Goal: Task Accomplishment & Management: Manage account settings

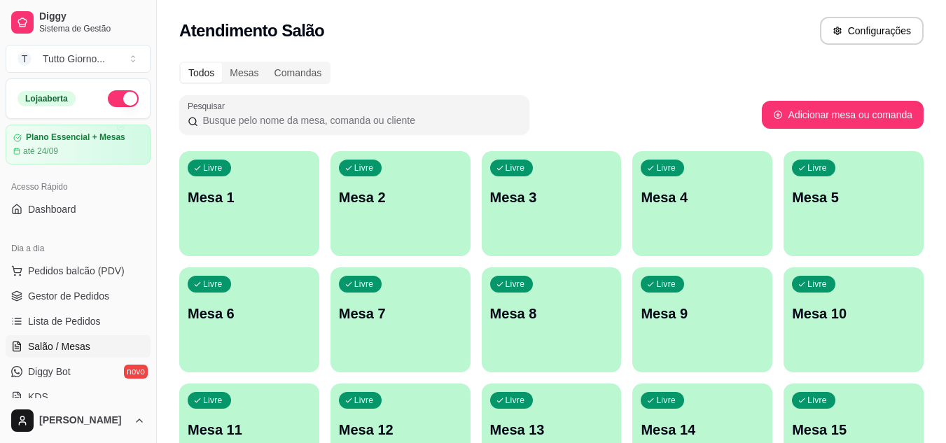
click at [757, 25] on div "Atendimento Salão Configurações" at bounding box center [551, 31] width 744 height 28
click at [98, 274] on span "Pedidos balcão (PDV)" at bounding box center [76, 271] width 97 height 14
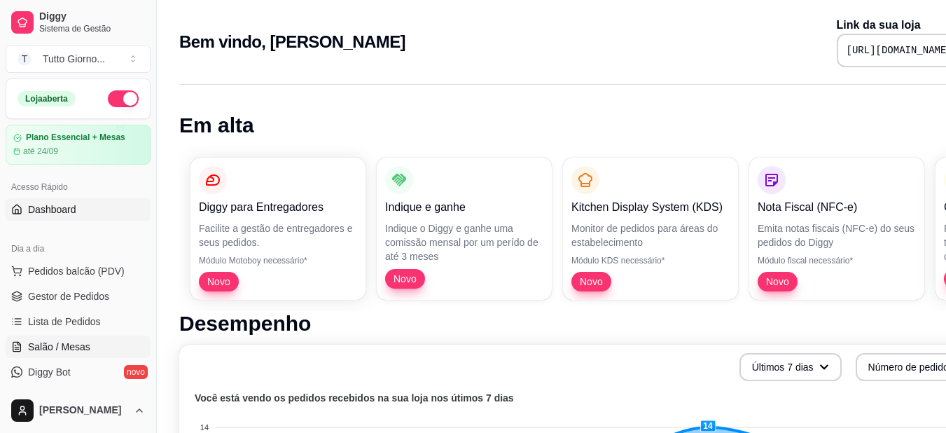
click at [62, 352] on span "Salão / Mesas" at bounding box center [59, 347] width 62 height 14
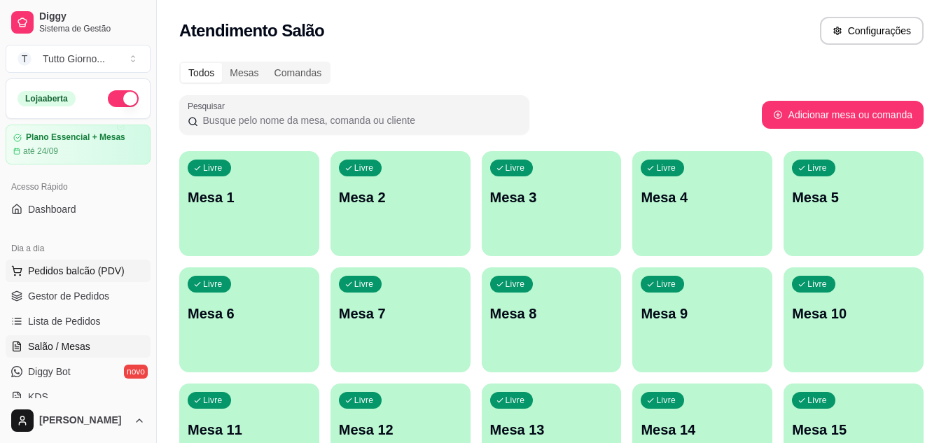
click at [90, 271] on span "Pedidos balcão (PDV)" at bounding box center [76, 271] width 97 height 14
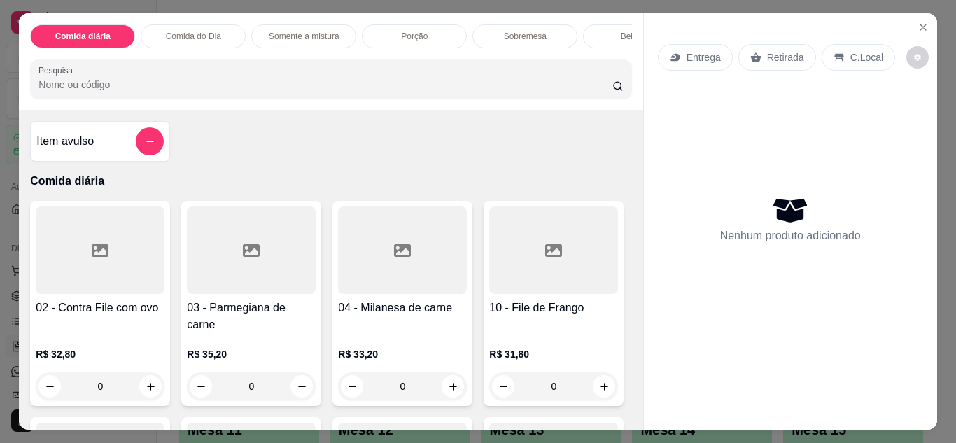
click at [697, 61] on div "Entrega" at bounding box center [695, 57] width 75 height 27
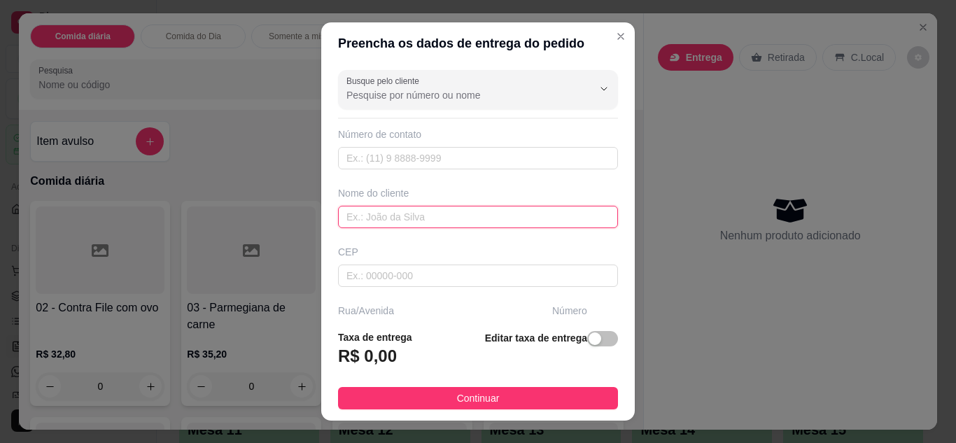
click at [430, 221] on input "text" at bounding box center [478, 217] width 280 height 22
type input "VIVI"
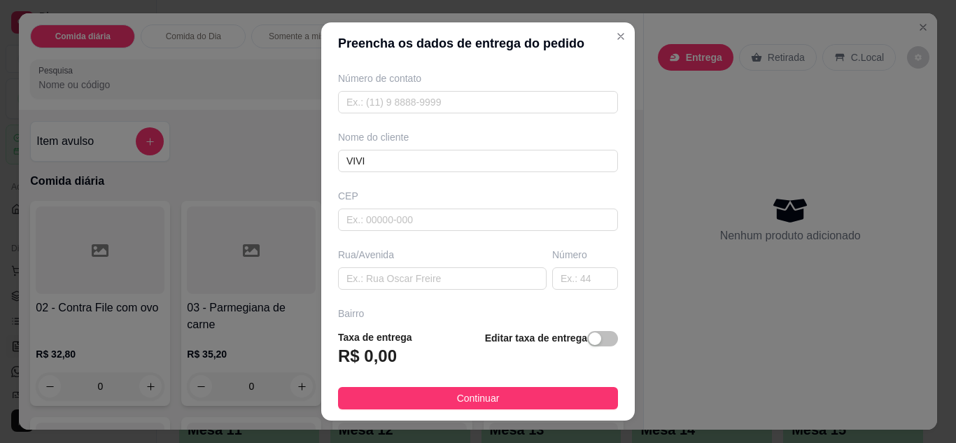
scroll to position [84, 0]
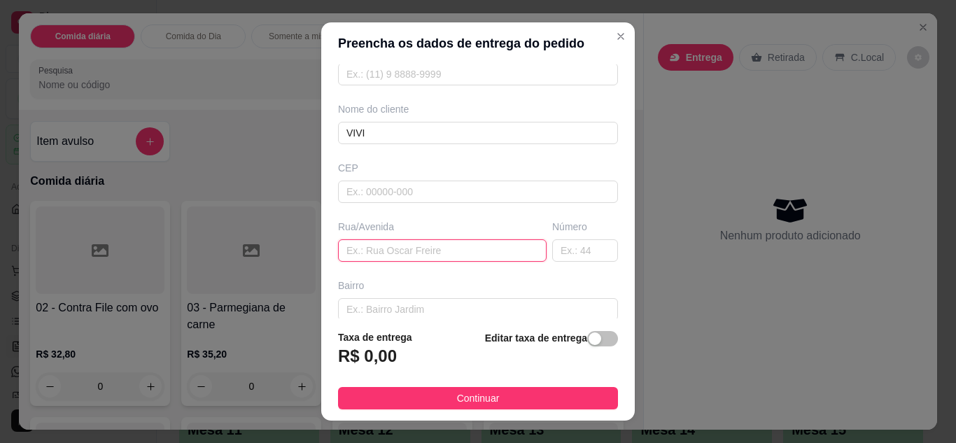
click at [461, 244] on input "text" at bounding box center [442, 250] width 209 height 22
type input "DAS PELOTAS"
click at [571, 253] on input "text" at bounding box center [585, 250] width 66 height 22
type input "89"
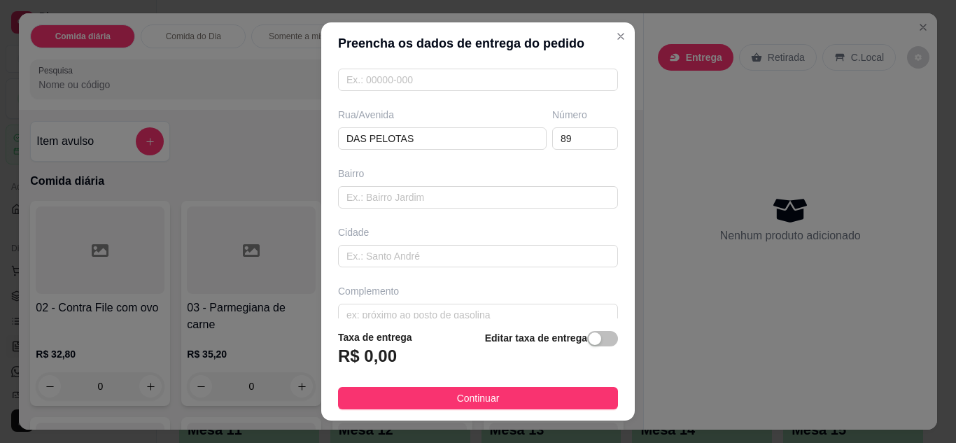
scroll to position [217, 0]
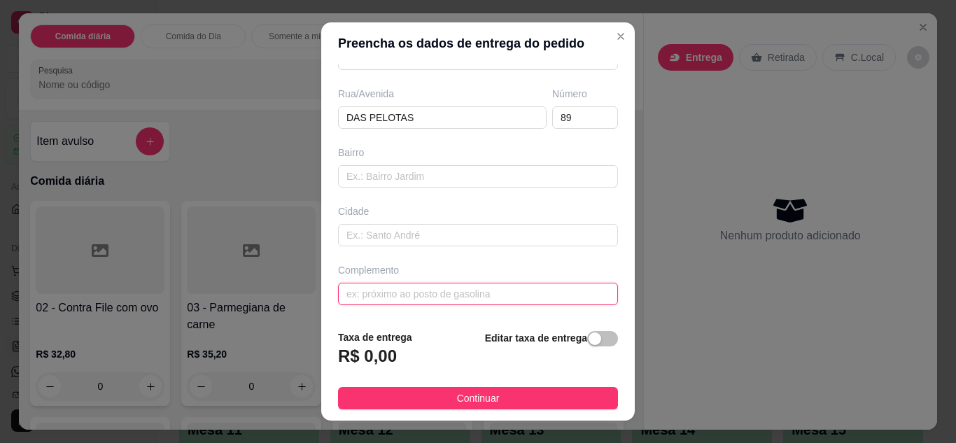
click at [529, 298] on input "text" at bounding box center [478, 294] width 280 height 22
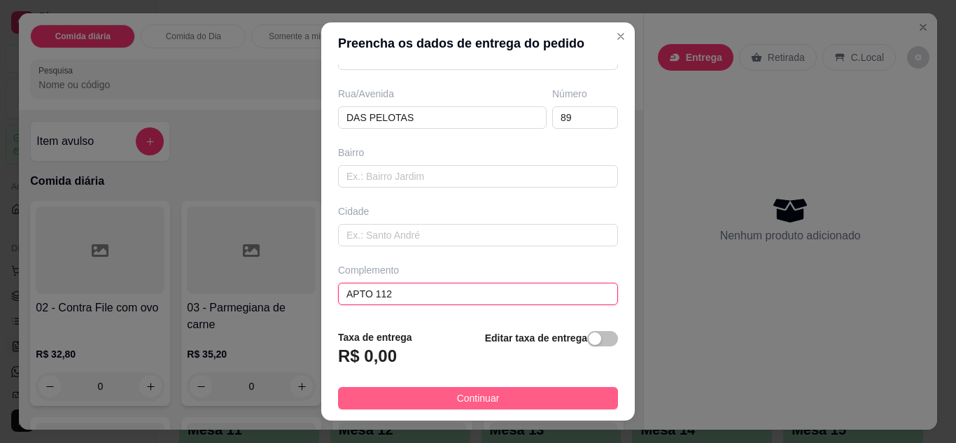
type input "APTO 112"
click at [521, 398] on button "Continuar" at bounding box center [478, 398] width 280 height 22
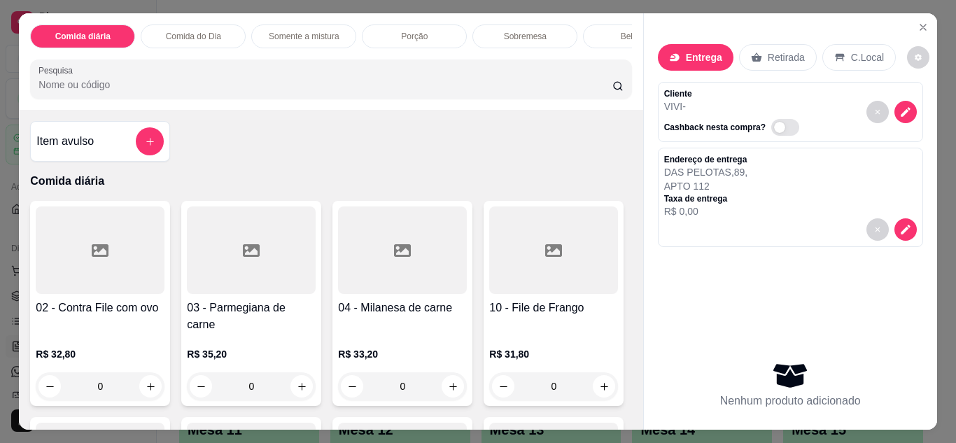
scroll to position [271, 0]
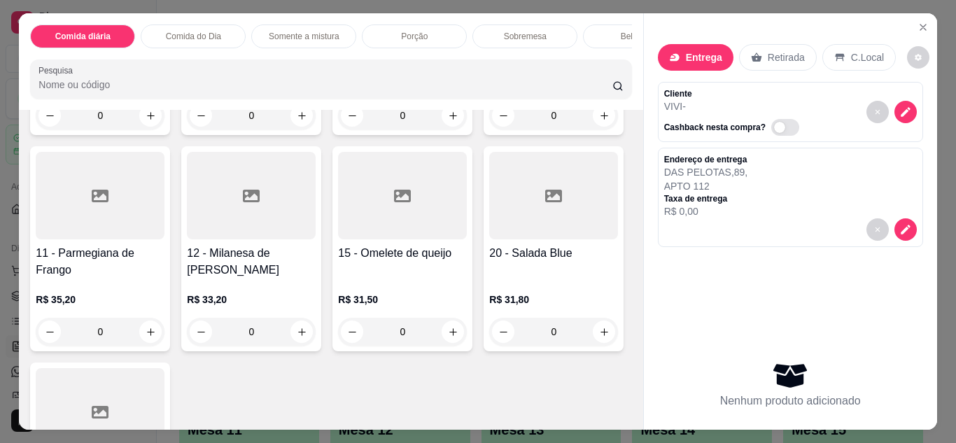
click at [489, 130] on div "0" at bounding box center [553, 116] width 129 height 28
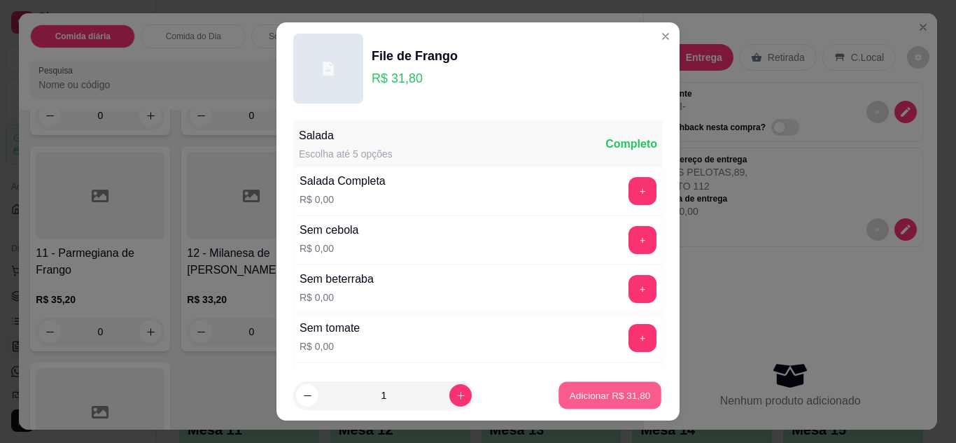
click at [571, 398] on p "Adicionar R$ 31,80" at bounding box center [610, 395] width 81 height 13
type input "1"
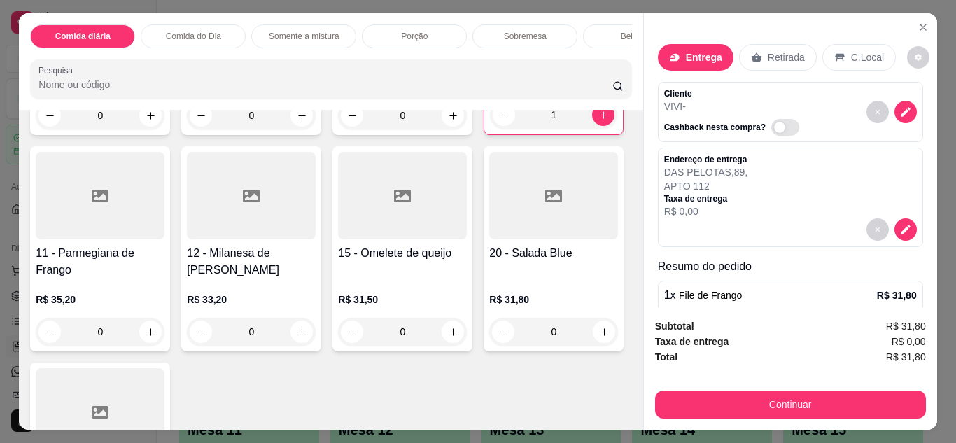
scroll to position [542, 0]
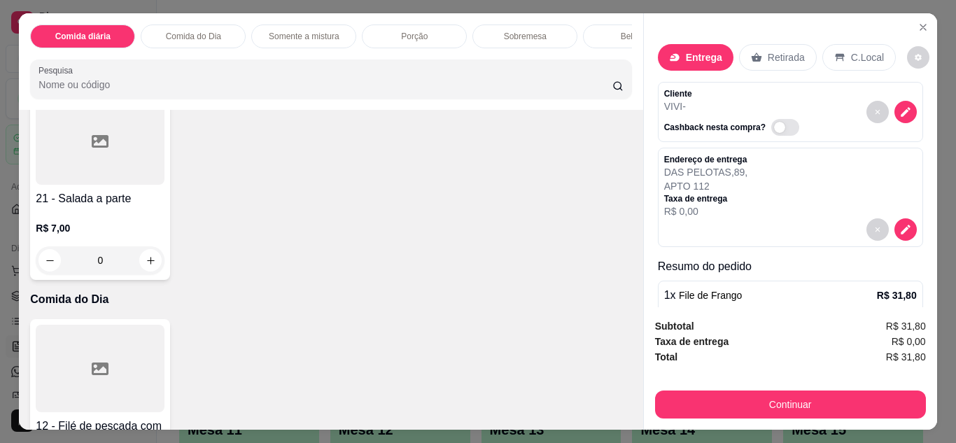
click at [338, 75] on div "0" at bounding box center [402, 61] width 129 height 28
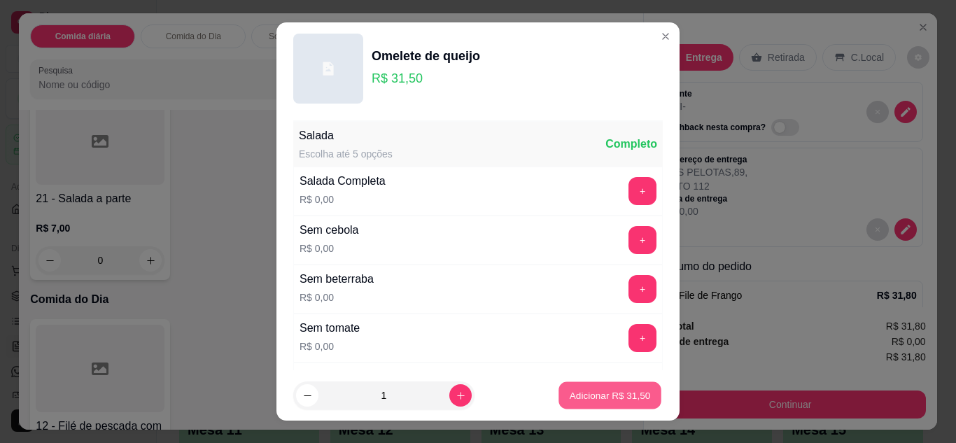
click at [603, 397] on p "Adicionar R$ 31,50" at bounding box center [610, 395] width 81 height 13
type input "1"
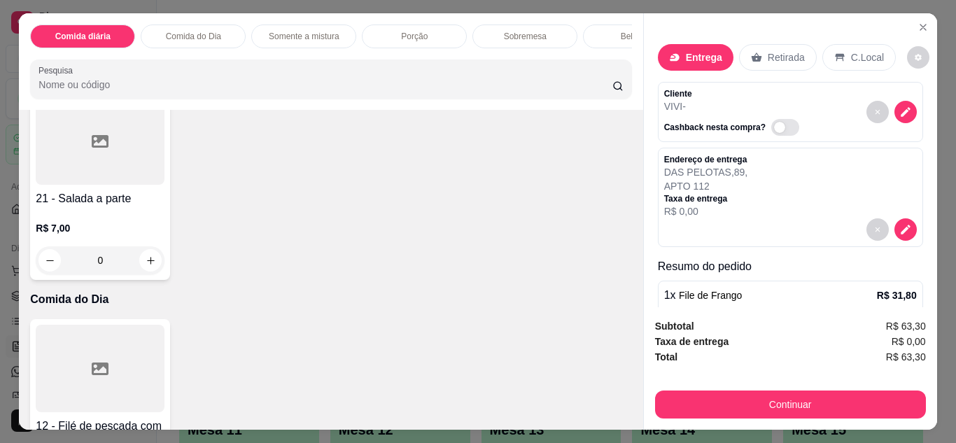
scroll to position [543, 0]
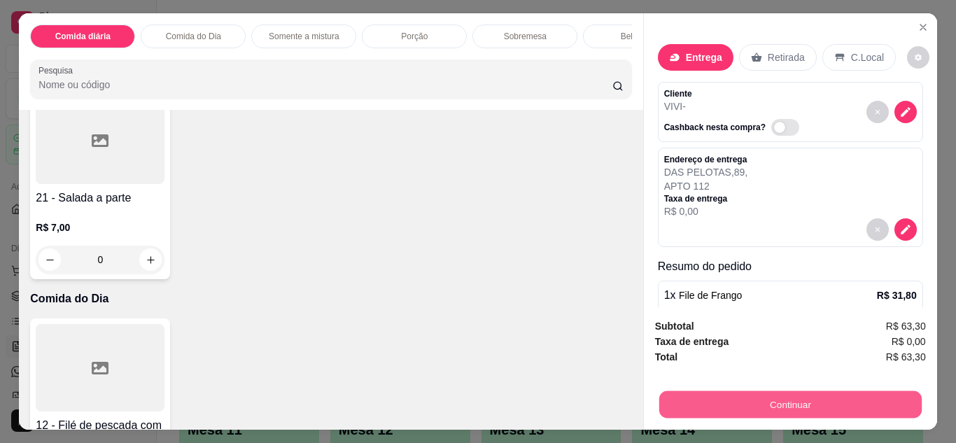
click at [846, 404] on button "Continuar" at bounding box center [790, 404] width 263 height 27
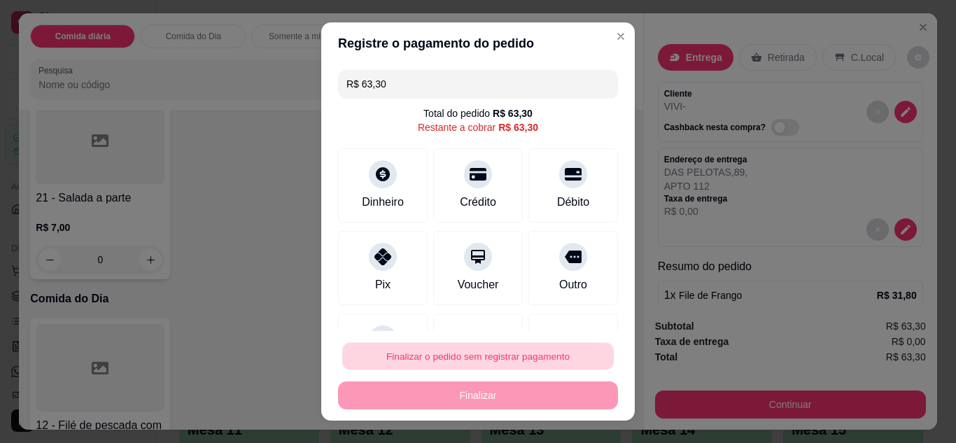
click at [498, 362] on button "Finalizar o pedido sem registrar pagamento" at bounding box center [478, 356] width 272 height 27
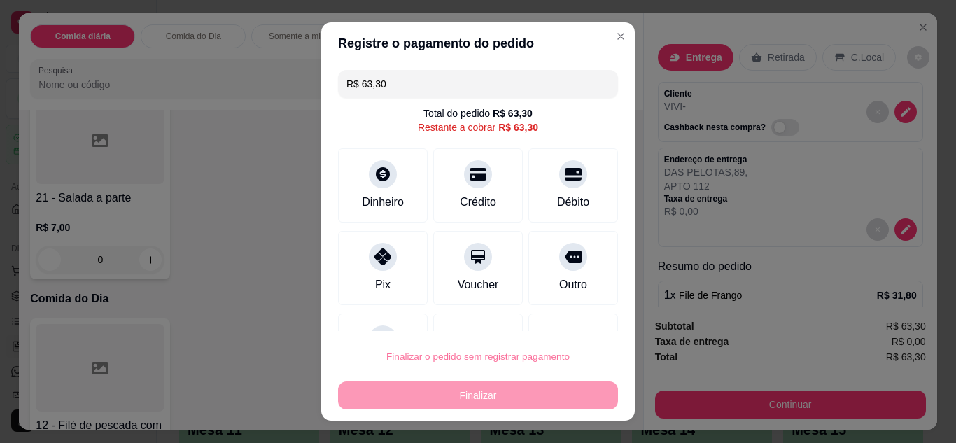
click at [552, 323] on button "Confirmar" at bounding box center [558, 316] width 50 height 21
type input "0"
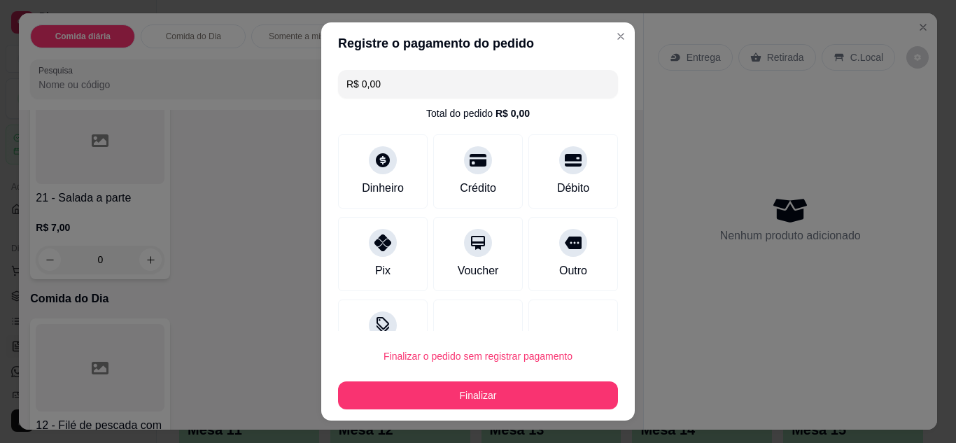
type input "R$ 0,00"
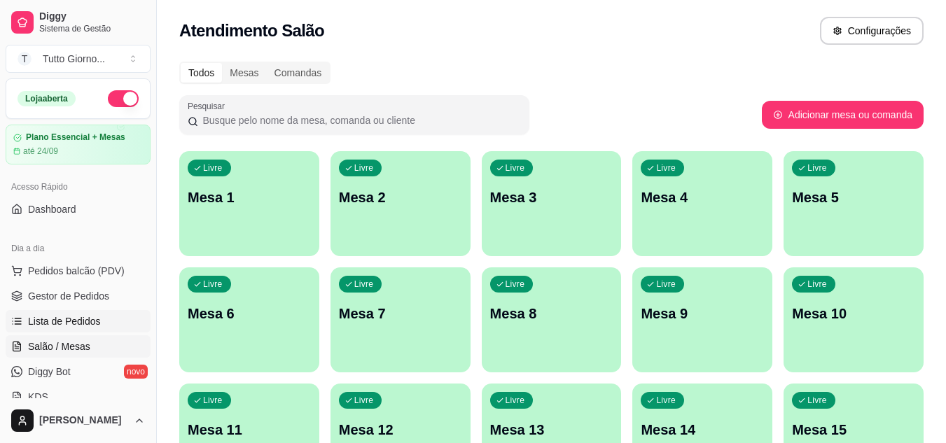
click at [84, 323] on span "Lista de Pedidos" at bounding box center [64, 321] width 73 height 14
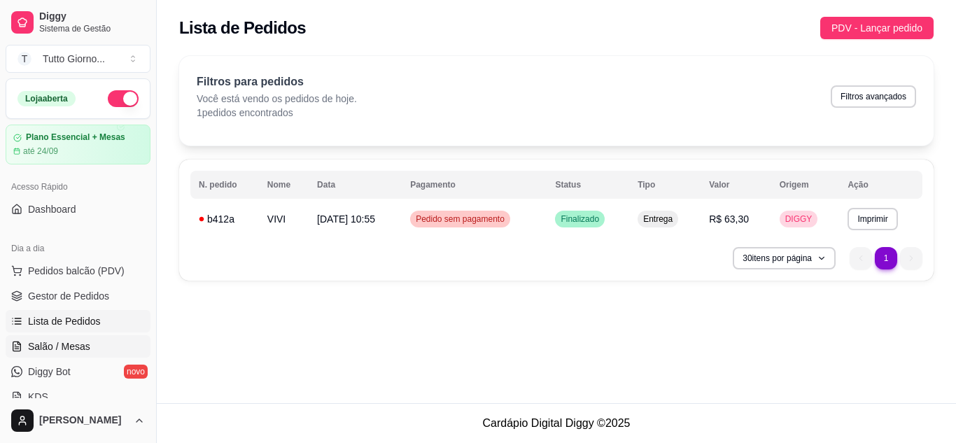
click at [83, 348] on span "Salão / Mesas" at bounding box center [59, 347] width 62 height 14
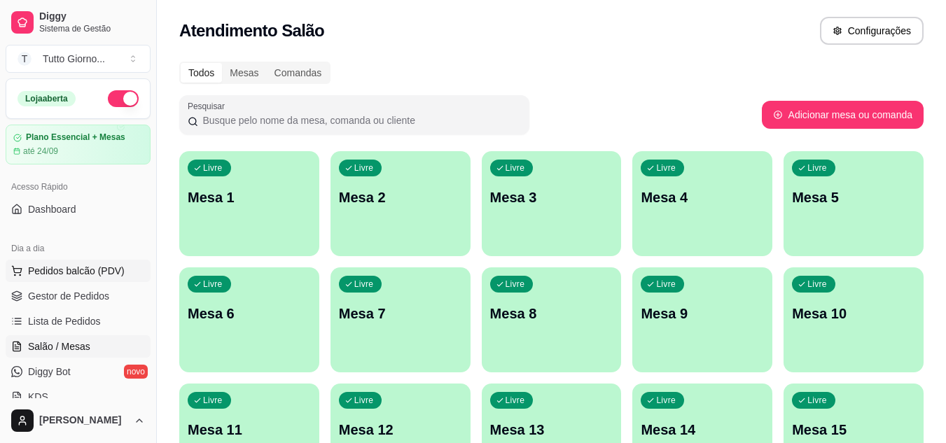
click at [65, 267] on span "Pedidos balcão (PDV)" at bounding box center [76, 271] width 97 height 14
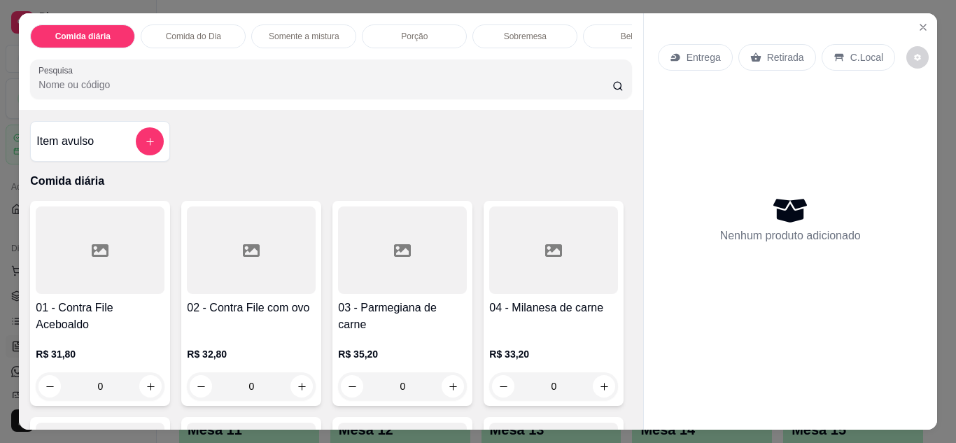
click at [781, 50] on p "Retirada" at bounding box center [785, 57] width 37 height 14
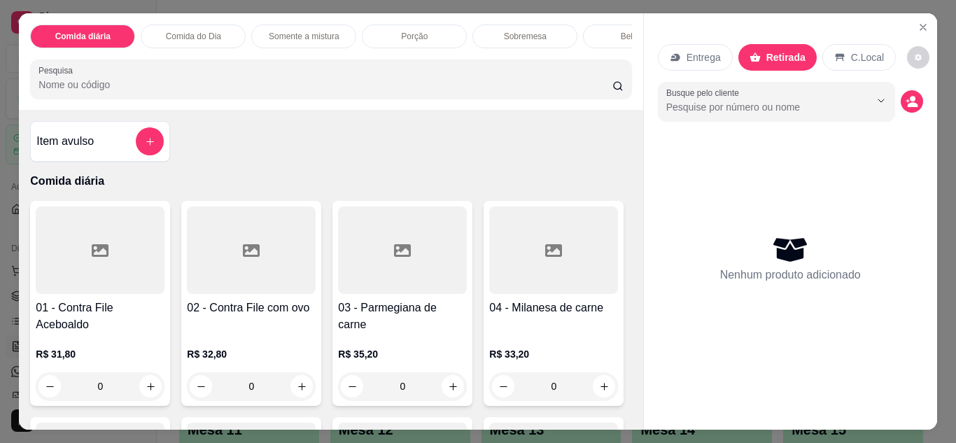
click at [298, 389] on div "0" at bounding box center [251, 386] width 129 height 28
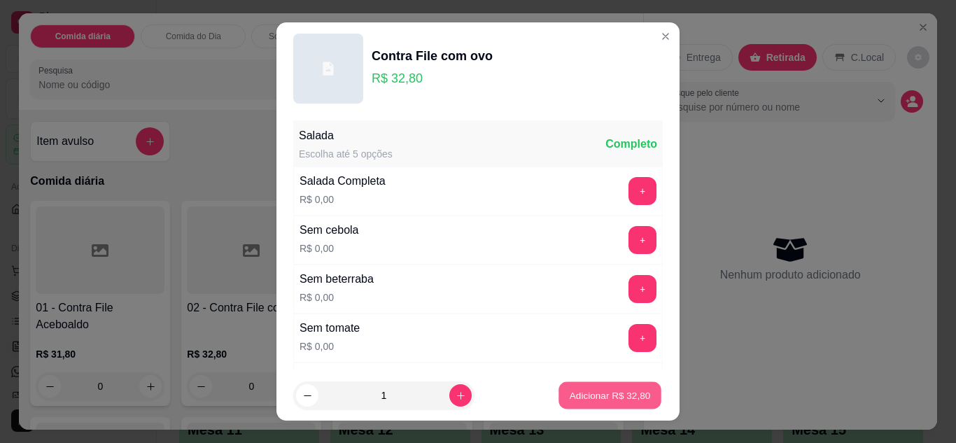
click at [573, 393] on p "Adicionar R$ 32,80" at bounding box center [610, 395] width 81 height 13
type input "1"
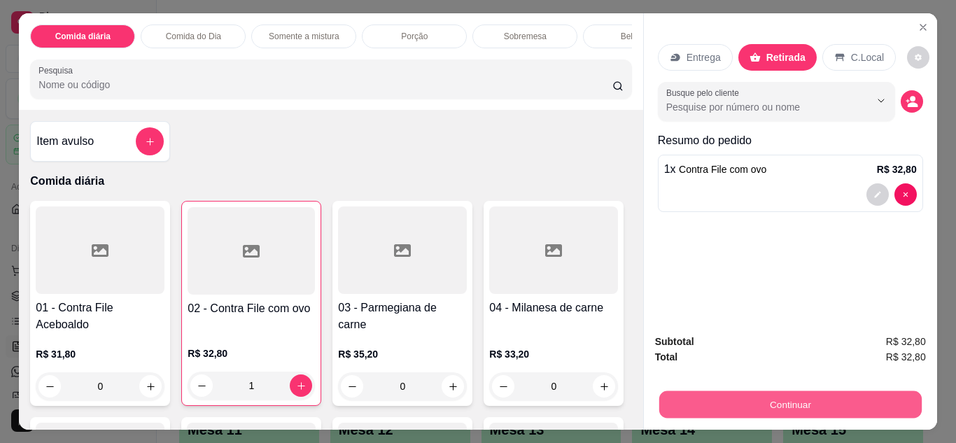
click at [780, 400] on button "Continuar" at bounding box center [790, 404] width 263 height 27
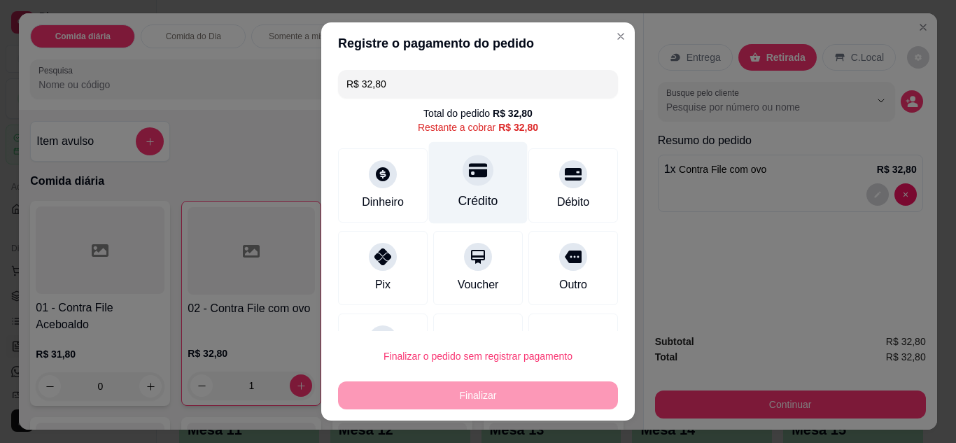
click at [475, 162] on div at bounding box center [478, 170] width 31 height 31
type input "R$ 0,00"
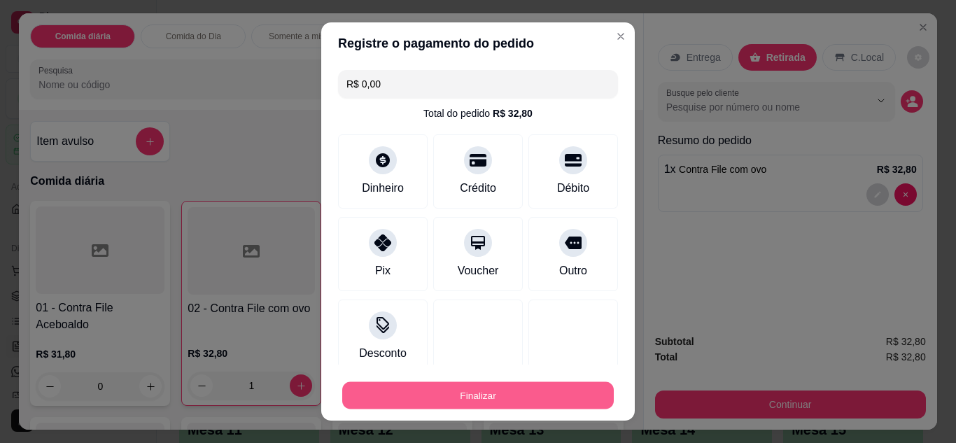
click at [483, 392] on button "Finalizar" at bounding box center [478, 395] width 272 height 27
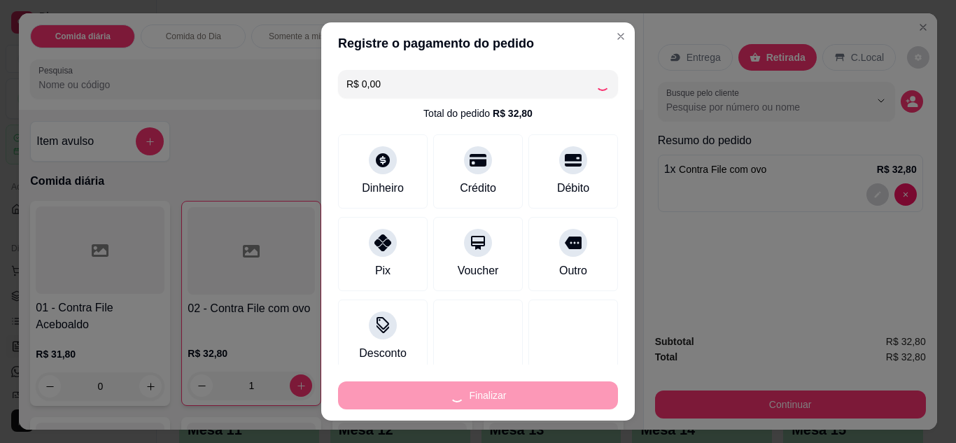
type input "0"
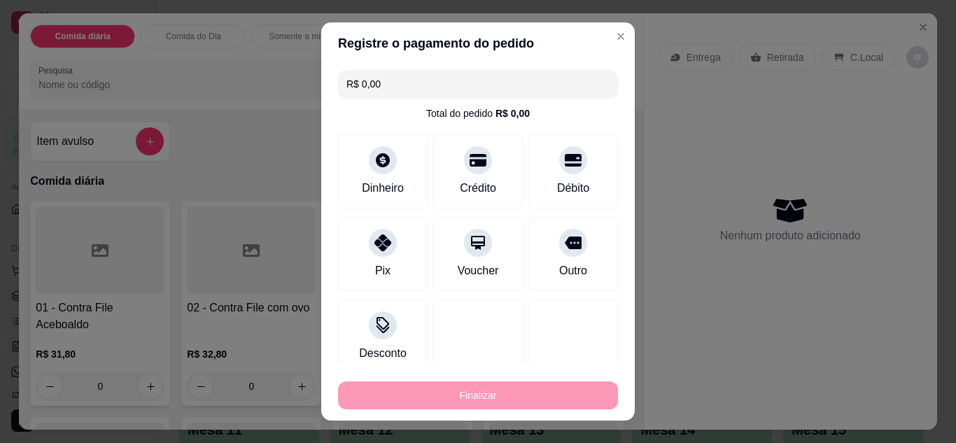
type input "-R$ 32,80"
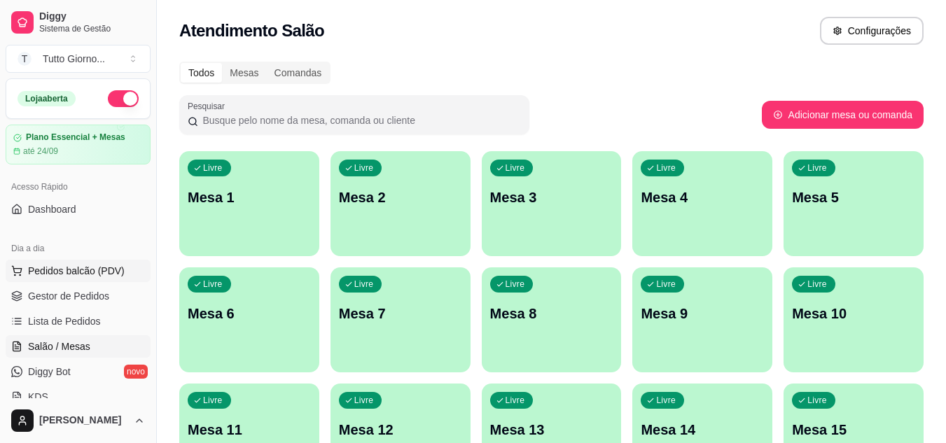
click at [95, 274] on span "Pedidos balcão (PDV)" at bounding box center [76, 271] width 97 height 14
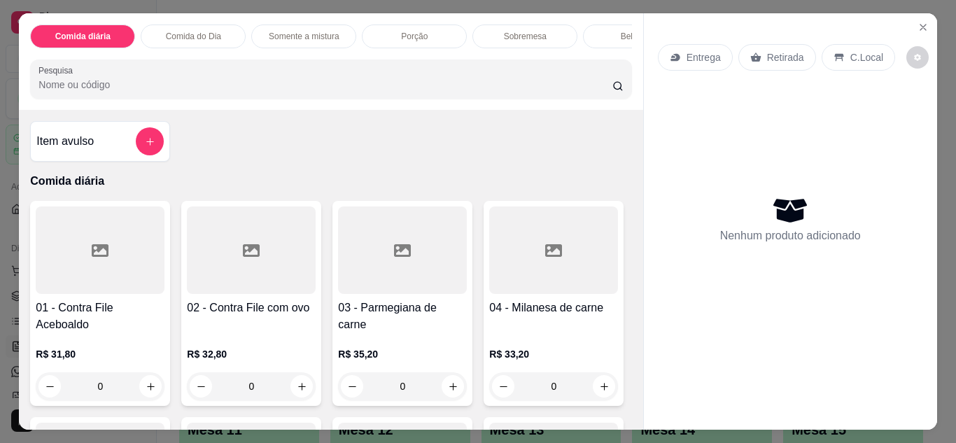
click at [703, 57] on p "Entrega" at bounding box center [704, 57] width 34 height 14
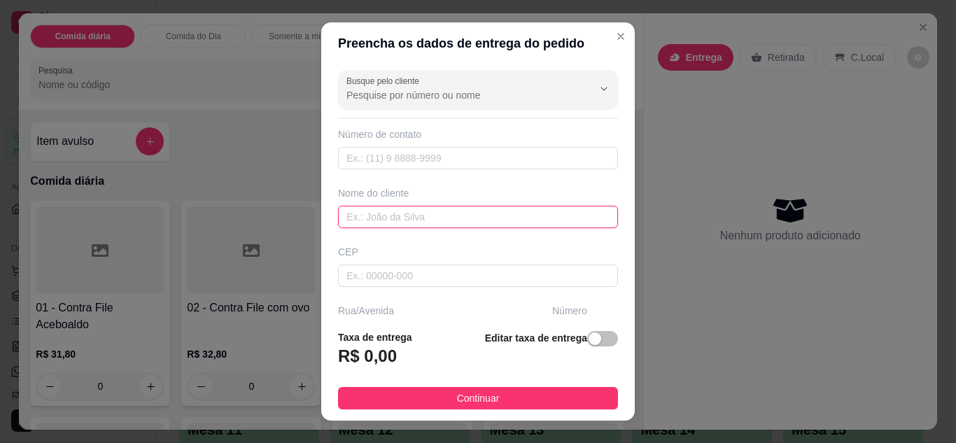
click at [476, 212] on input "text" at bounding box center [478, 217] width 280 height 22
type input "[PERSON_NAME]"
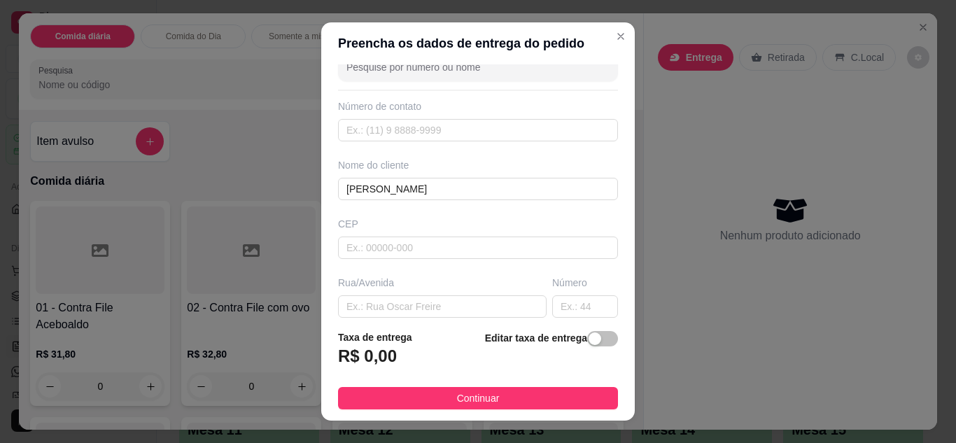
scroll to position [56, 0]
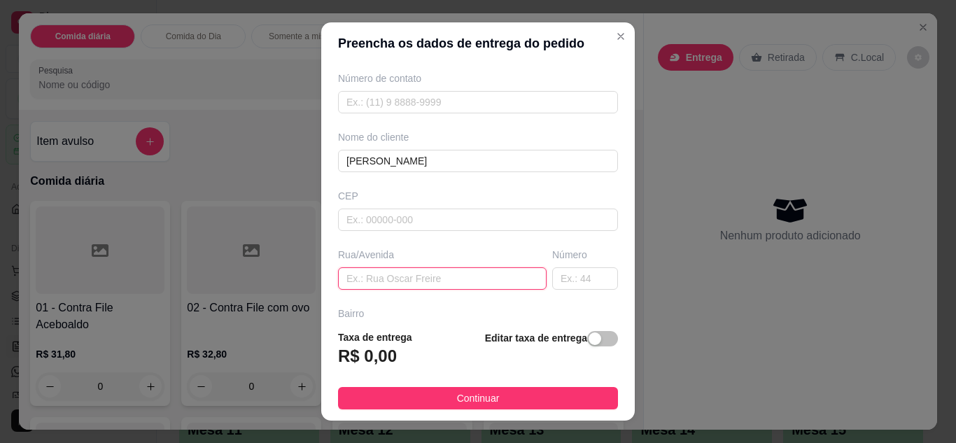
click at [440, 284] on input "text" at bounding box center [442, 278] width 209 height 22
type input "R GAMBOA"
click at [571, 281] on input "text" at bounding box center [585, 278] width 66 height 22
type input "366"
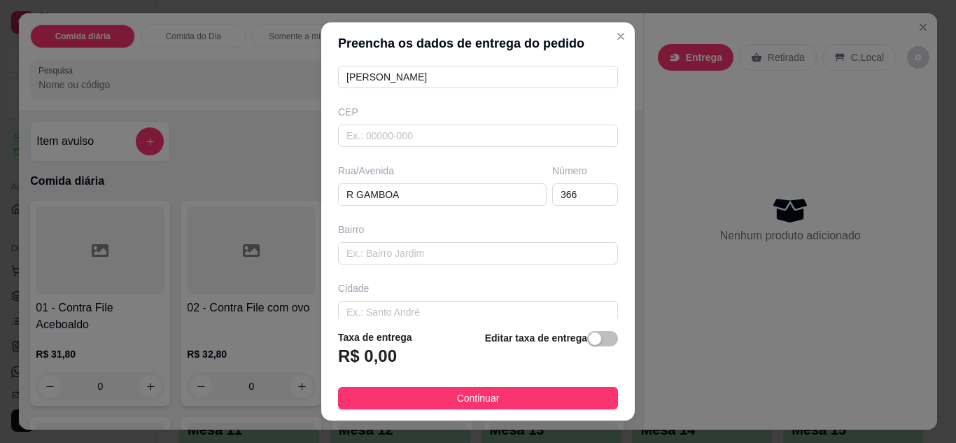
scroll to position [168, 0]
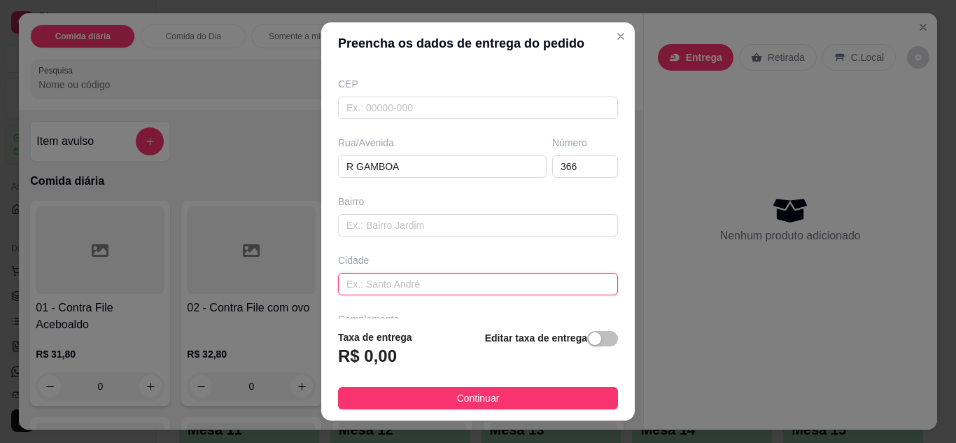
click at [517, 288] on input "text" at bounding box center [478, 284] width 280 height 22
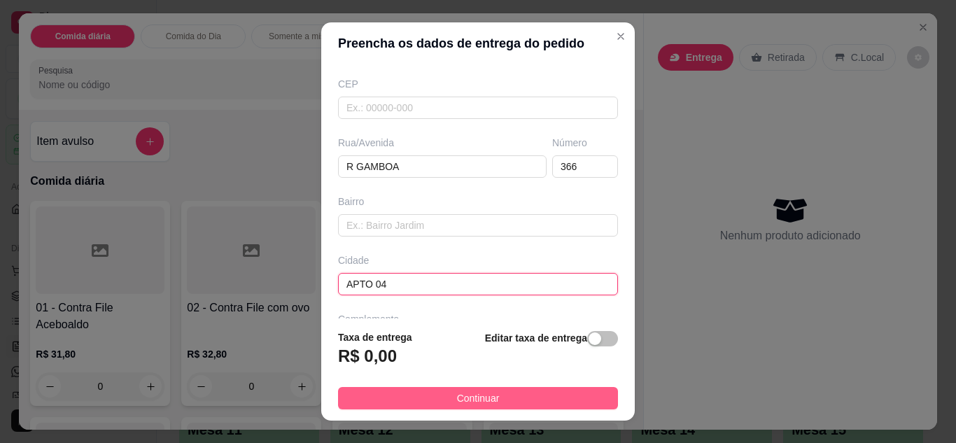
type input "APTO 04"
click at [488, 395] on span "Continuar" at bounding box center [478, 398] width 43 height 15
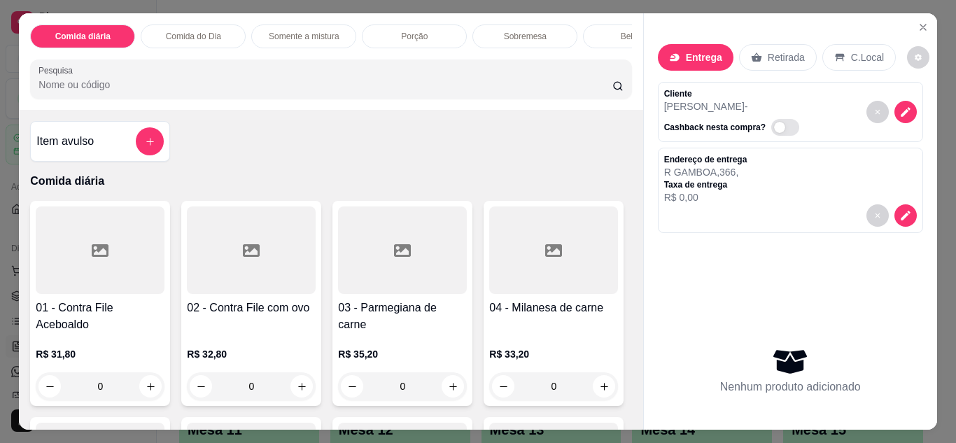
click at [452, 391] on div "0" at bounding box center [402, 386] width 129 height 28
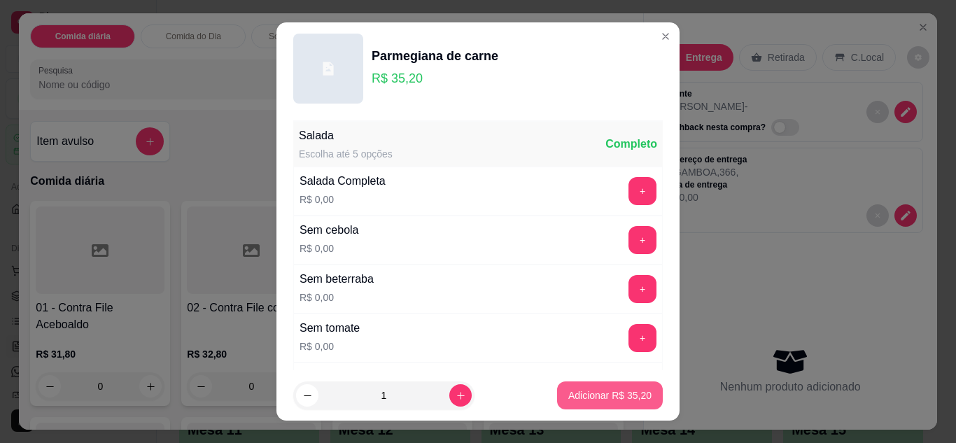
click at [597, 397] on p "Adicionar R$ 35,20" at bounding box center [609, 396] width 83 height 14
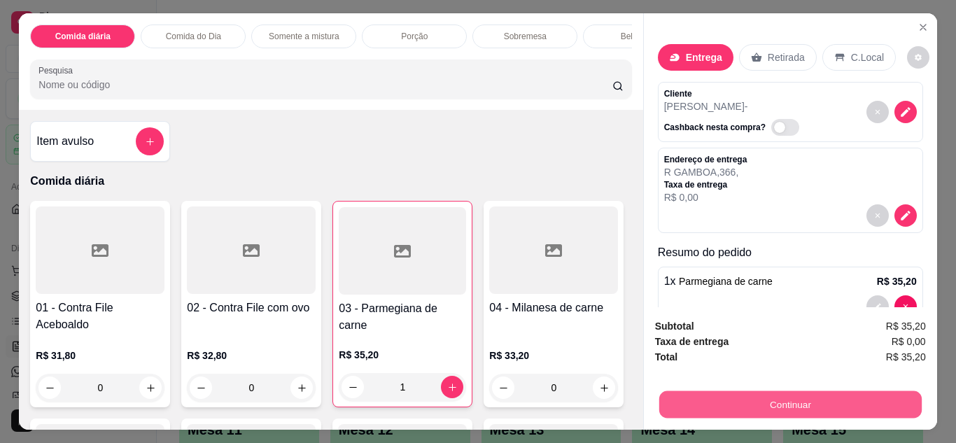
click at [753, 391] on button "Continuar" at bounding box center [790, 404] width 263 height 27
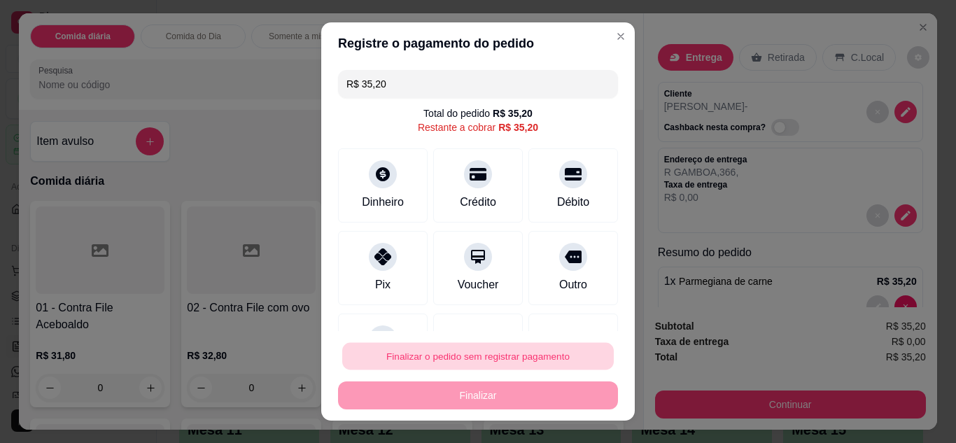
click at [481, 350] on button "Finalizar o pedido sem registrar pagamento" at bounding box center [478, 356] width 272 height 27
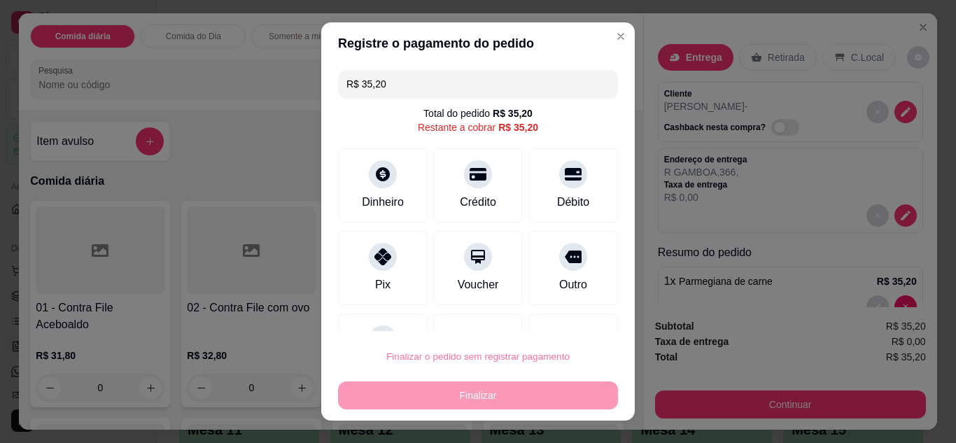
click at [552, 319] on button "Confirmar" at bounding box center [558, 316] width 50 height 21
type input "0"
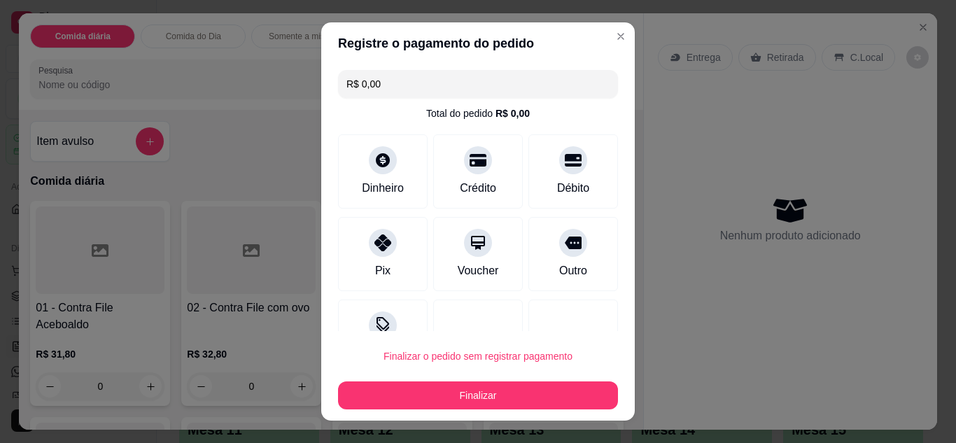
type input "R$ 0,00"
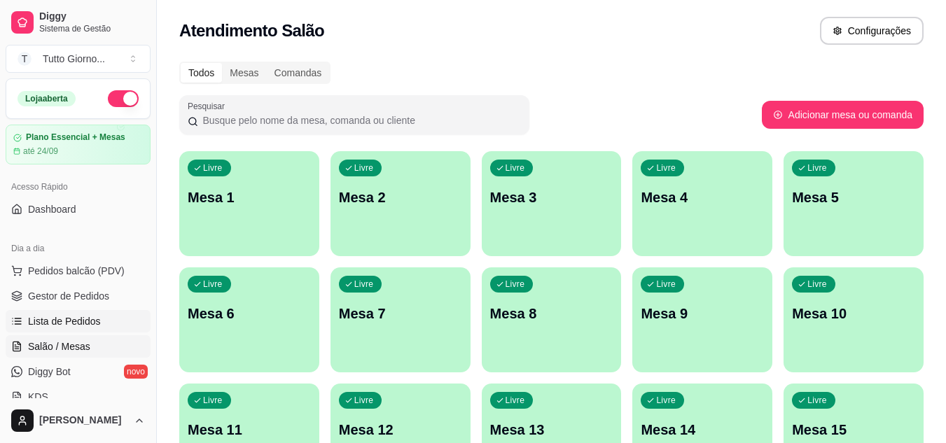
click at [81, 318] on span "Lista de Pedidos" at bounding box center [64, 321] width 73 height 14
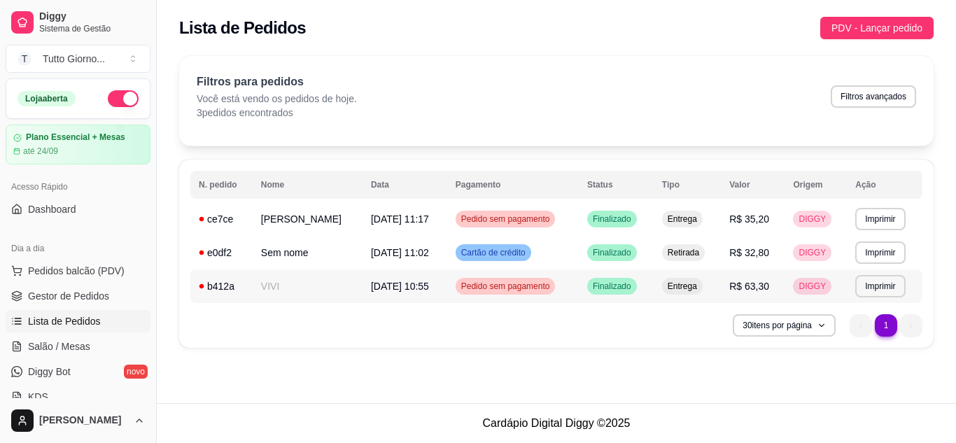
click at [529, 288] on span "Pedido sem pagamento" at bounding box center [506, 286] width 95 height 11
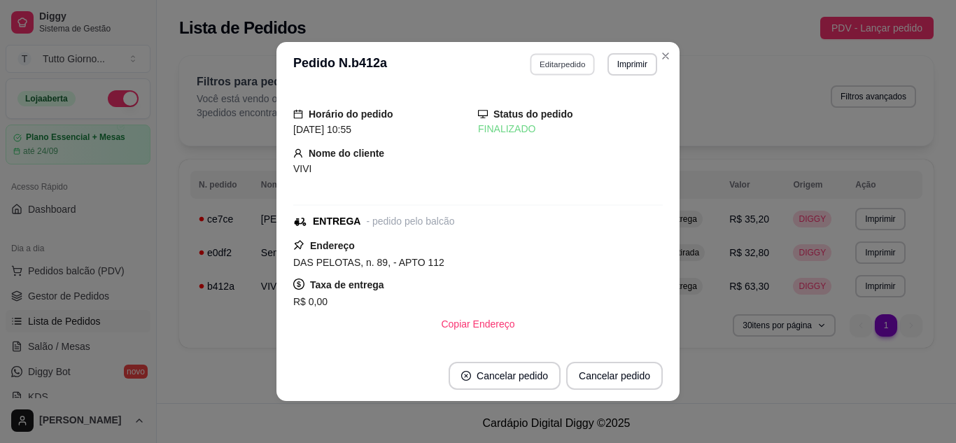
click at [554, 62] on button "Editar pedido" at bounding box center [563, 64] width 65 height 22
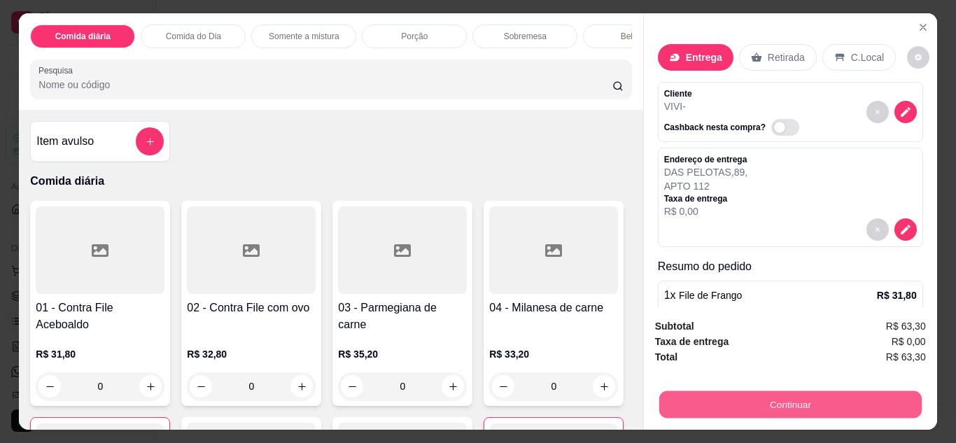
click at [742, 396] on button "Continuar" at bounding box center [790, 404] width 263 height 27
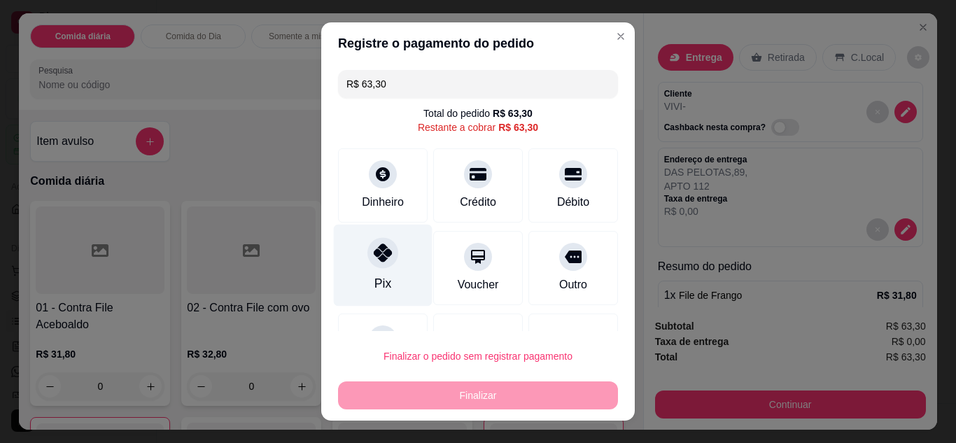
click at [374, 252] on icon at bounding box center [383, 253] width 18 height 18
type input "R$ 0,00"
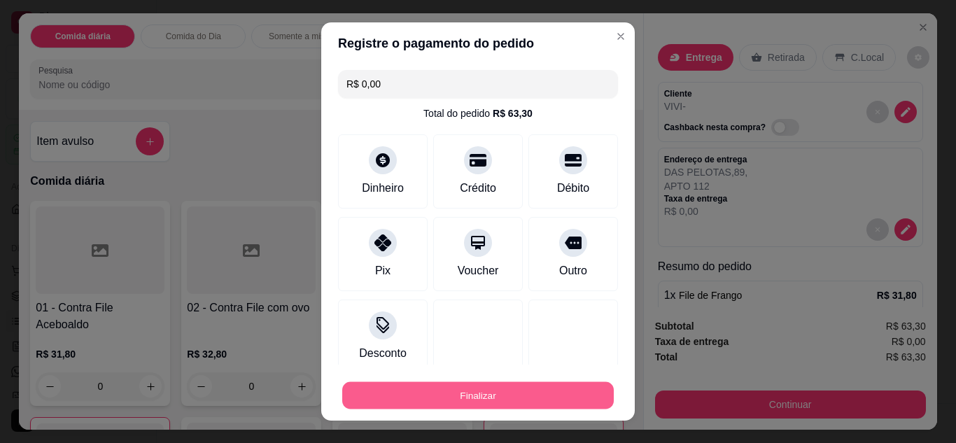
click at [470, 396] on button "Finalizar" at bounding box center [478, 395] width 272 height 27
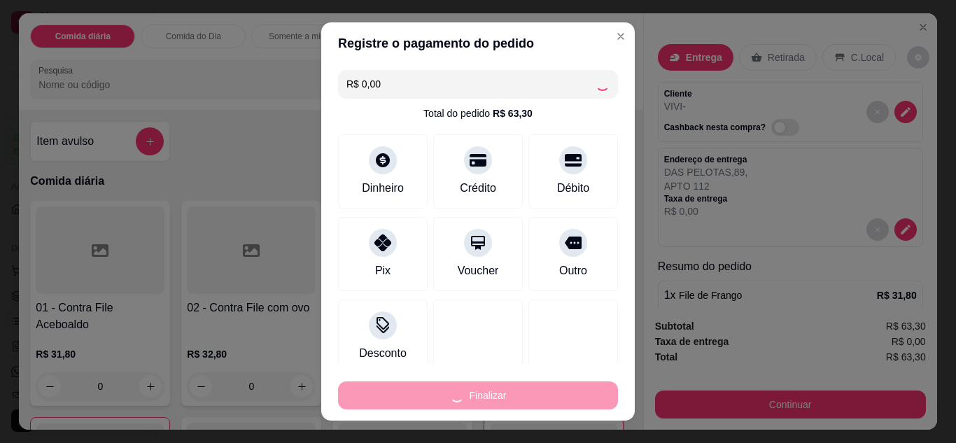
type input "0"
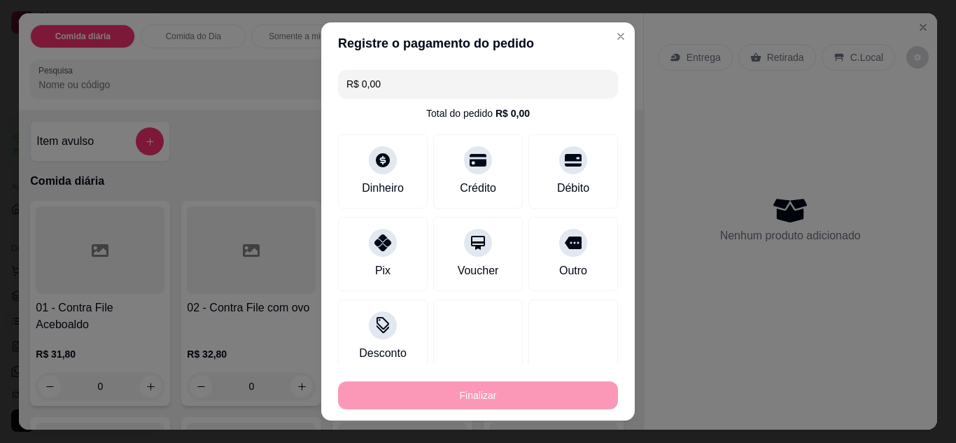
type input "-R$ 63,30"
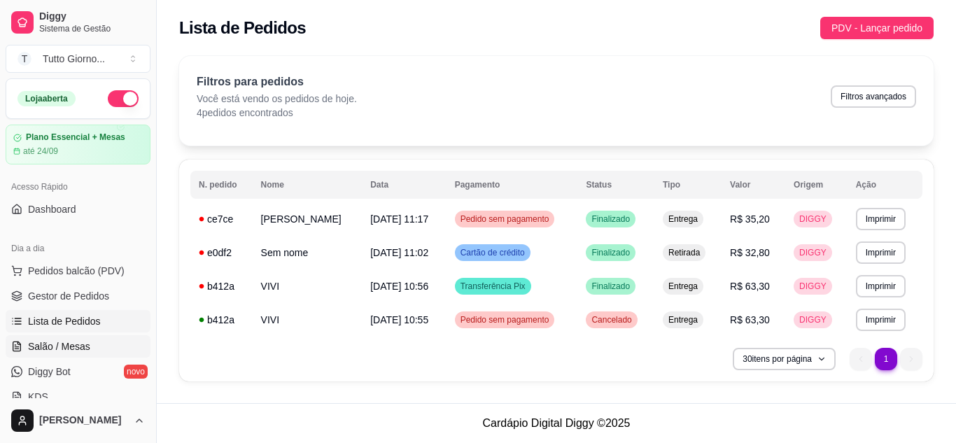
click at [67, 344] on span "Salão / Mesas" at bounding box center [59, 347] width 62 height 14
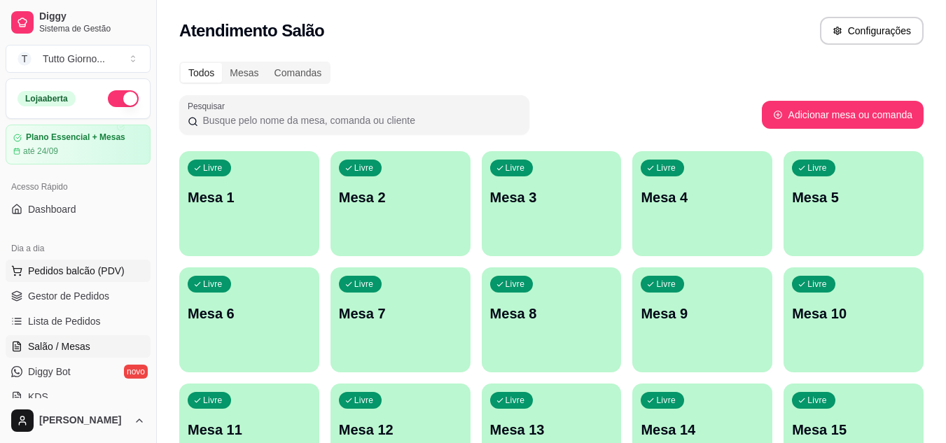
click at [79, 274] on span "Pedidos balcão (PDV)" at bounding box center [76, 271] width 97 height 14
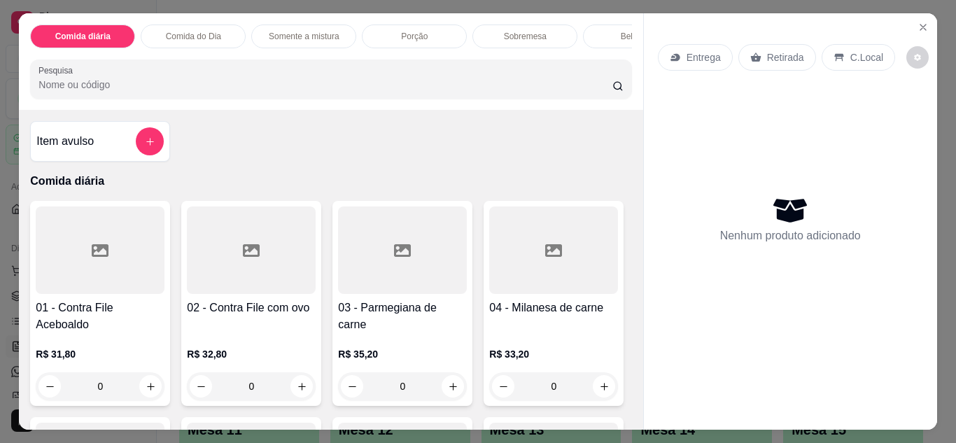
click at [695, 62] on div "Entrega" at bounding box center [695, 57] width 75 height 27
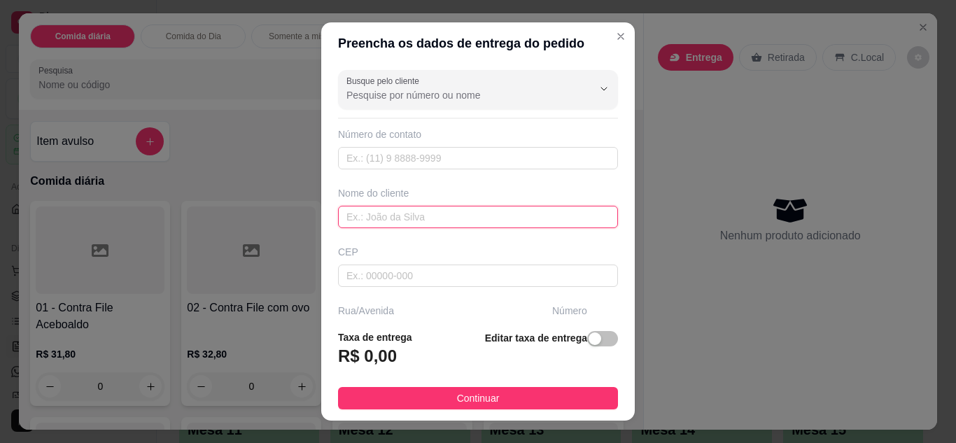
click at [427, 218] on input "text" at bounding box center [478, 217] width 280 height 22
type input "[PERSON_NAME]"
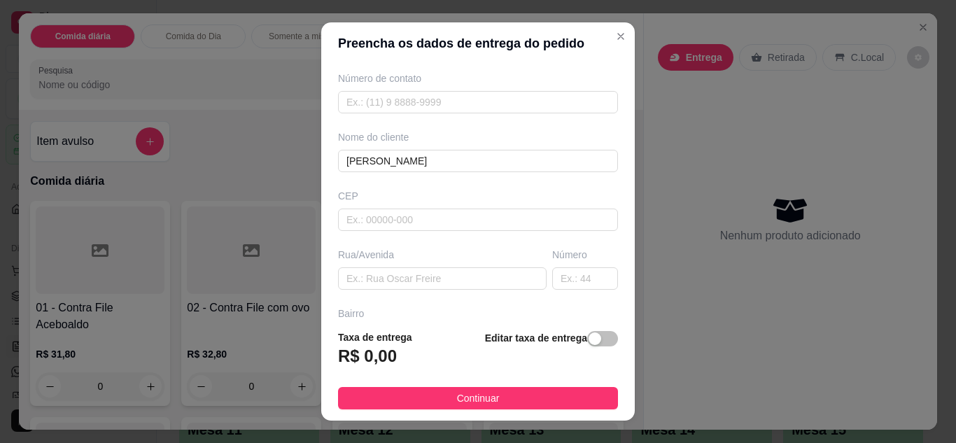
scroll to position [84, 0]
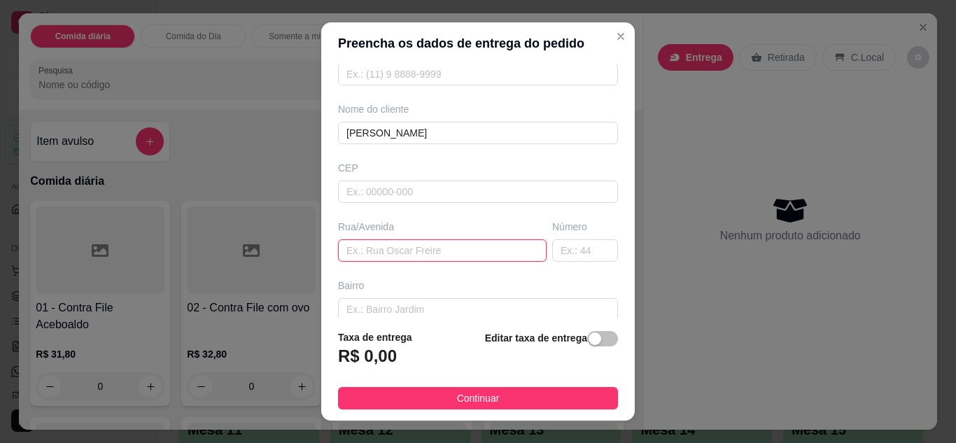
click at [473, 246] on input "text" at bounding box center [442, 250] width 209 height 22
type input "INDUSTRIAL"
click at [571, 255] on input "text" at bounding box center [585, 250] width 66 height 22
type input "780"
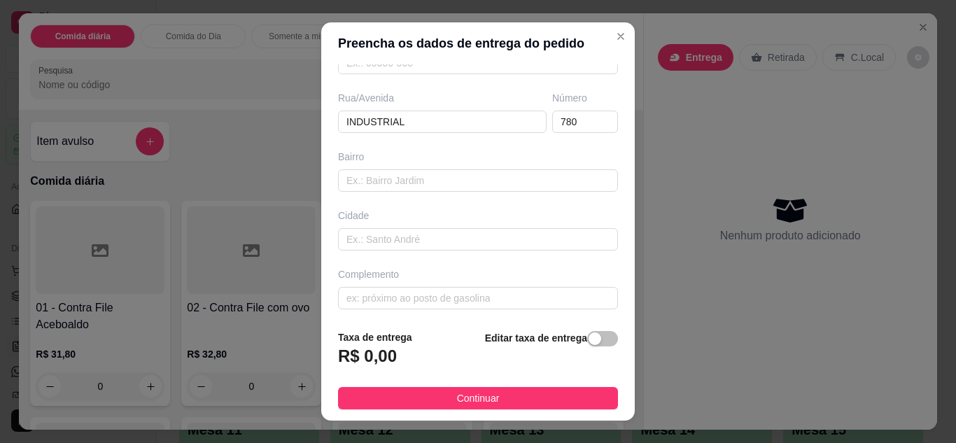
scroll to position [217, 0]
click at [516, 297] on input "text" at bounding box center [478, 294] width 280 height 22
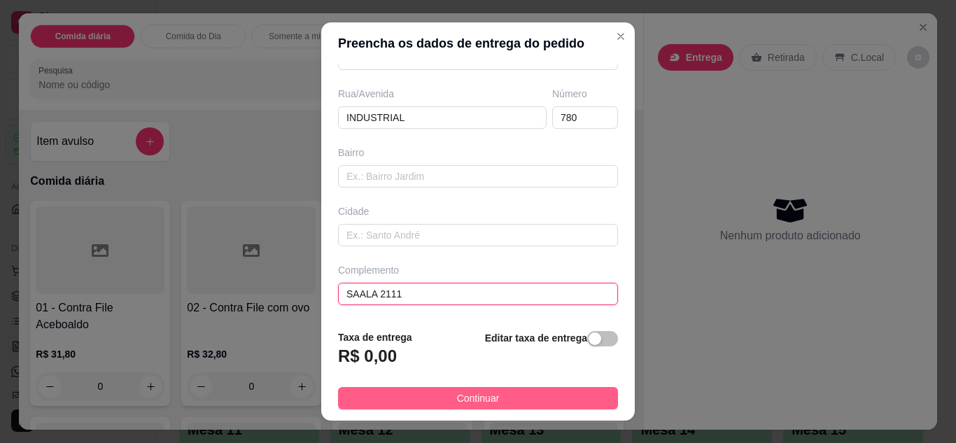
type input "SAALA 2111"
click at [512, 395] on button "Continuar" at bounding box center [478, 398] width 280 height 22
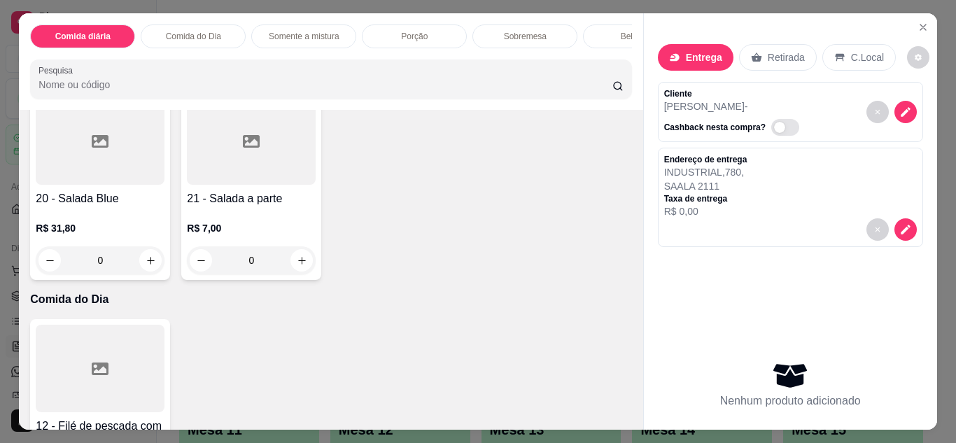
scroll to position [271, 0]
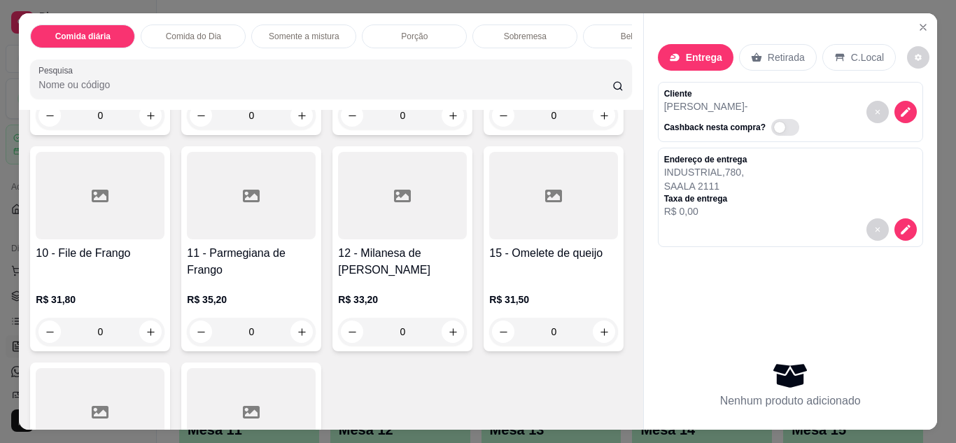
click at [165, 343] on div "0" at bounding box center [100, 332] width 129 height 28
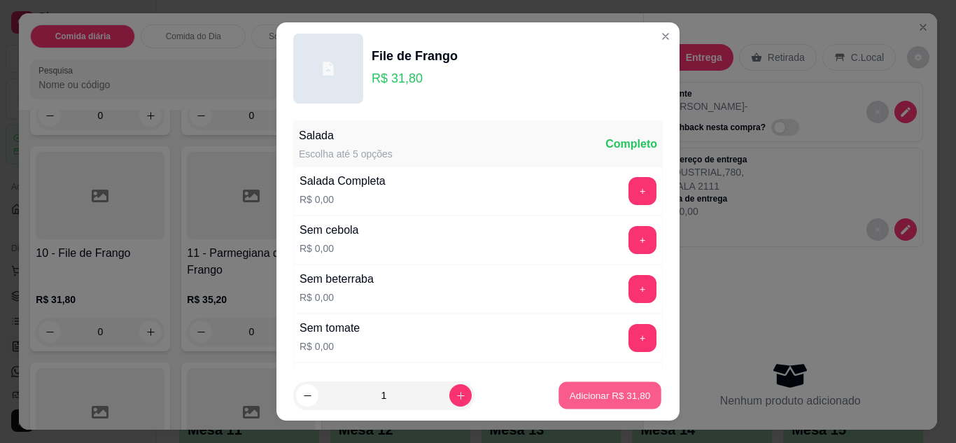
click at [586, 403] on button "Adicionar R$ 31,80" at bounding box center [610, 395] width 103 height 27
type input "1"
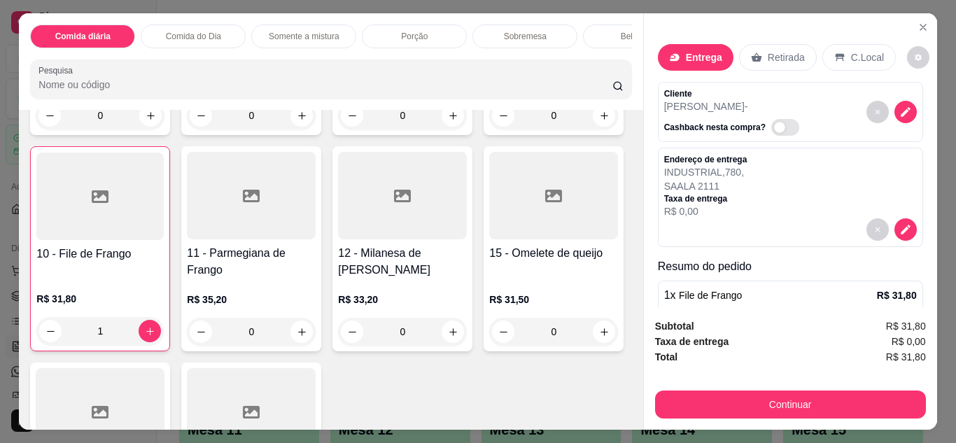
click at [601, 31] on div "Bebidas" at bounding box center [635, 37] width 105 height 24
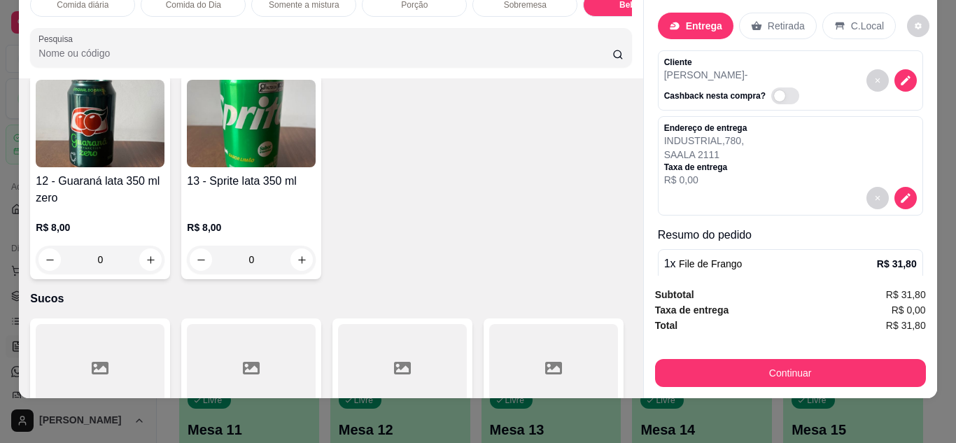
scroll to position [2803, 0]
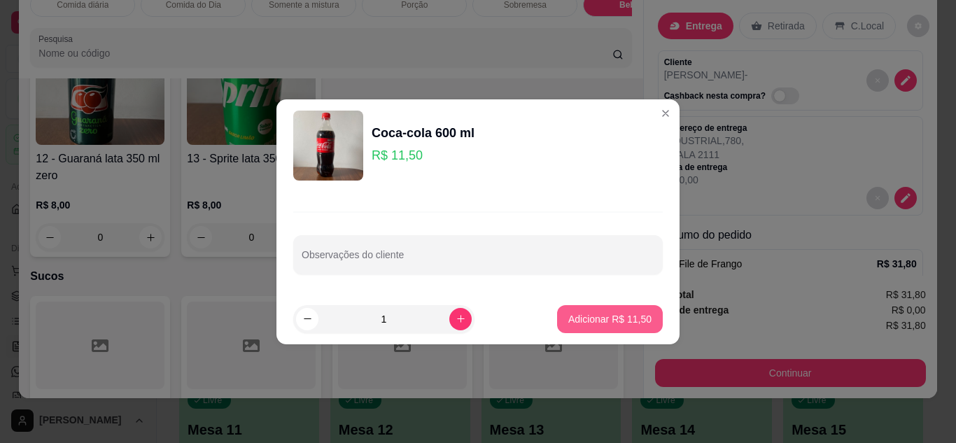
click at [616, 333] on button "Adicionar R$ 11,50" at bounding box center [610, 319] width 106 height 28
type input "1"
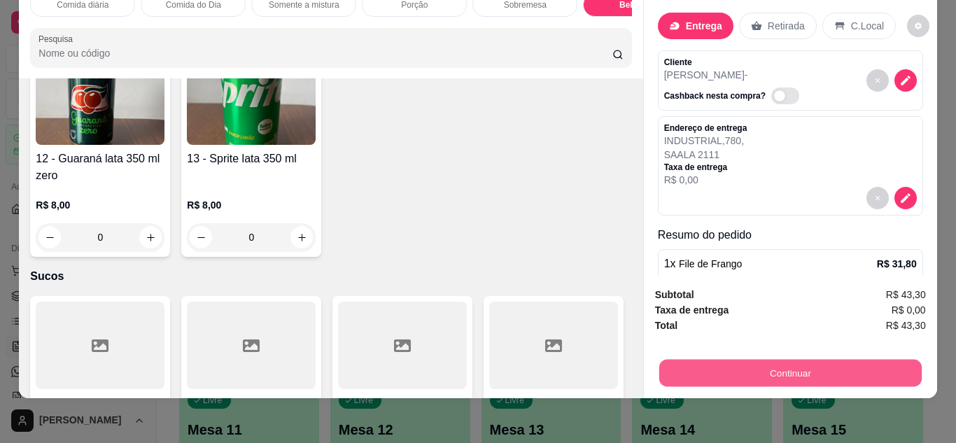
click at [735, 360] on button "Continuar" at bounding box center [790, 373] width 263 height 27
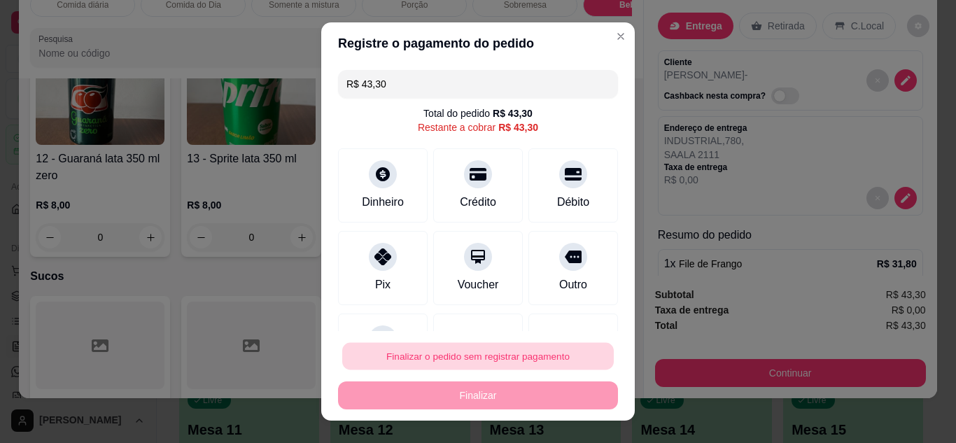
click at [468, 357] on button "Finalizar o pedido sem registrar pagamento" at bounding box center [478, 356] width 272 height 27
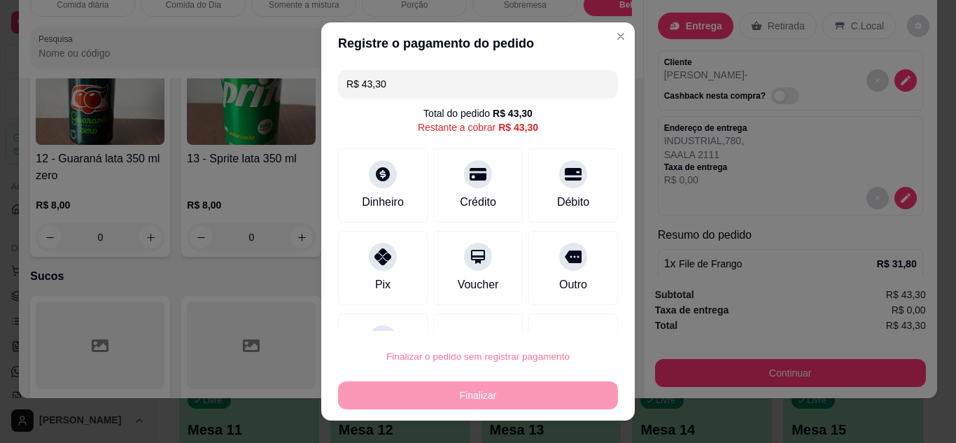
click at [564, 325] on button "Confirmar" at bounding box center [558, 316] width 50 height 21
type input "0"
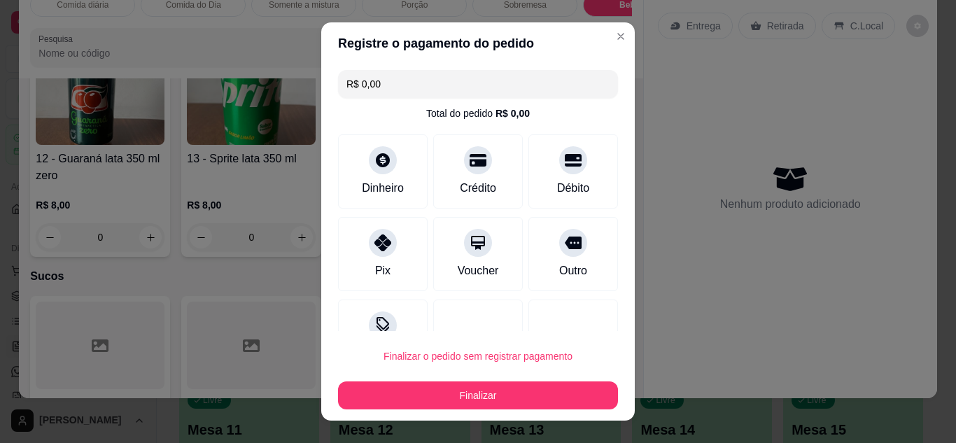
type input "R$ 0,00"
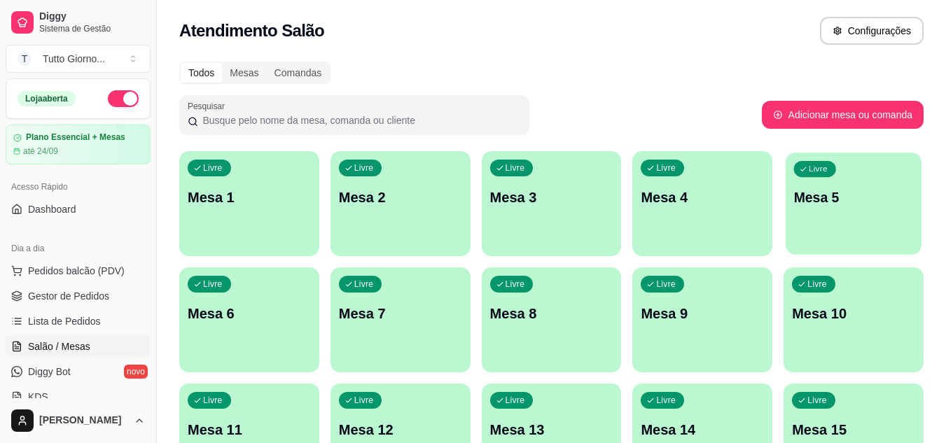
click at [813, 232] on div "Livre Mesa 5" at bounding box center [853, 195] width 136 height 85
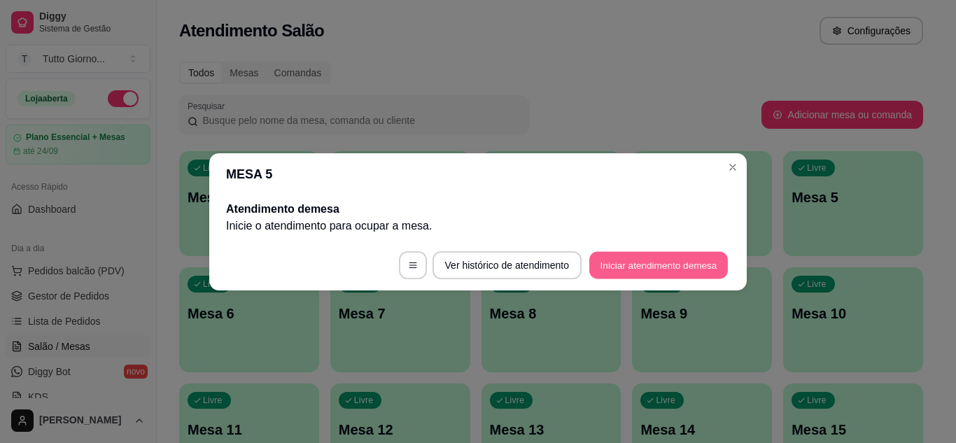
click at [624, 274] on button "Iniciar atendimento de mesa" at bounding box center [658, 264] width 139 height 27
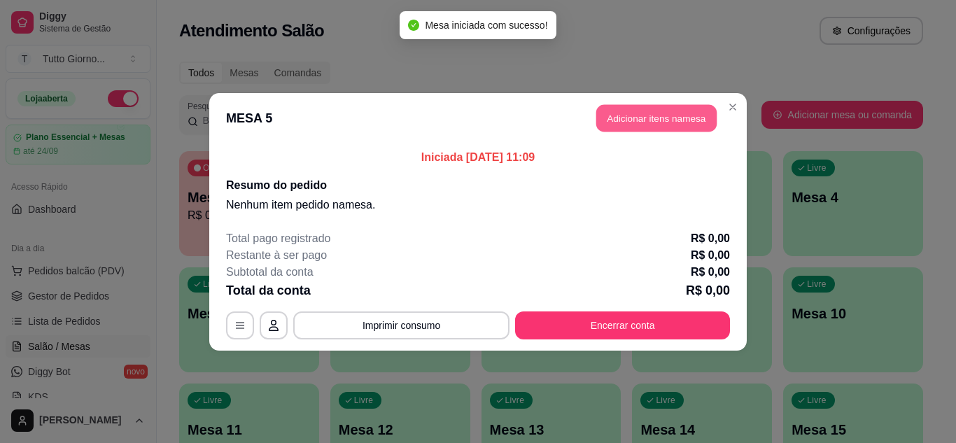
click at [657, 117] on button "Adicionar itens na mesa" at bounding box center [656, 117] width 120 height 27
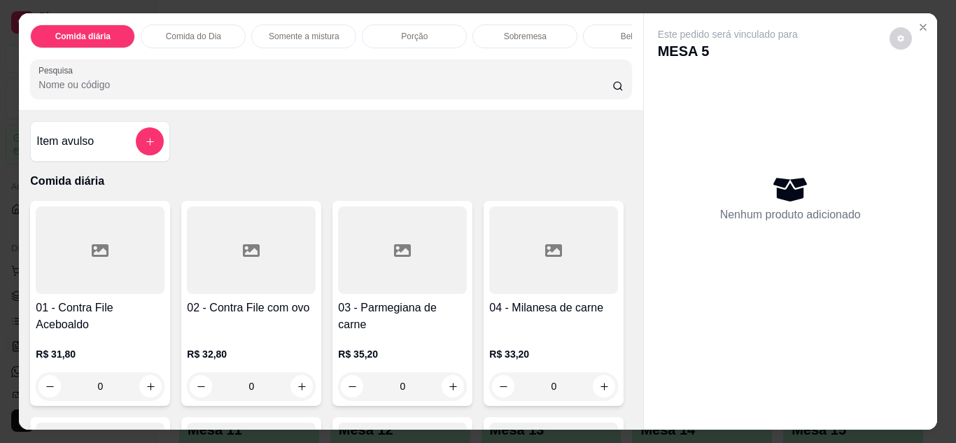
click at [195, 31] on p "Comida do Dia" at bounding box center [193, 36] width 55 height 11
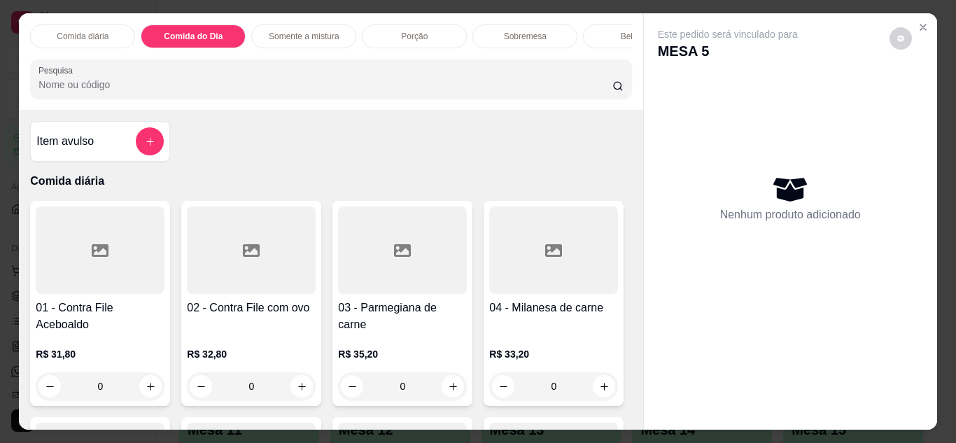
scroll to position [37, 0]
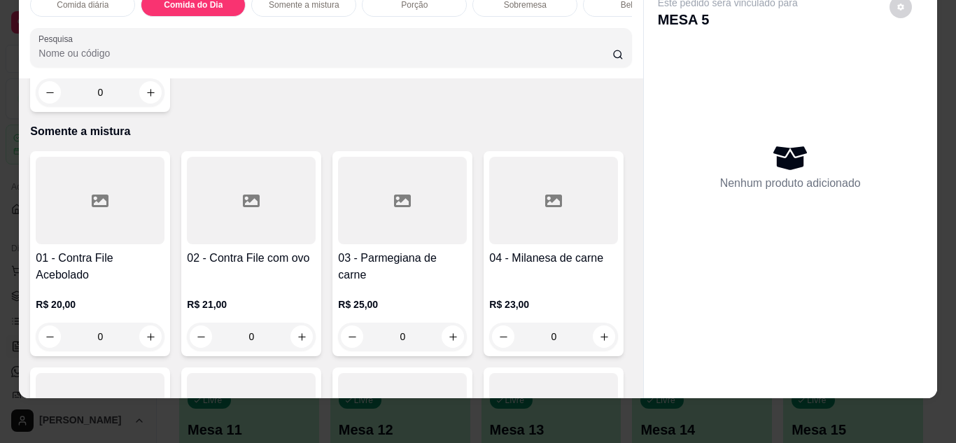
click at [144, 106] on div "0" at bounding box center [100, 92] width 129 height 28
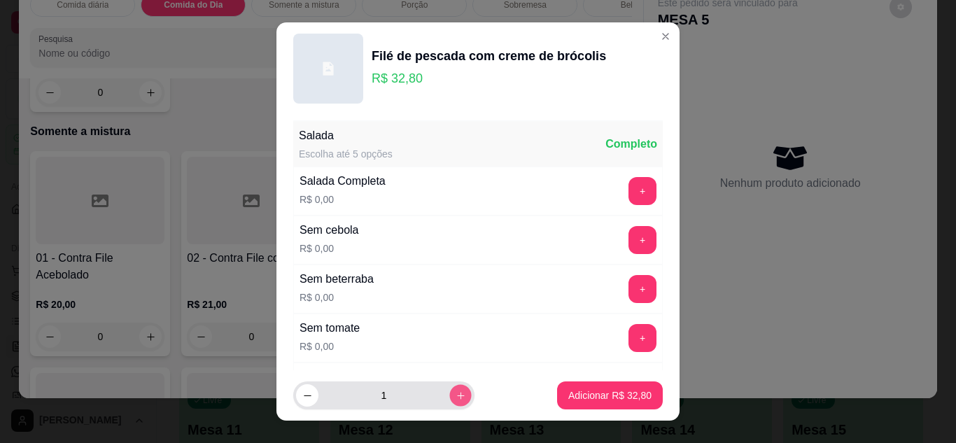
click at [449, 390] on button "increase-product-quantity" at bounding box center [460, 396] width 22 height 22
type input "2"
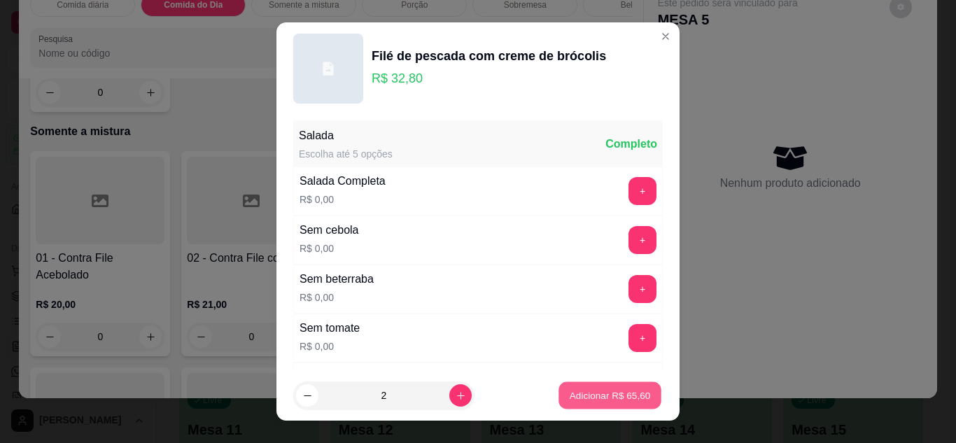
click at [582, 398] on p "Adicionar R$ 65,60" at bounding box center [610, 395] width 81 height 13
type input "2"
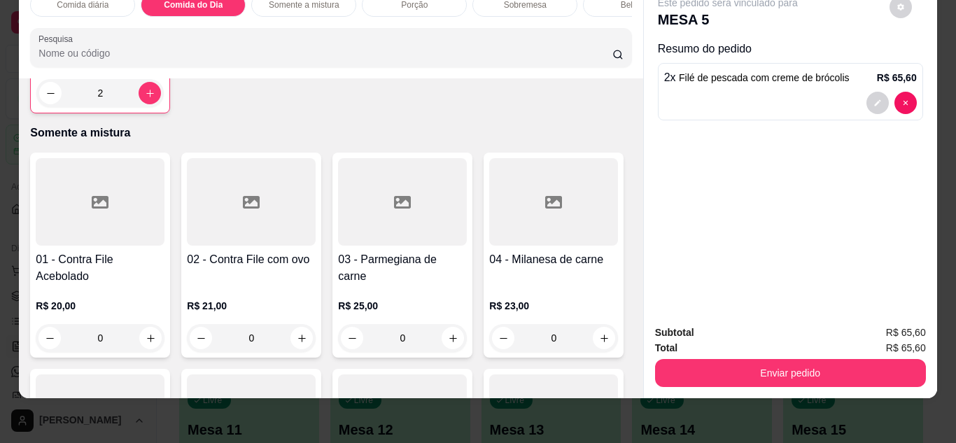
click at [599, 2] on div "Bebidas" at bounding box center [635, 5] width 105 height 24
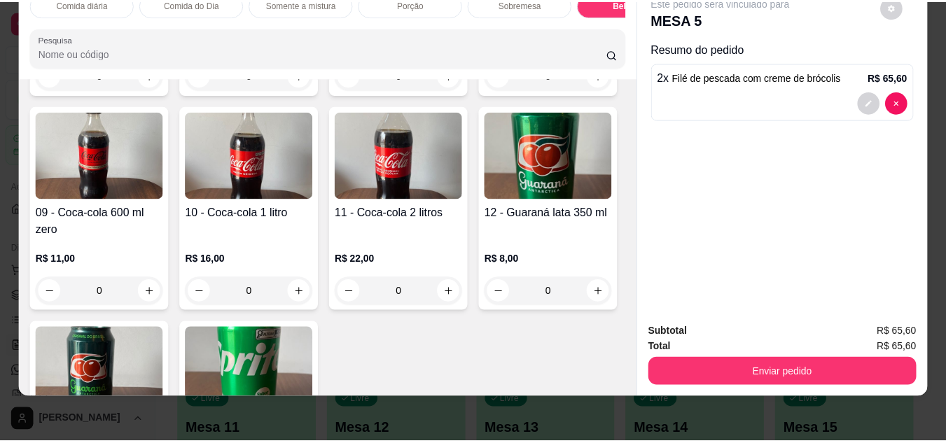
scroll to position [2804, 0]
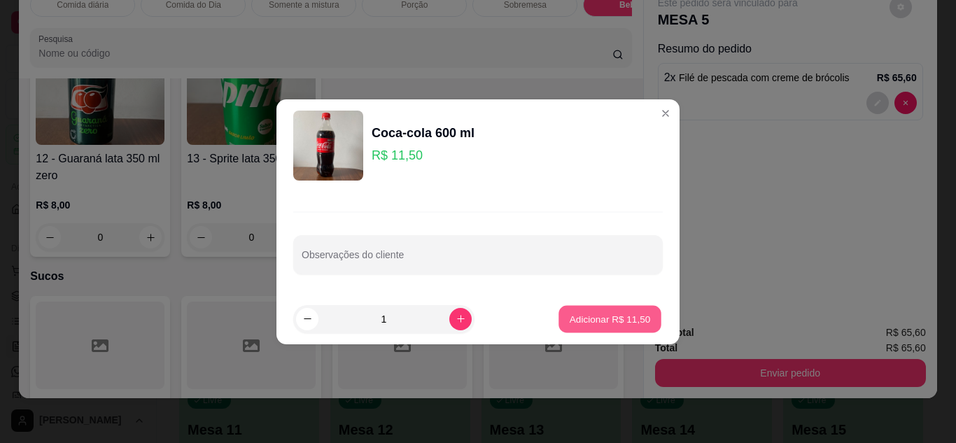
click at [597, 319] on p "Adicionar R$ 11,50" at bounding box center [610, 318] width 81 height 13
type input "1"
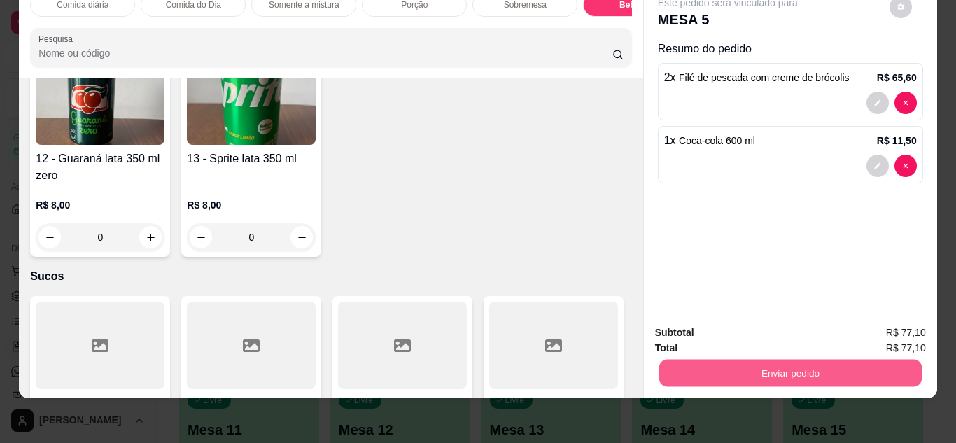
click at [794, 369] on button "Enviar pedido" at bounding box center [790, 373] width 263 height 27
click at [780, 332] on button "Não registrar e enviar pedido" at bounding box center [743, 328] width 141 height 26
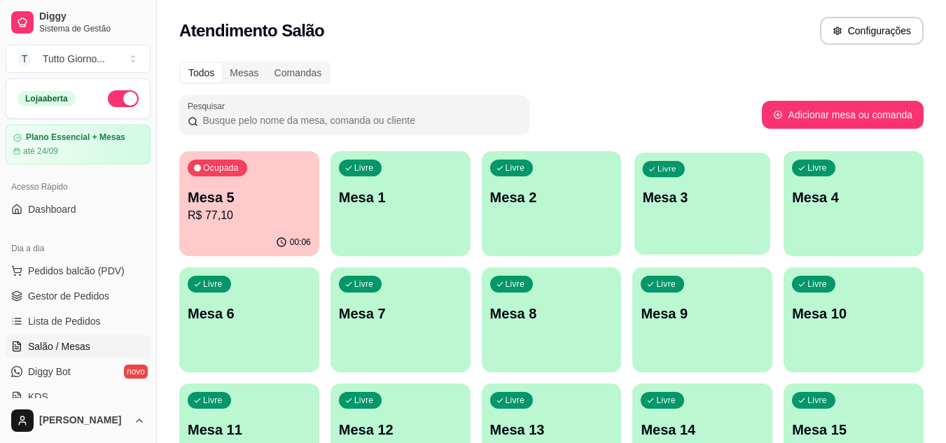
click at [659, 242] on div "button" at bounding box center [702, 246] width 136 height 16
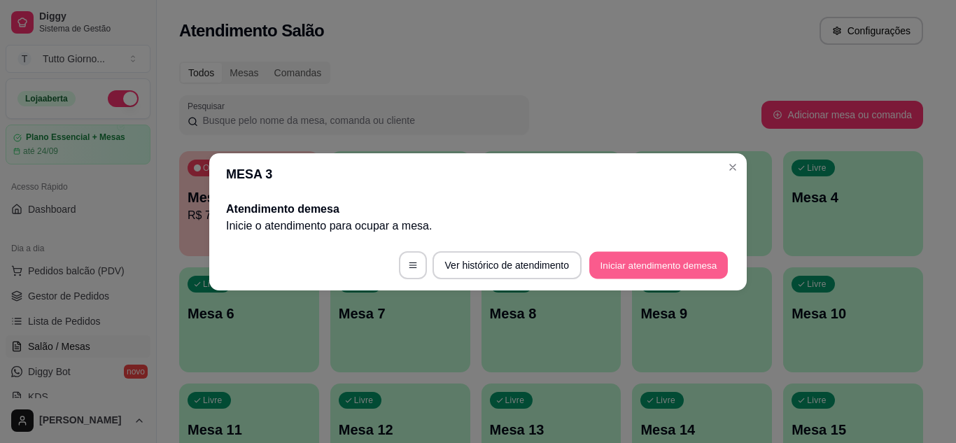
click at [622, 275] on button "Iniciar atendimento de mesa" at bounding box center [658, 264] width 139 height 27
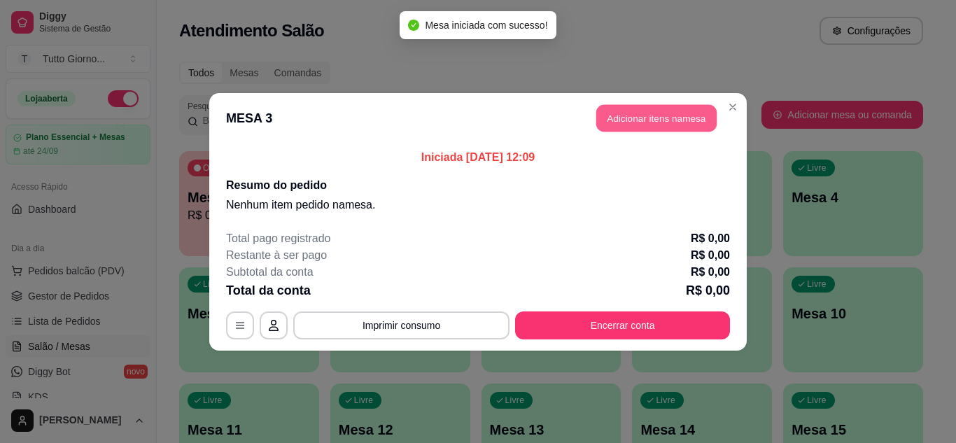
click at [657, 125] on button "Adicionar itens na mesa" at bounding box center [656, 117] width 120 height 27
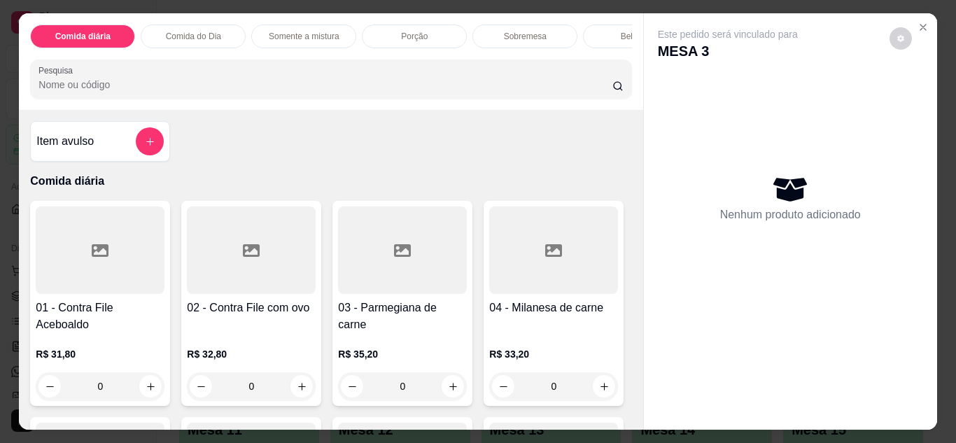
click at [146, 388] on div "0" at bounding box center [100, 386] width 129 height 28
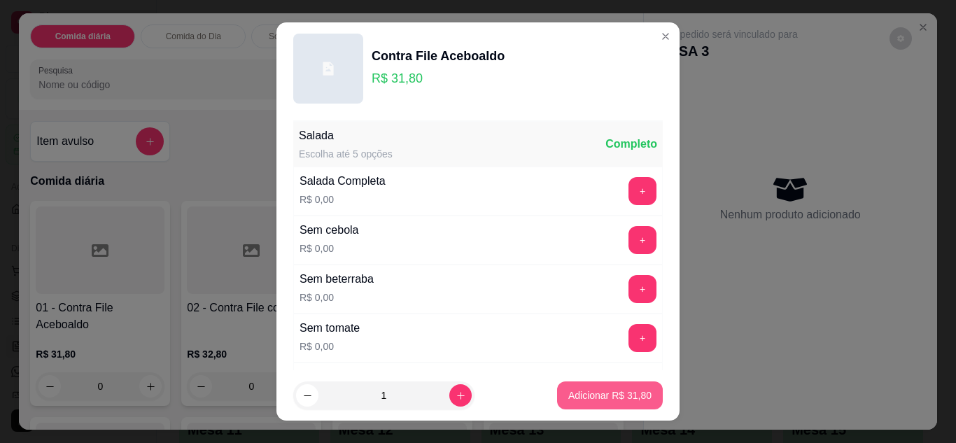
click at [576, 395] on p "Adicionar R$ 31,80" at bounding box center [609, 396] width 83 height 14
type input "1"
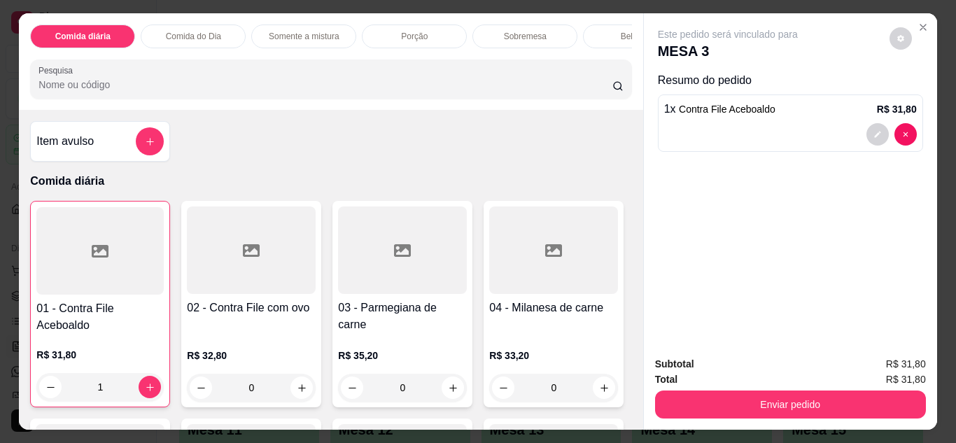
scroll to position [271, 0]
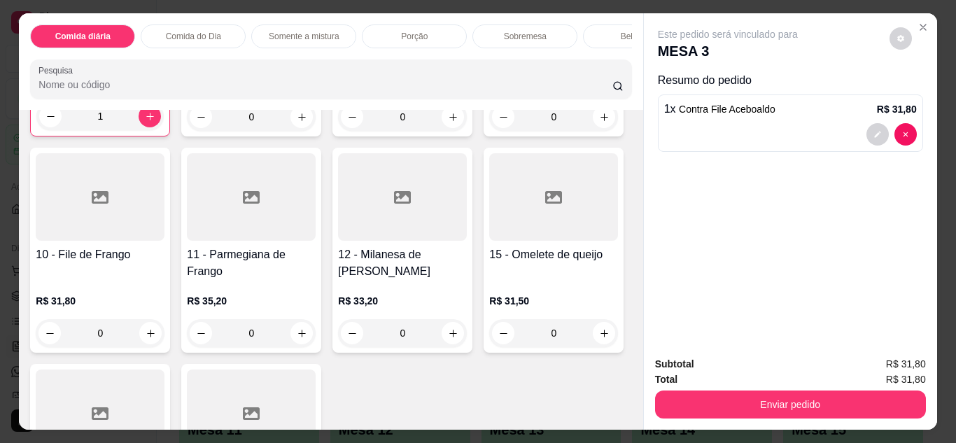
click at [165, 340] on div "0" at bounding box center [100, 333] width 129 height 28
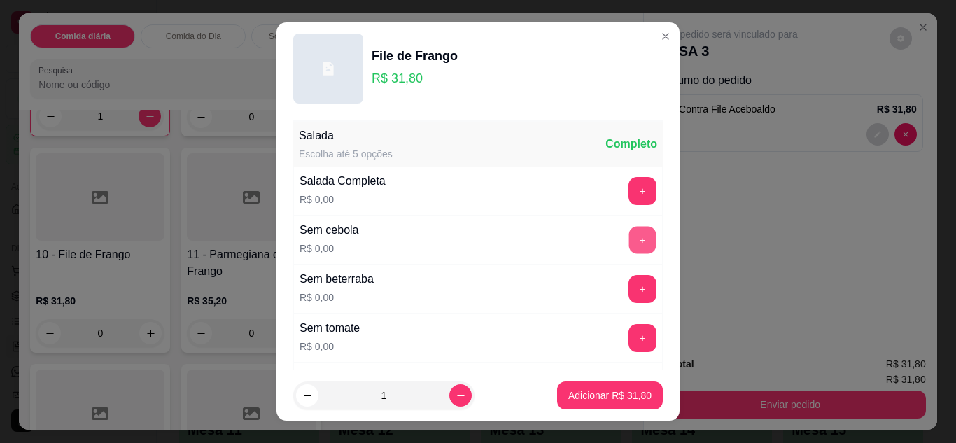
click at [629, 242] on button "+" at bounding box center [642, 239] width 27 height 27
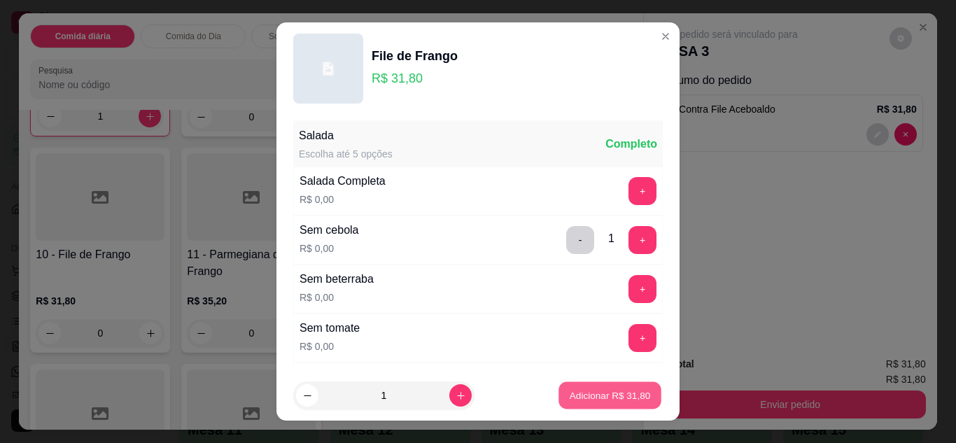
click at [601, 403] on button "Adicionar R$ 31,80" at bounding box center [610, 395] width 103 height 27
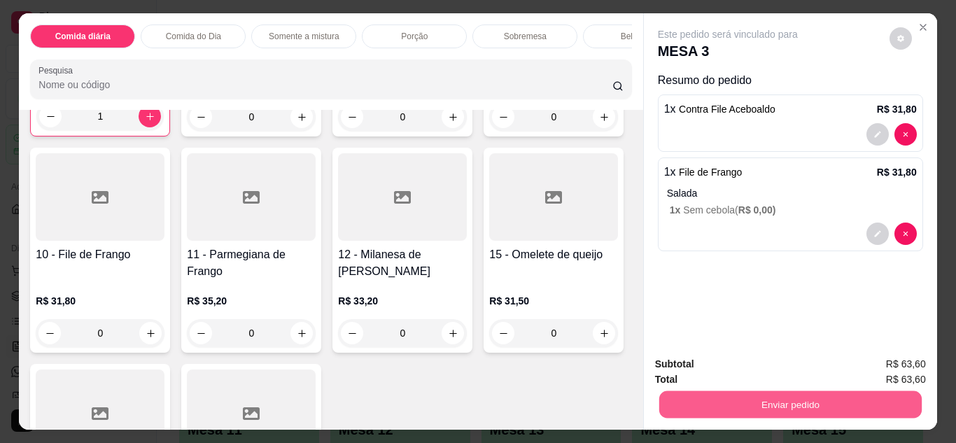
click at [757, 393] on button "Enviar pedido" at bounding box center [790, 404] width 263 height 27
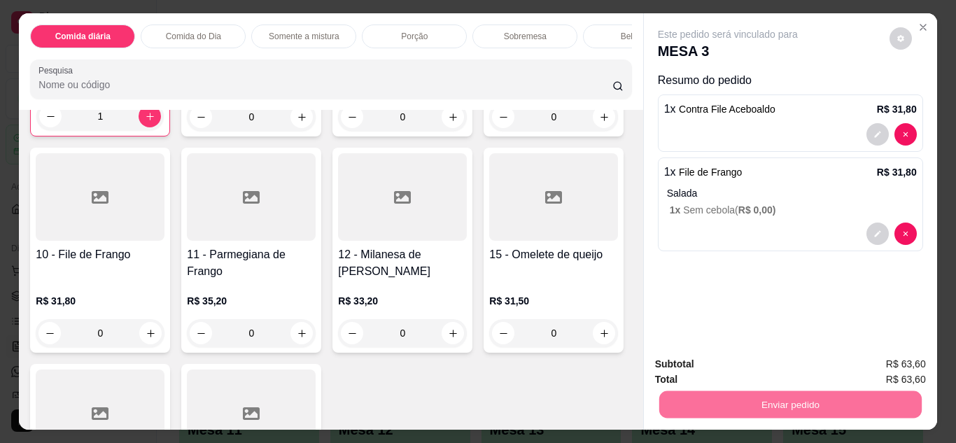
click at [757, 369] on button "Não registrar e enviar pedido" at bounding box center [743, 365] width 141 height 26
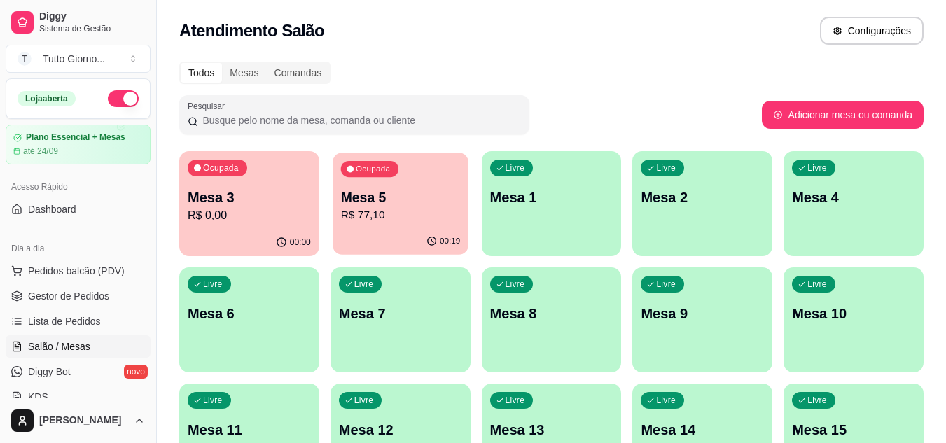
click at [433, 186] on div "Ocupada Mesa 5 R$ 77,10" at bounding box center [401, 191] width 136 height 76
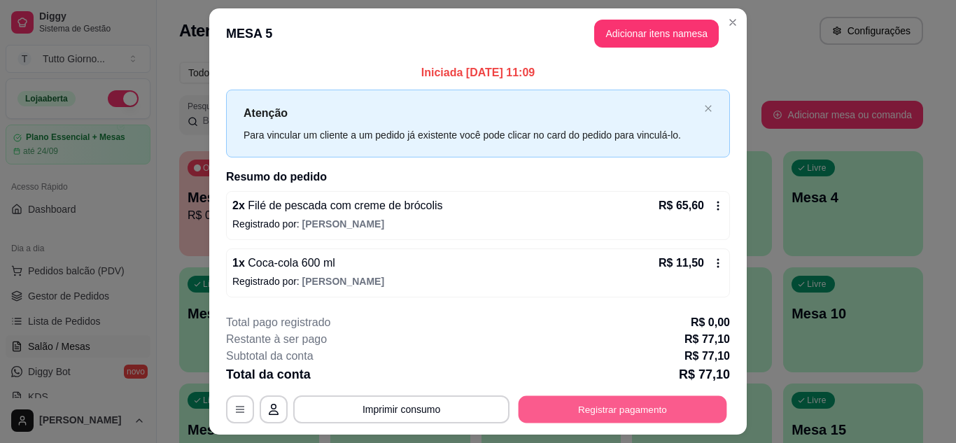
click at [575, 410] on button "Registrar pagamento" at bounding box center [623, 409] width 209 height 27
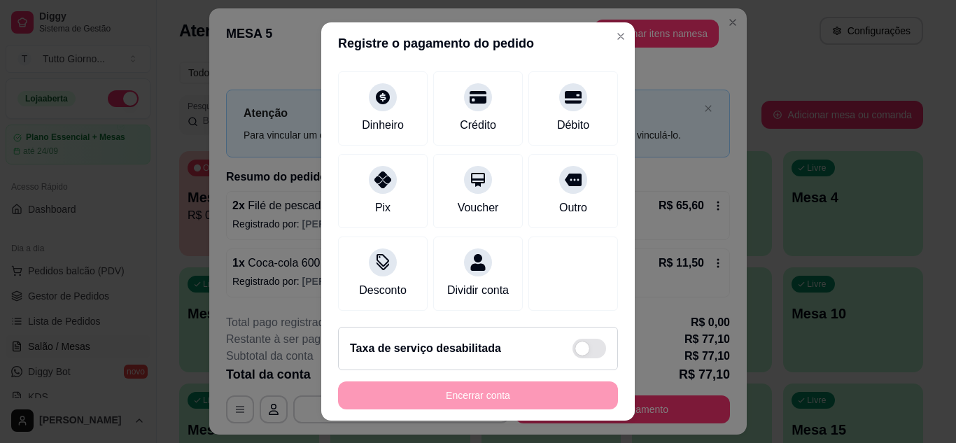
scroll to position [108, 0]
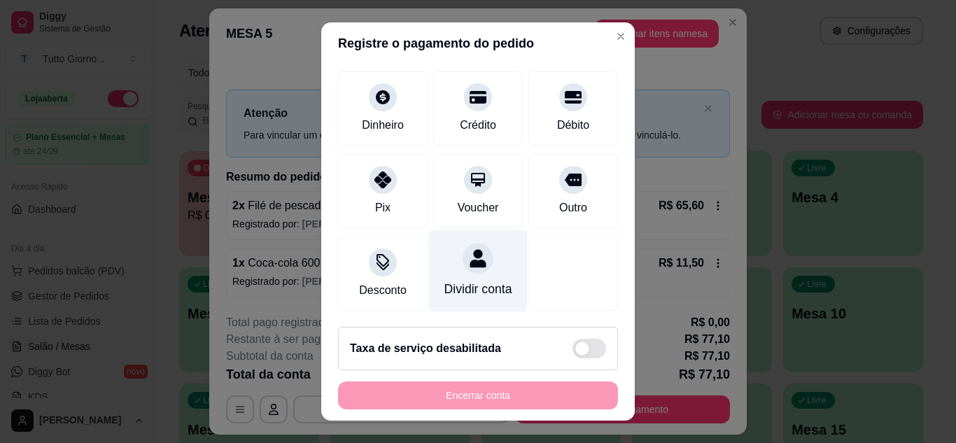
click at [463, 251] on div at bounding box center [478, 258] width 31 height 31
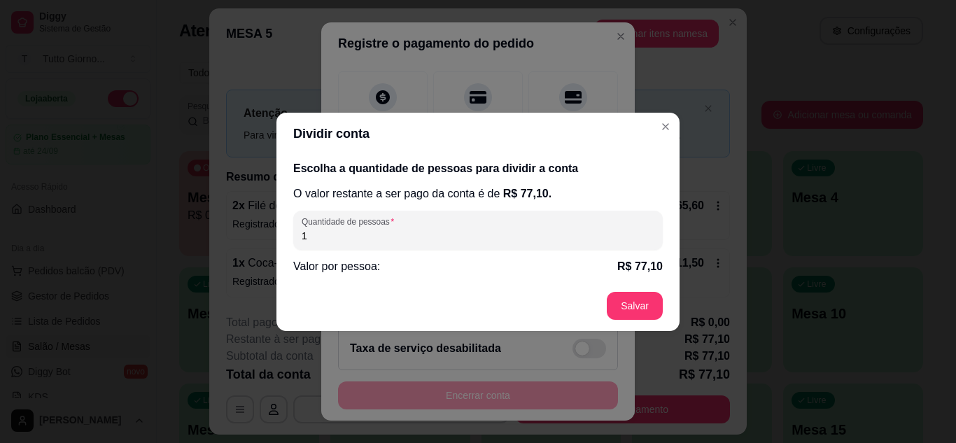
click at [348, 242] on input "1" at bounding box center [478, 236] width 353 height 14
type input "2"
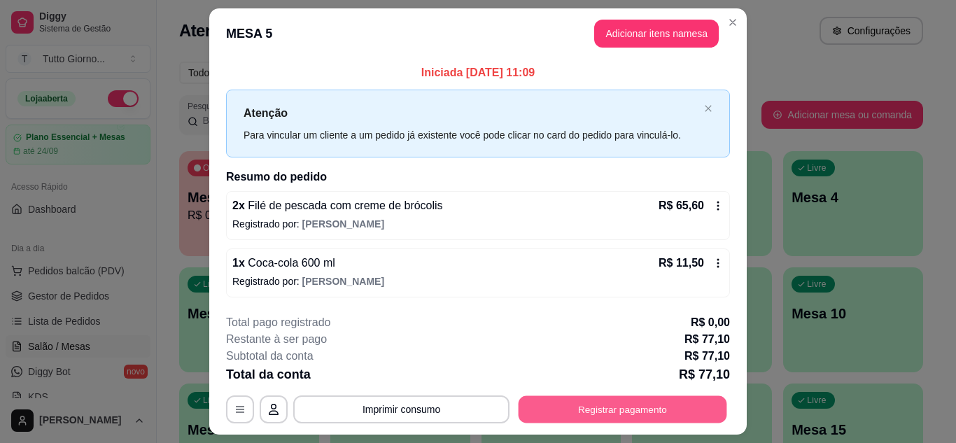
click at [623, 411] on button "Registrar pagamento" at bounding box center [623, 409] width 209 height 27
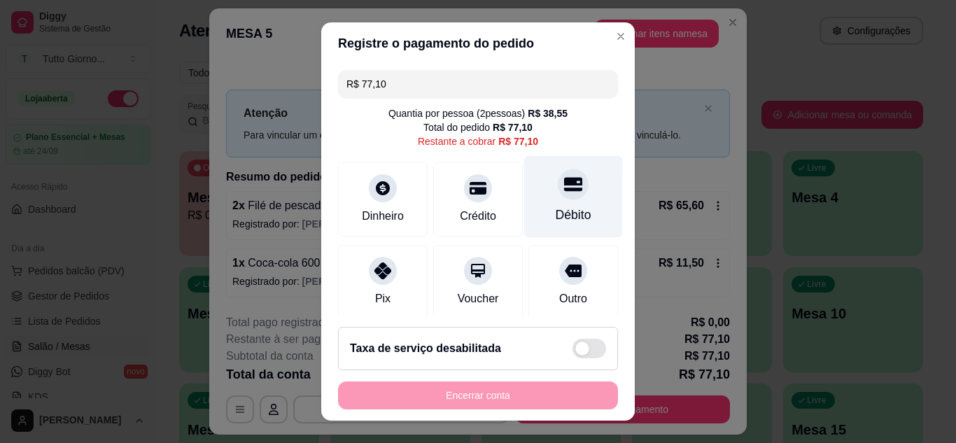
click at [566, 203] on div "Débito" at bounding box center [573, 196] width 99 height 82
type input "R$ 0,00"
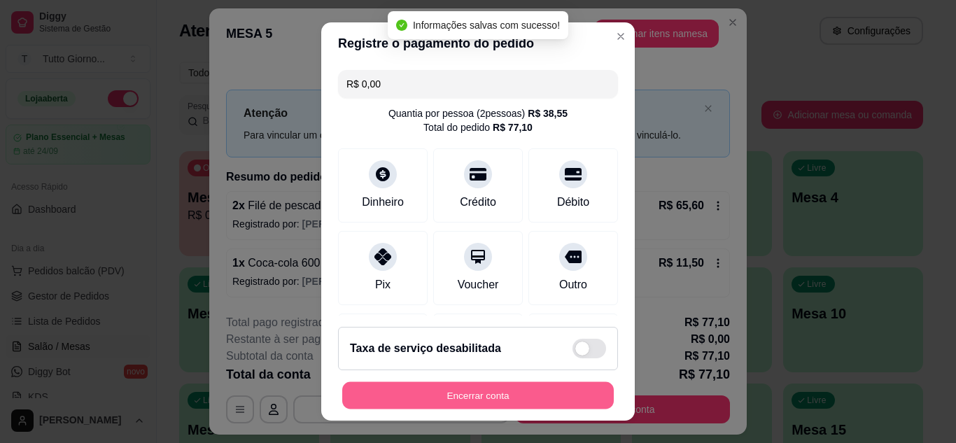
click at [473, 386] on button "Encerrar conta" at bounding box center [478, 395] width 272 height 27
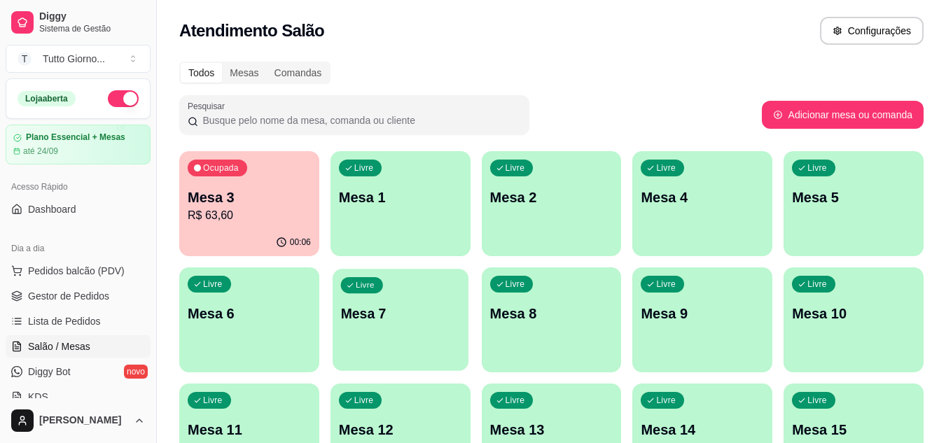
click at [414, 327] on div "Livre Mesa 7" at bounding box center [401, 311] width 136 height 85
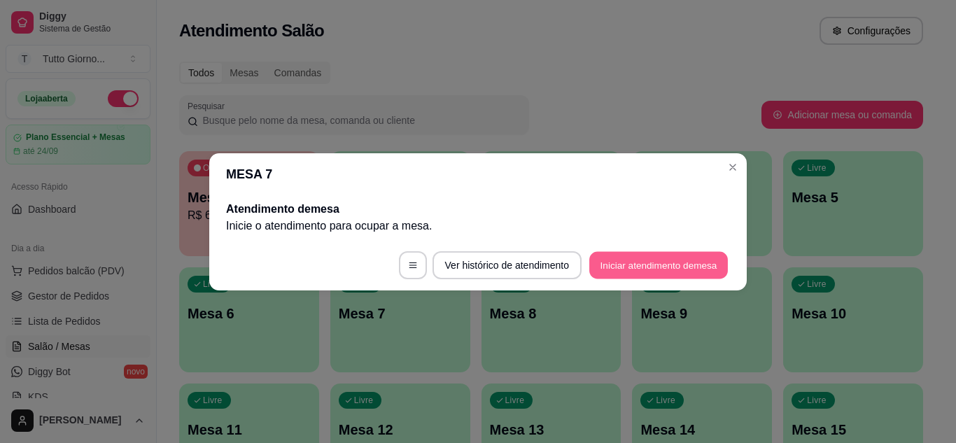
click at [646, 267] on button "Iniciar atendimento de mesa" at bounding box center [658, 264] width 139 height 27
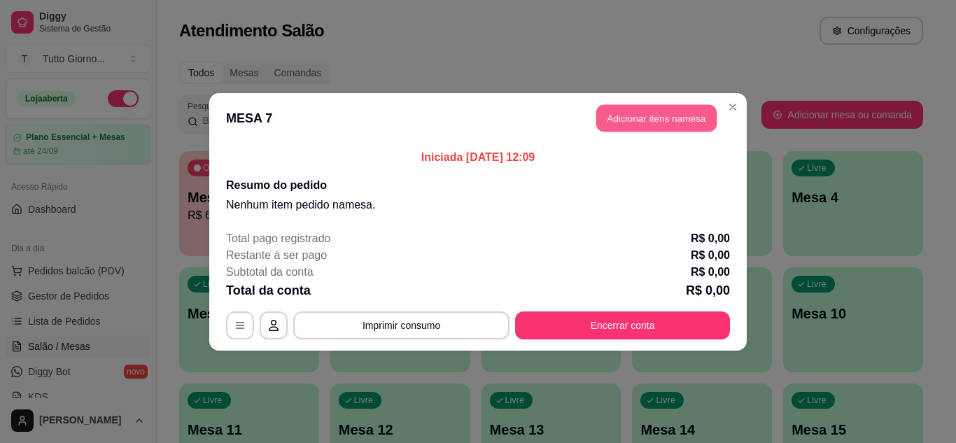
click at [655, 119] on button "Adicionar itens na mesa" at bounding box center [656, 117] width 120 height 27
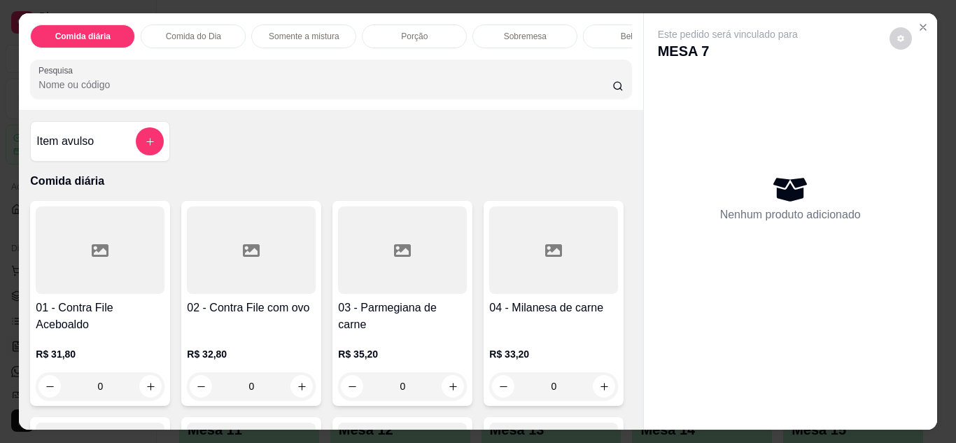
click at [195, 31] on p "Comida do Dia" at bounding box center [193, 36] width 55 height 11
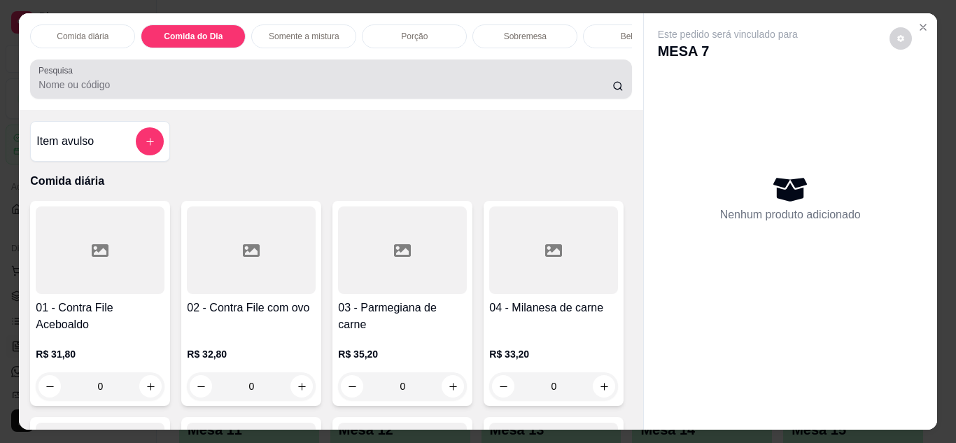
scroll to position [37, 0]
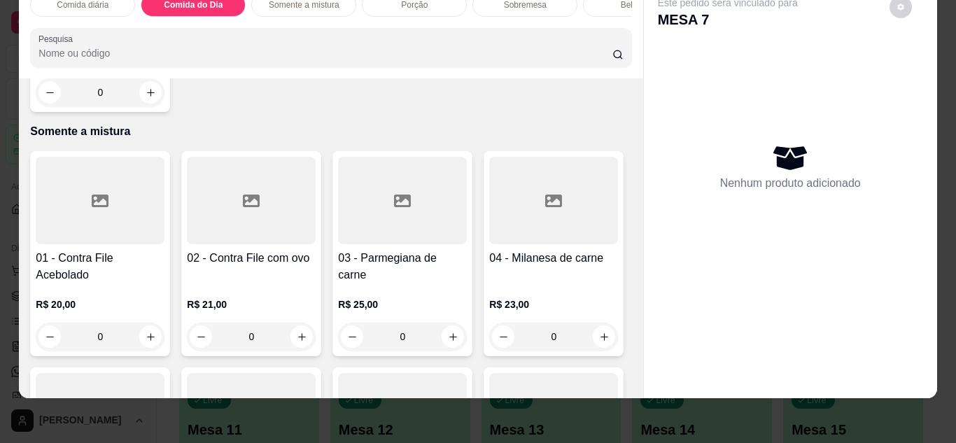
click at [147, 106] on div "0" at bounding box center [100, 92] width 129 height 28
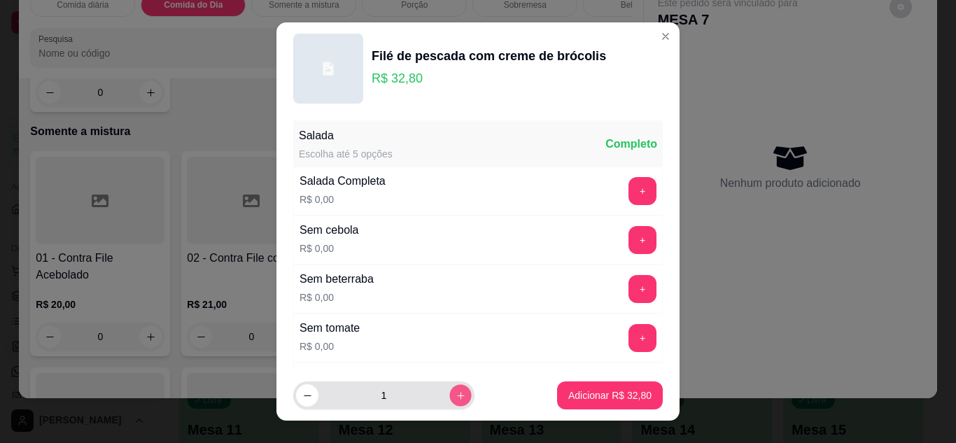
click at [449, 389] on button "increase-product-quantity" at bounding box center [460, 396] width 22 height 22
type input "2"
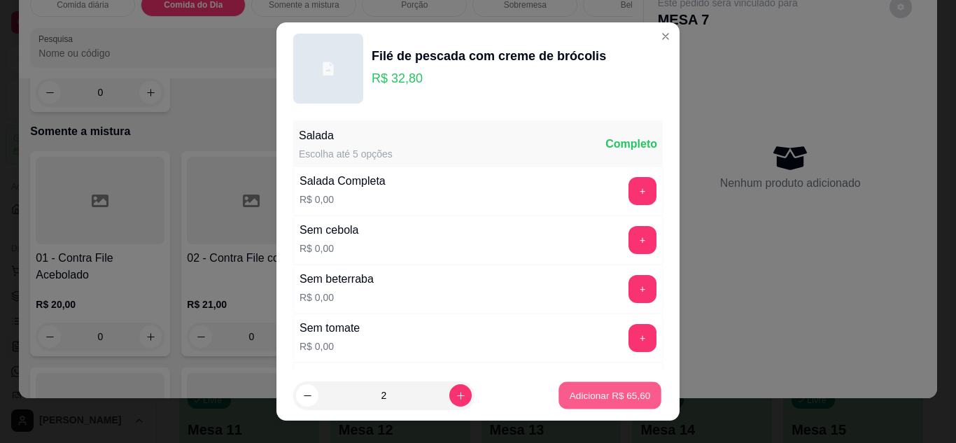
click at [572, 397] on p "Adicionar R$ 65,60" at bounding box center [610, 395] width 81 height 13
type input "2"
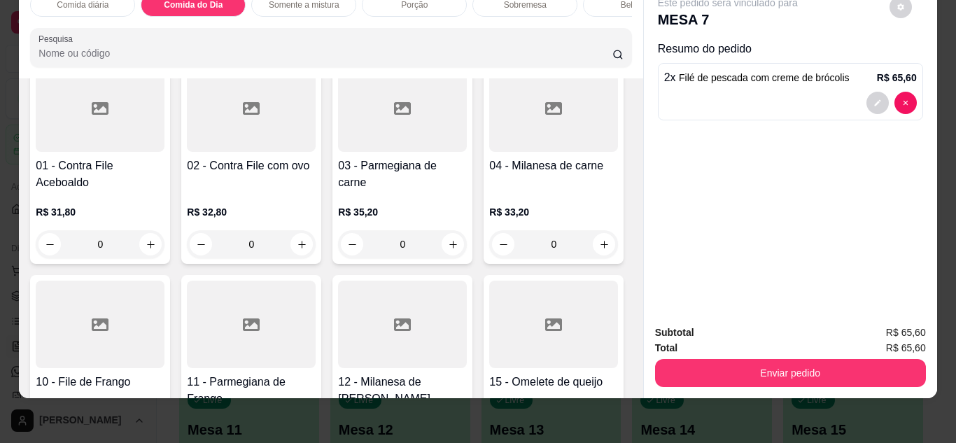
scroll to position [0, 0]
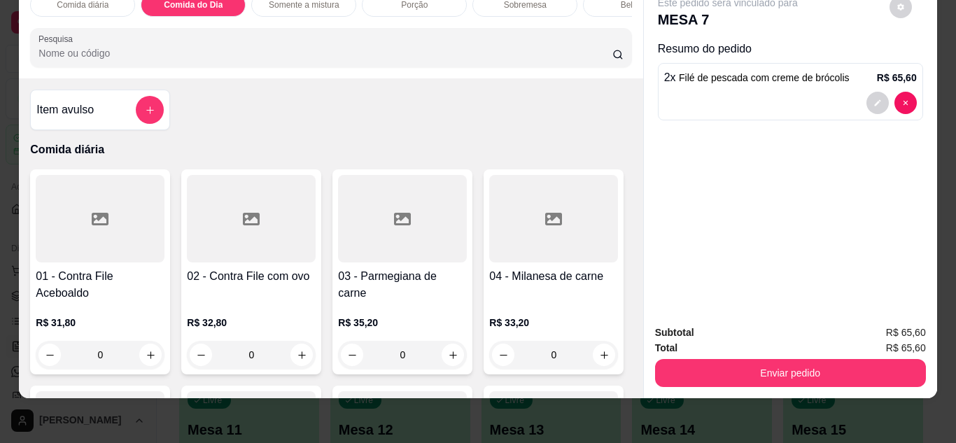
click at [146, 351] on div "0" at bounding box center [100, 355] width 129 height 28
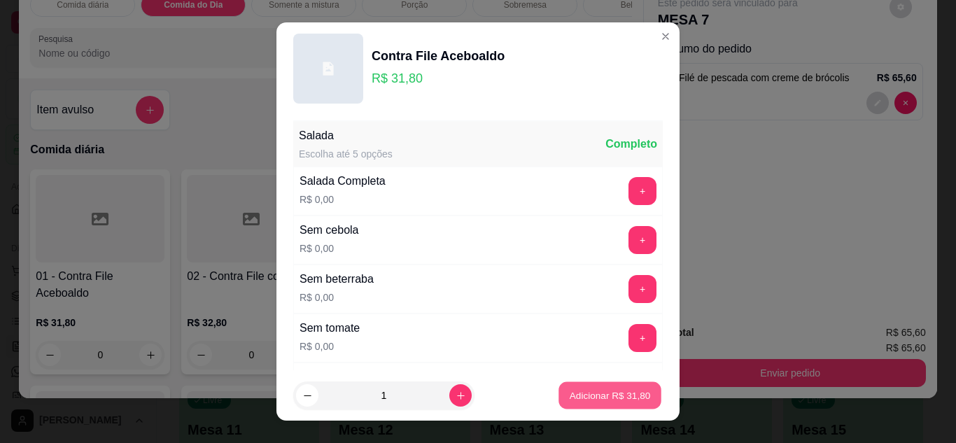
click at [600, 394] on p "Adicionar R$ 31,80" at bounding box center [610, 395] width 81 height 13
type input "1"
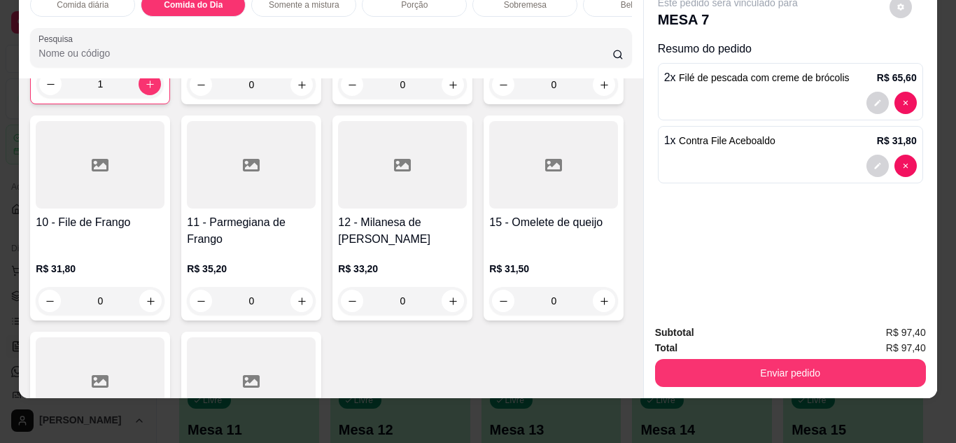
scroll to position [271, 0]
click at [165, 305] on div "0" at bounding box center [100, 302] width 129 height 28
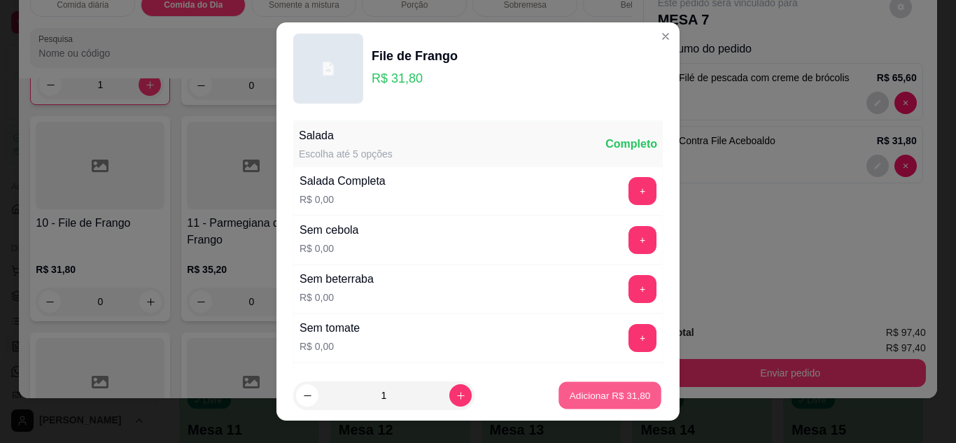
click at [580, 389] on p "Adicionar R$ 31,80" at bounding box center [610, 395] width 81 height 13
type input "1"
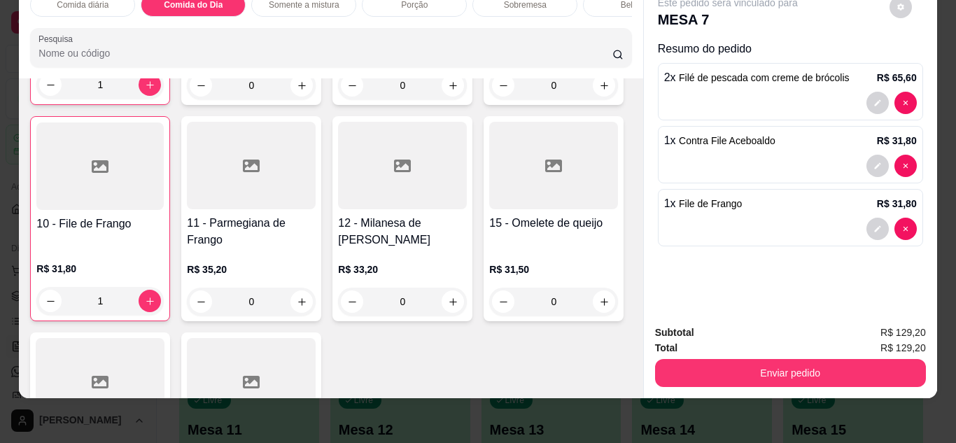
click at [599, 0] on div "Bebidas" at bounding box center [635, 5] width 105 height 24
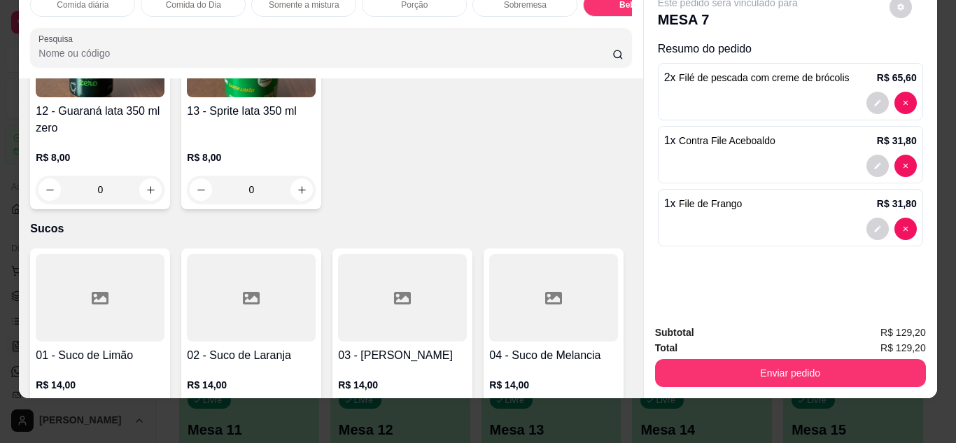
scroll to position [2871, 0]
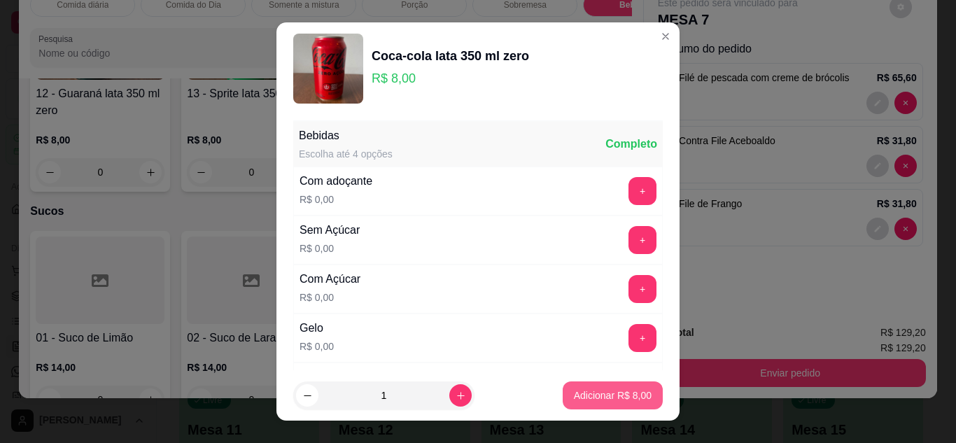
click at [592, 400] on p "Adicionar R$ 8,00" at bounding box center [613, 396] width 78 height 14
type input "1"
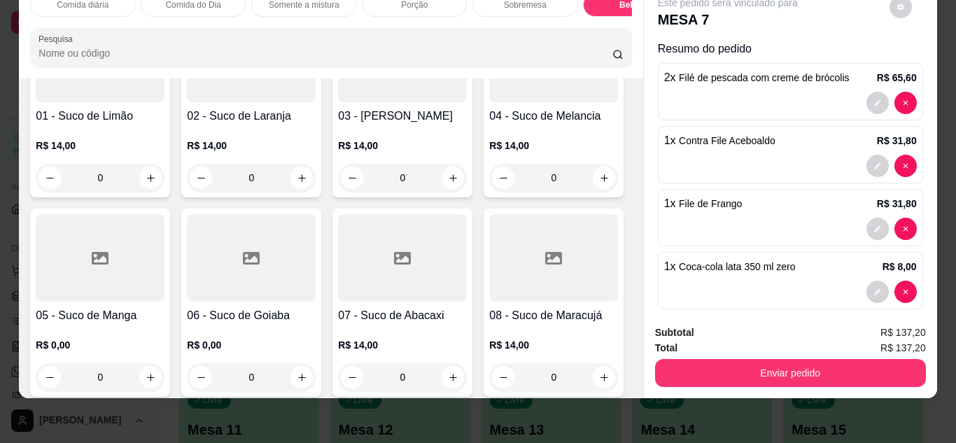
scroll to position [3095, 0]
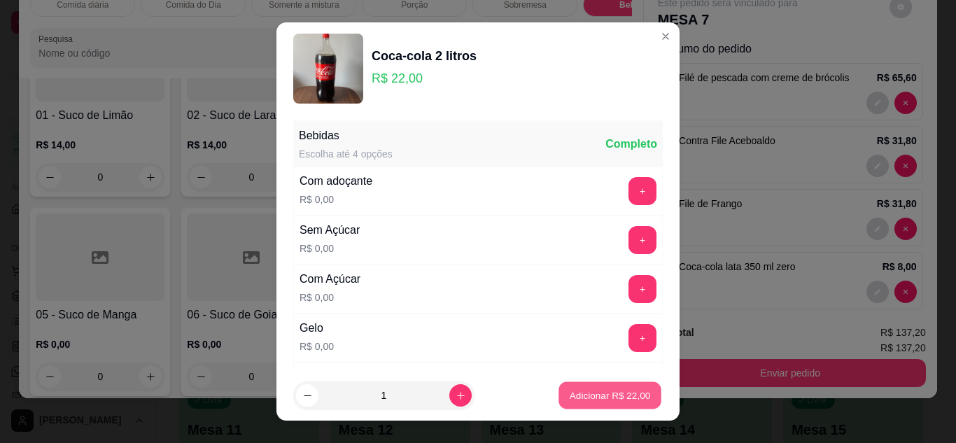
click at [573, 389] on p "Adicionar R$ 22,00" at bounding box center [610, 395] width 81 height 13
type input "1"
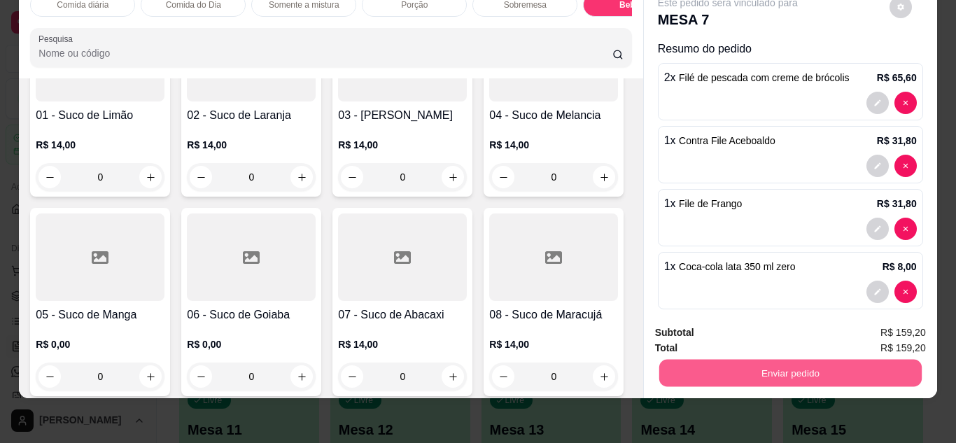
click at [763, 371] on button "Enviar pedido" at bounding box center [790, 373] width 263 height 27
click at [741, 329] on button "Não registrar e enviar pedido" at bounding box center [743, 328] width 141 height 26
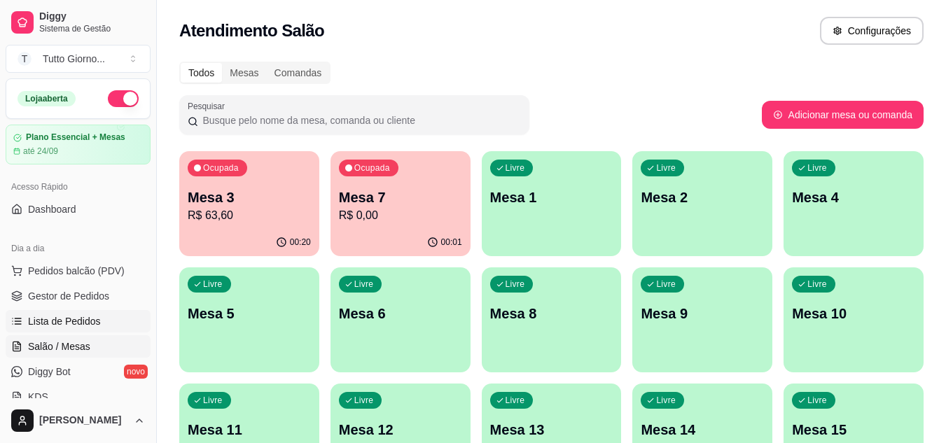
click at [76, 325] on span "Lista de Pedidos" at bounding box center [64, 321] width 73 height 14
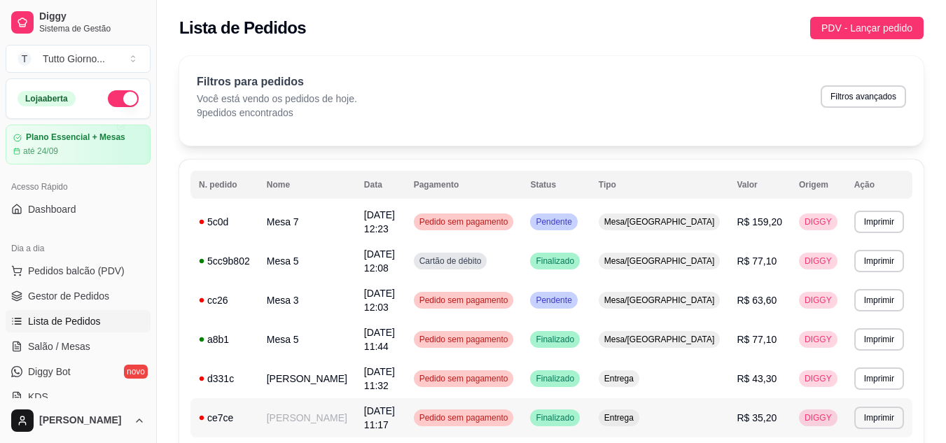
click at [480, 412] on span "Pedido sem pagamento" at bounding box center [464, 417] width 95 height 11
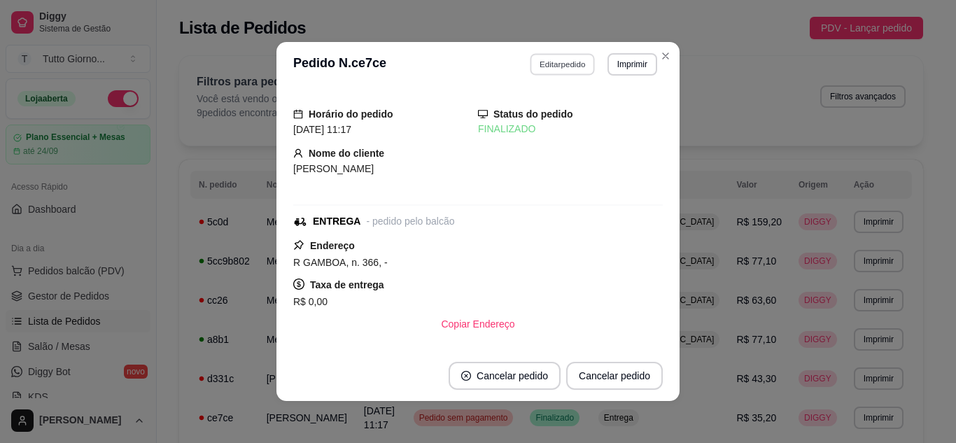
click at [574, 64] on button "Editar pedido" at bounding box center [563, 64] width 65 height 22
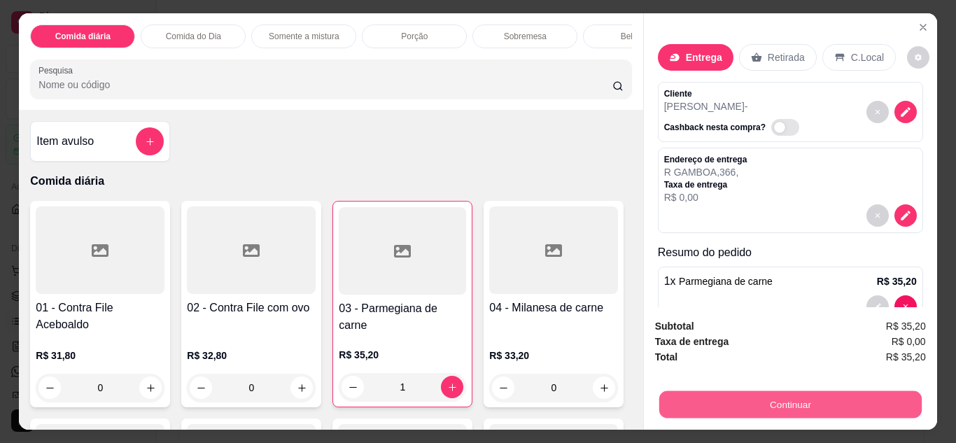
click at [780, 405] on button "Continuar" at bounding box center [790, 404] width 263 height 27
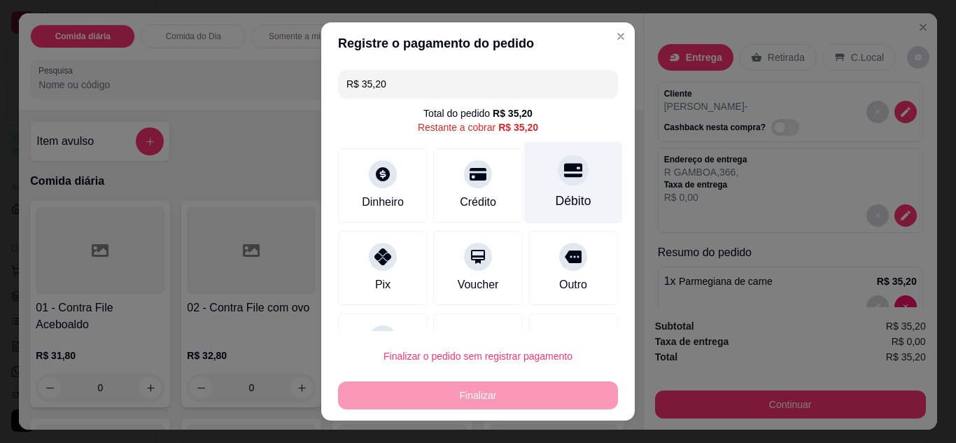
click at [556, 197] on div "Débito" at bounding box center [574, 201] width 36 height 18
type input "R$ 0,00"
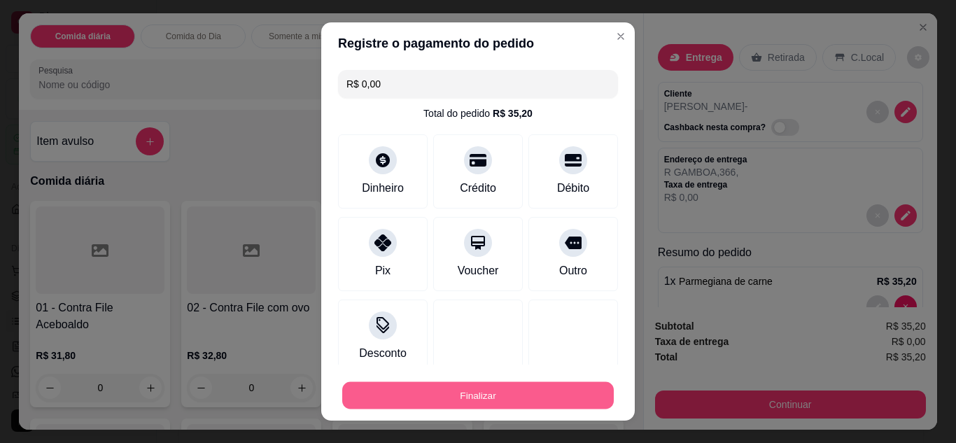
click at [477, 397] on button "Finalizar" at bounding box center [478, 395] width 272 height 27
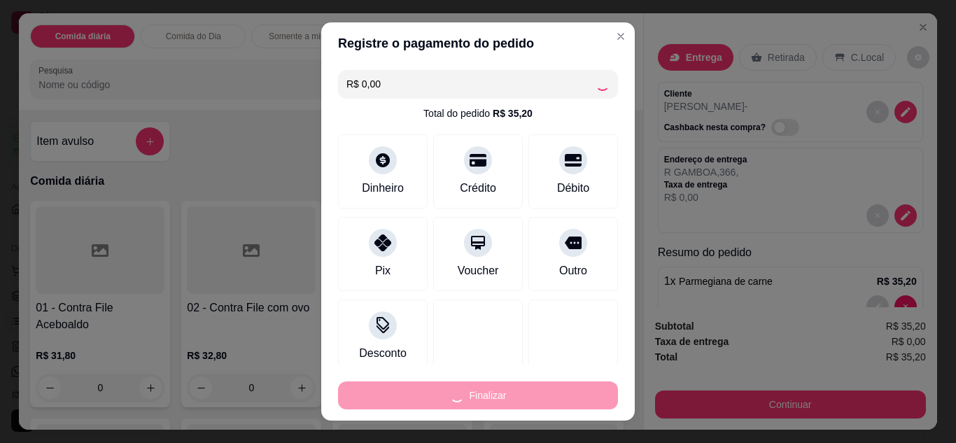
type input "0"
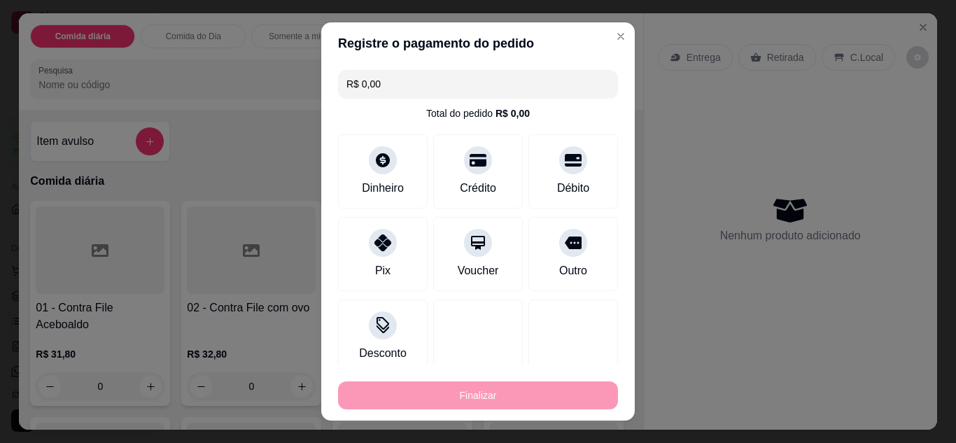
type input "-R$ 35,20"
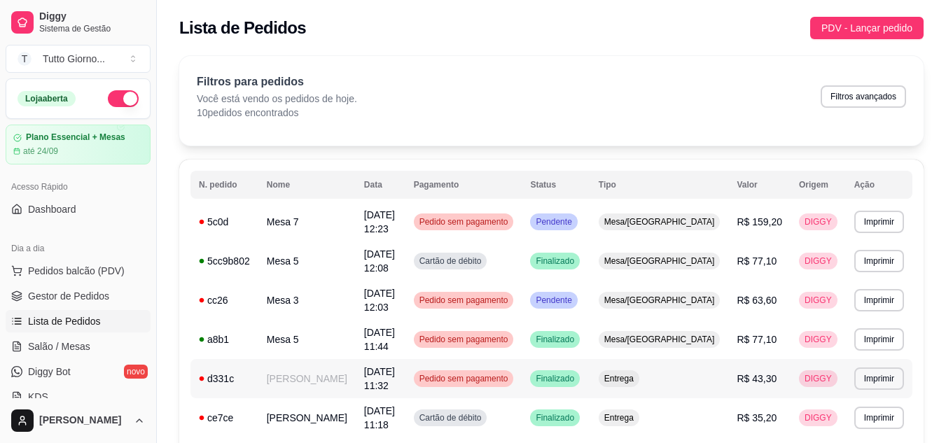
click at [508, 373] on span "Pedido sem pagamento" at bounding box center [464, 378] width 95 height 11
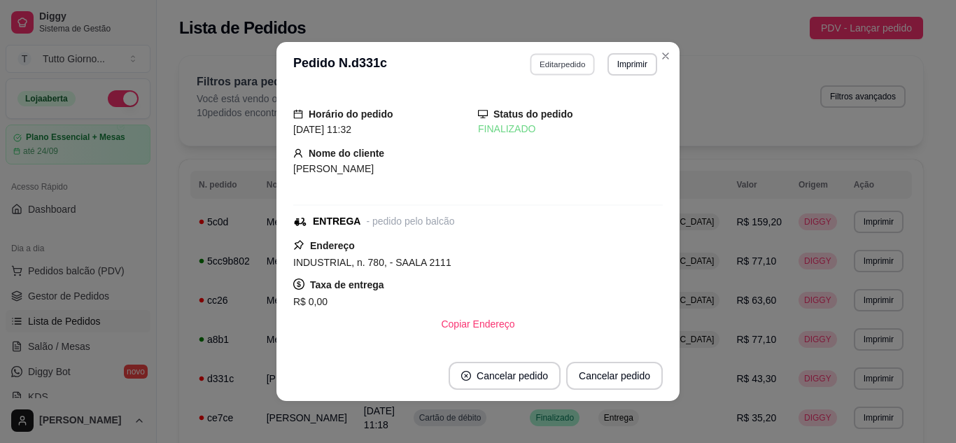
click at [557, 68] on button "Editar pedido" at bounding box center [563, 64] width 65 height 22
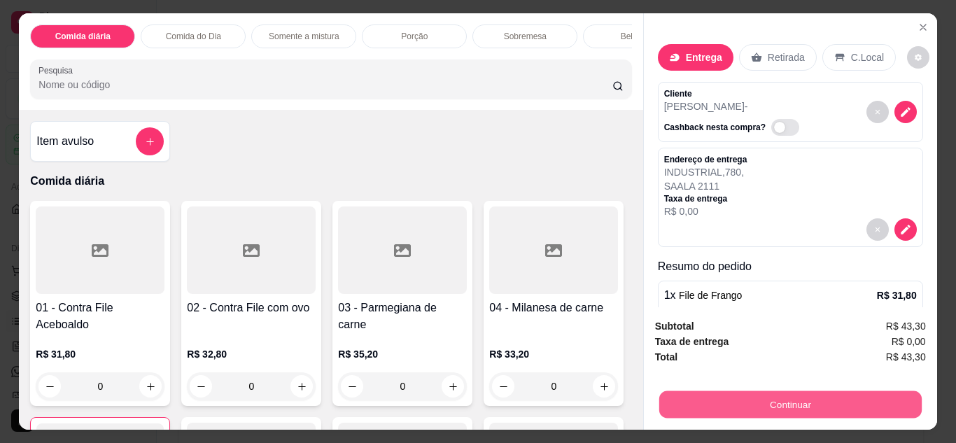
click at [805, 391] on button "Continuar" at bounding box center [790, 404] width 263 height 27
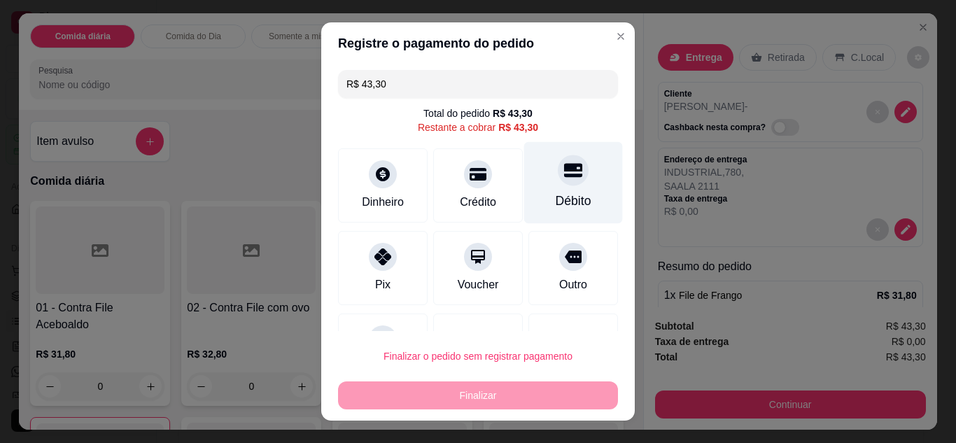
click at [564, 170] on icon at bounding box center [573, 170] width 18 height 14
type input "R$ 0,00"
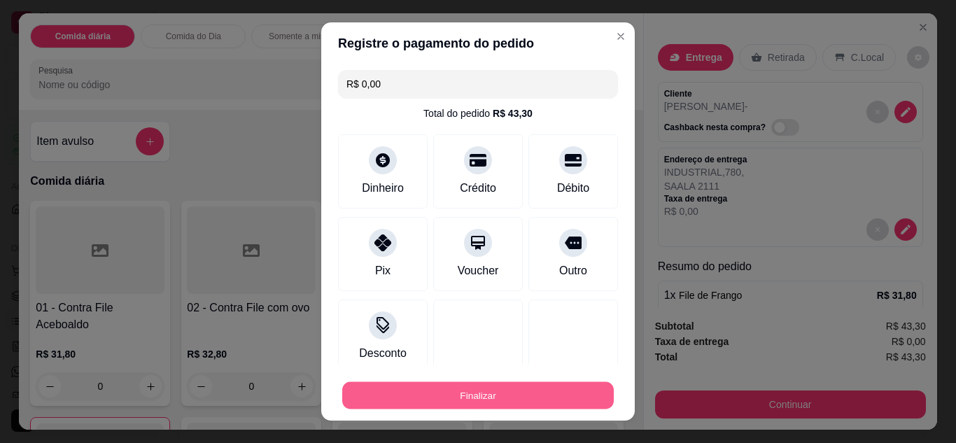
click at [494, 408] on button "Finalizar" at bounding box center [478, 395] width 272 height 27
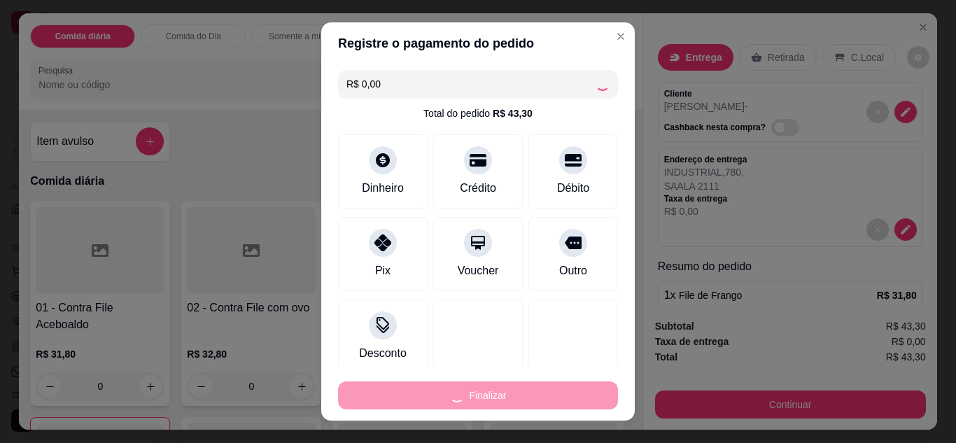
type input "0"
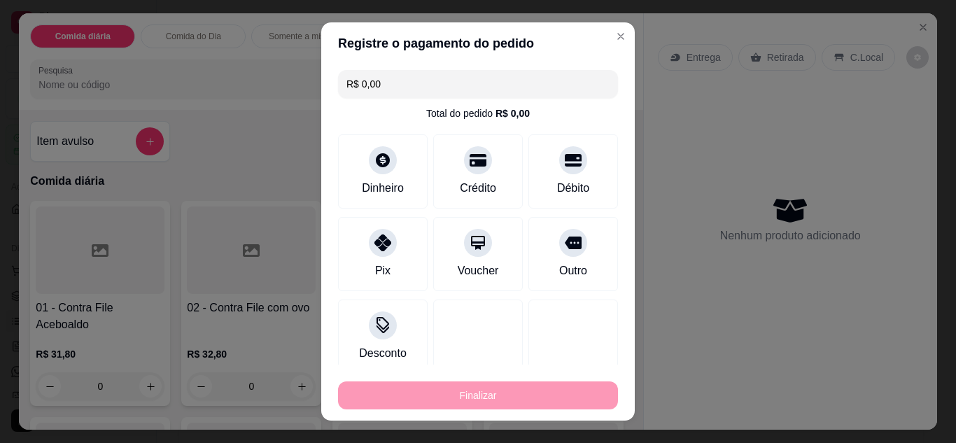
type input "-R$ 43,30"
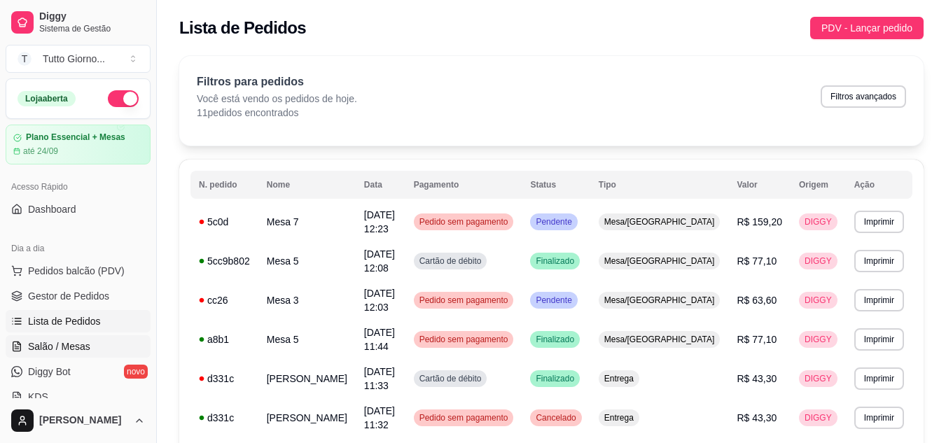
click at [84, 352] on span "Salão / Mesas" at bounding box center [59, 347] width 62 height 14
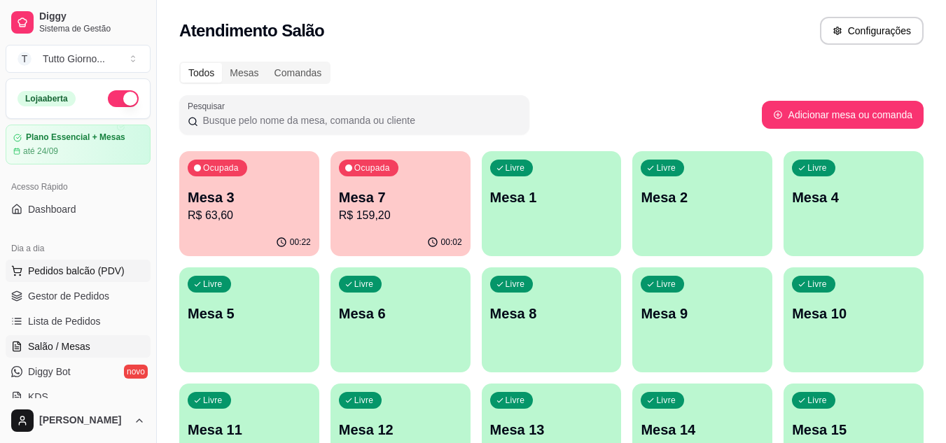
click at [89, 269] on span "Pedidos balcão (PDV)" at bounding box center [76, 271] width 97 height 14
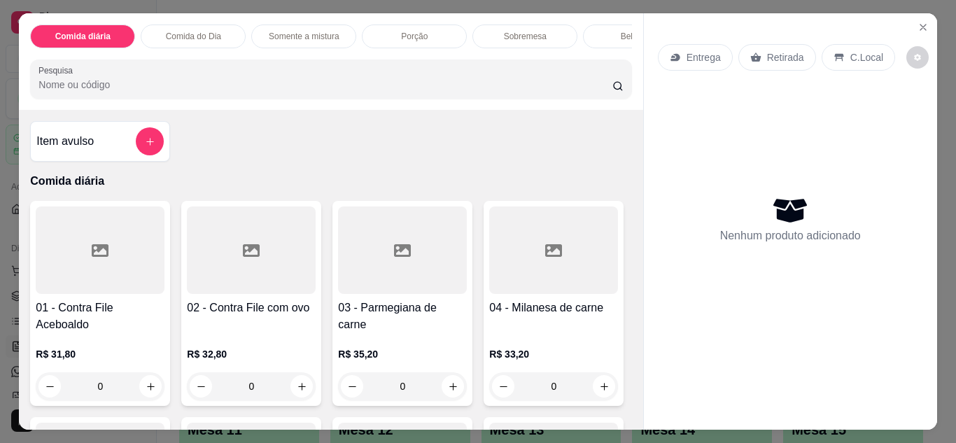
click at [767, 57] on p "Retirada" at bounding box center [785, 57] width 37 height 14
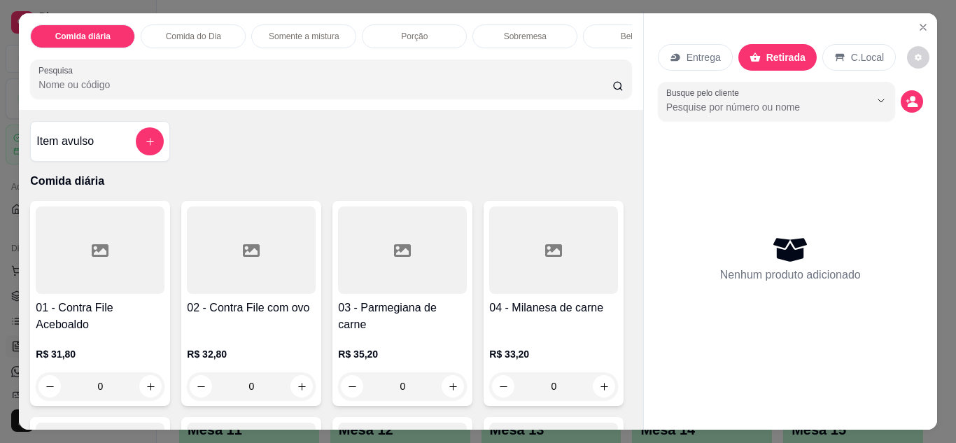
click at [767, 57] on p "Retirada" at bounding box center [786, 57] width 39 height 14
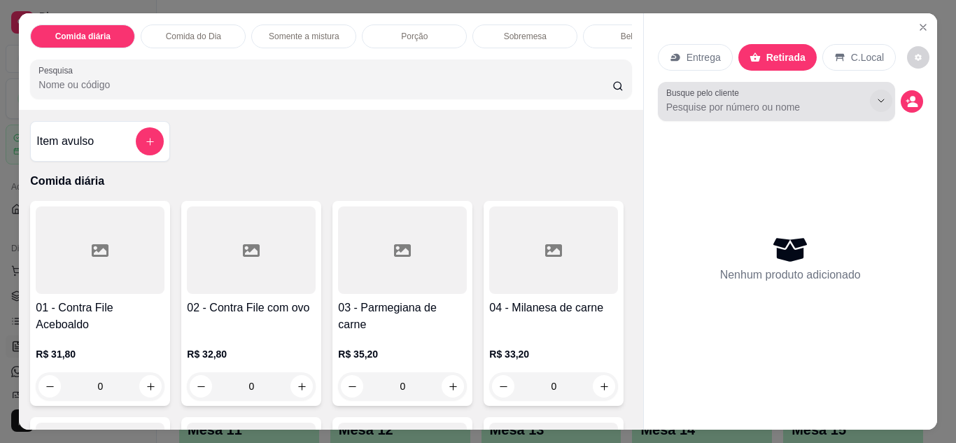
click at [870, 104] on button "Show suggestions" at bounding box center [881, 101] width 22 height 22
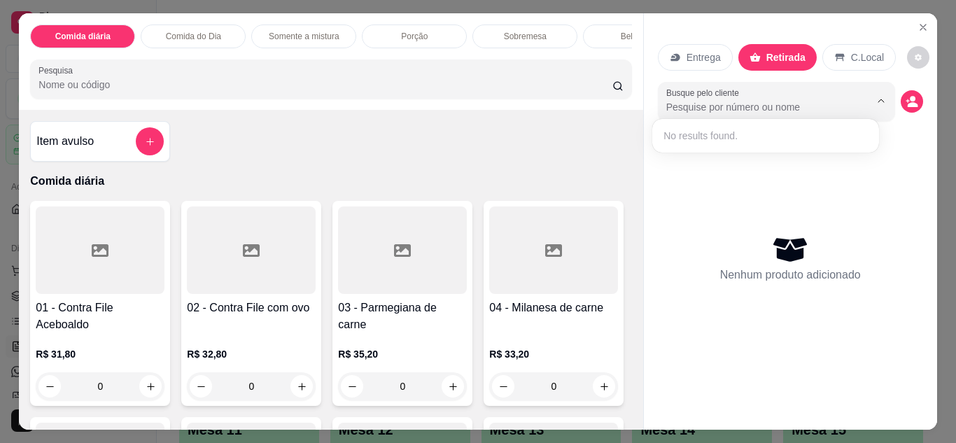
click at [810, 105] on input "Busque pelo cliente" at bounding box center [756, 107] width 181 height 14
type input "ALEXANDRE OFICINA"
click at [149, 393] on div "0" at bounding box center [100, 386] width 129 height 28
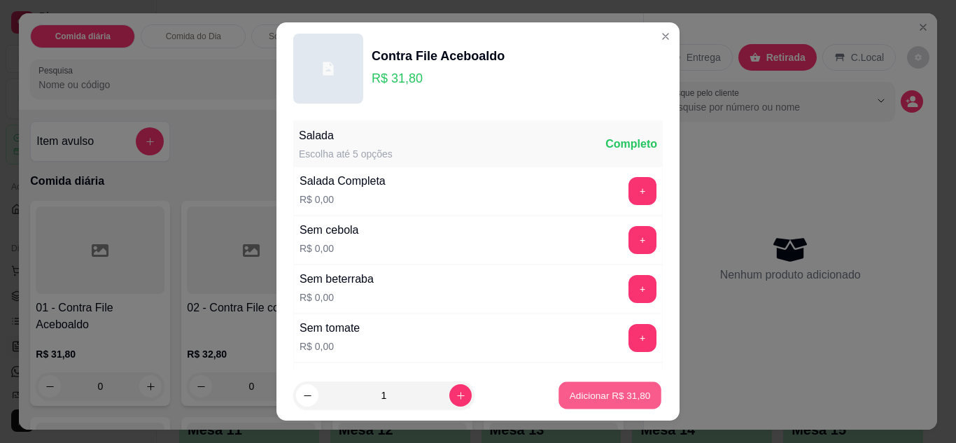
click at [629, 385] on button "Adicionar R$ 31,80" at bounding box center [610, 395] width 103 height 27
type input "1"
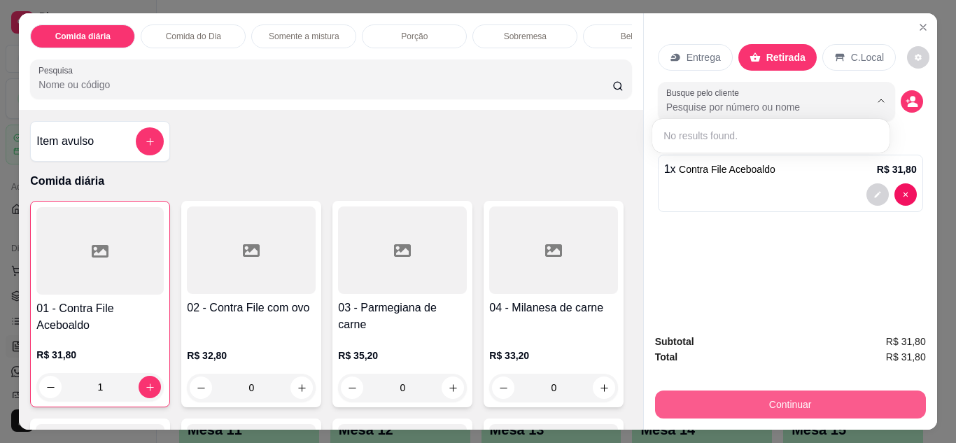
click at [757, 393] on button "Continuar" at bounding box center [790, 405] width 271 height 28
click at [770, 406] on button "Continuar" at bounding box center [790, 404] width 263 height 27
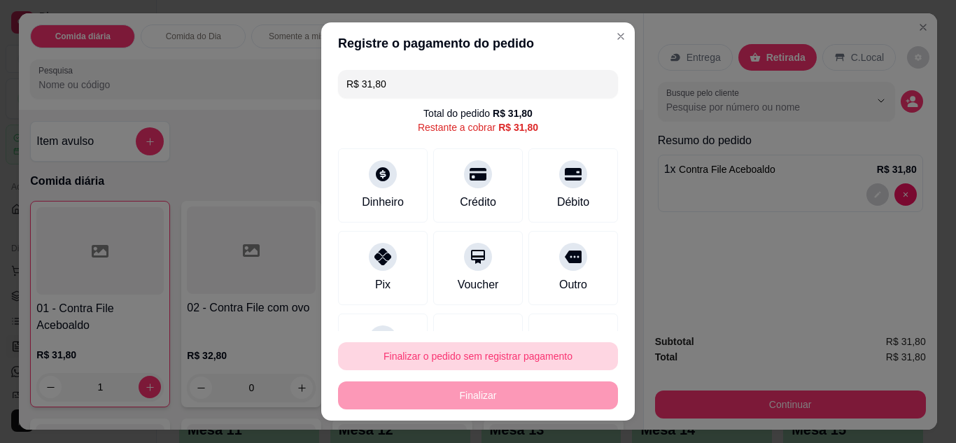
click at [547, 351] on button "Finalizar o pedido sem registrar pagamento" at bounding box center [478, 356] width 280 height 28
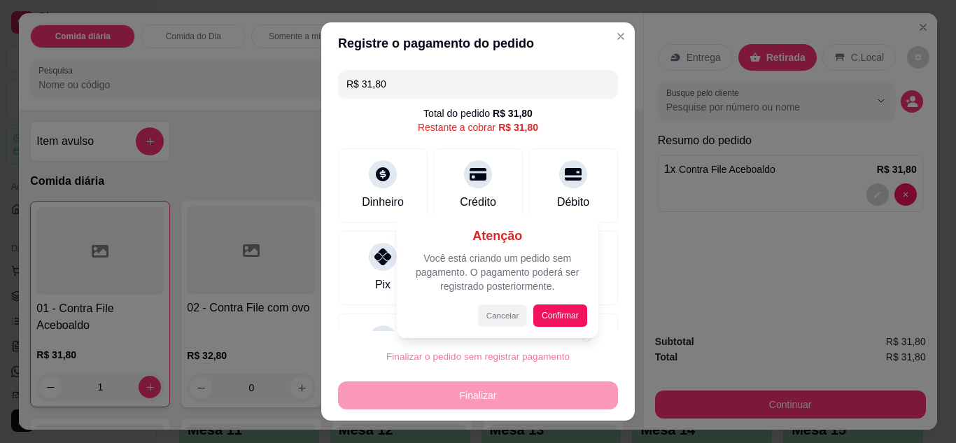
click at [504, 317] on button "Cancelar" at bounding box center [502, 316] width 49 height 22
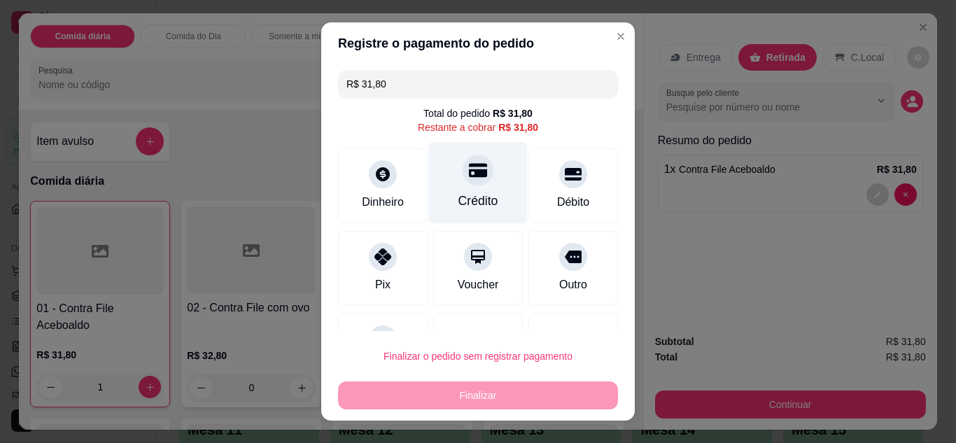
click at [477, 169] on div at bounding box center [478, 170] width 31 height 31
type input "R$ 0,00"
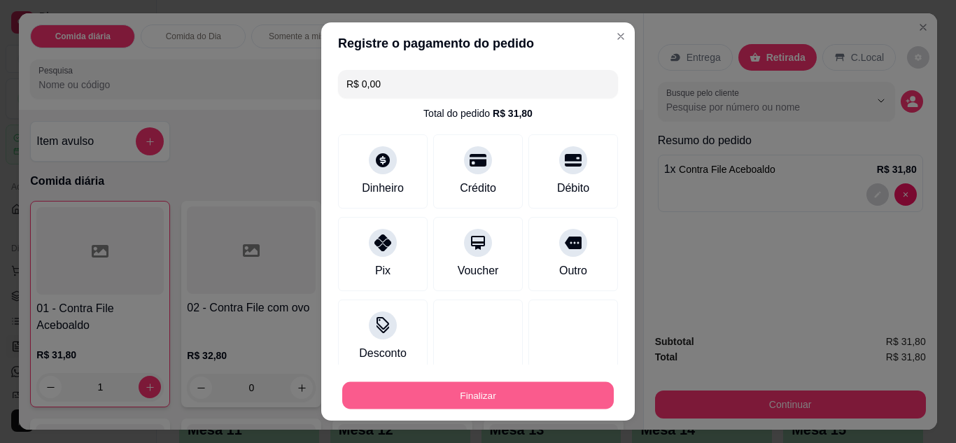
click at [484, 386] on button "Finalizar" at bounding box center [478, 395] width 272 height 27
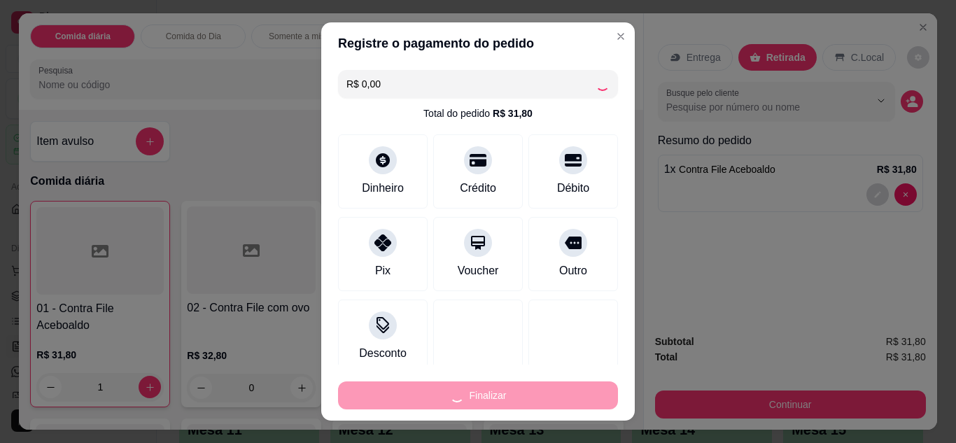
type input "0"
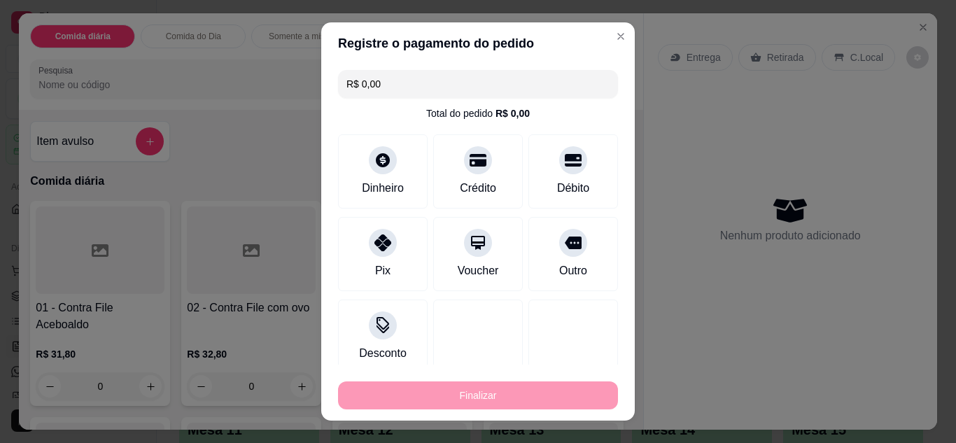
type input "-R$ 31,80"
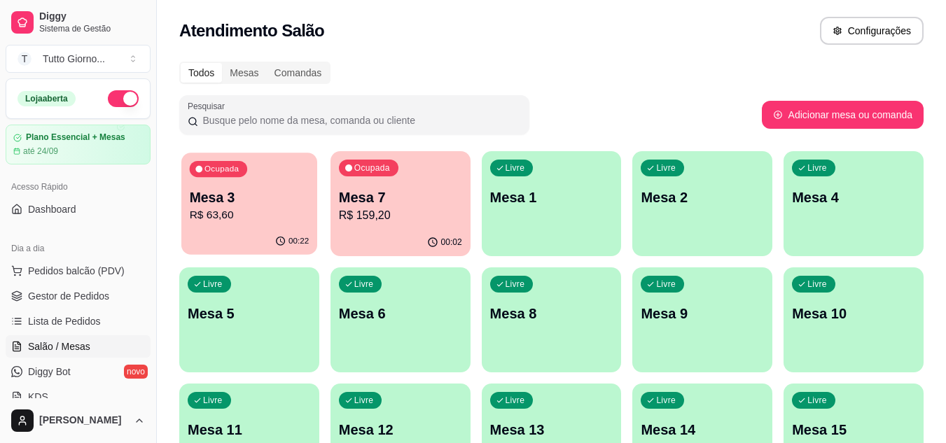
click at [292, 197] on p "Mesa 3" at bounding box center [250, 197] width 120 height 19
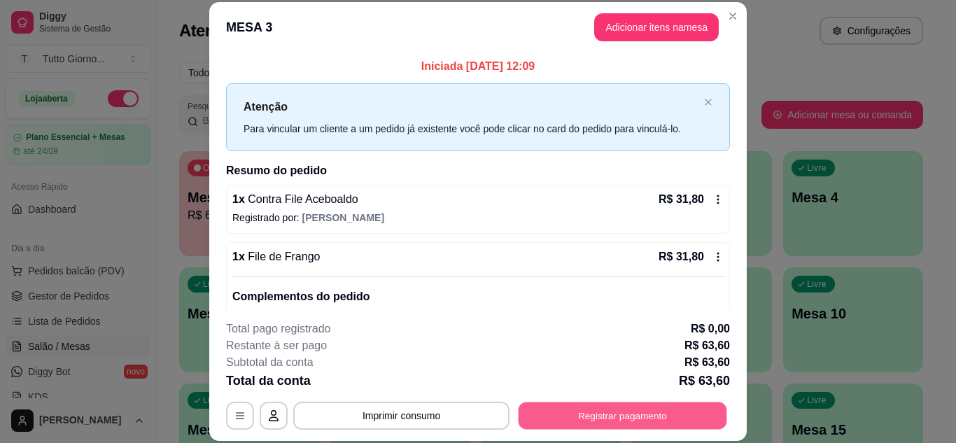
click at [606, 411] on button "Registrar pagamento" at bounding box center [623, 415] width 209 height 27
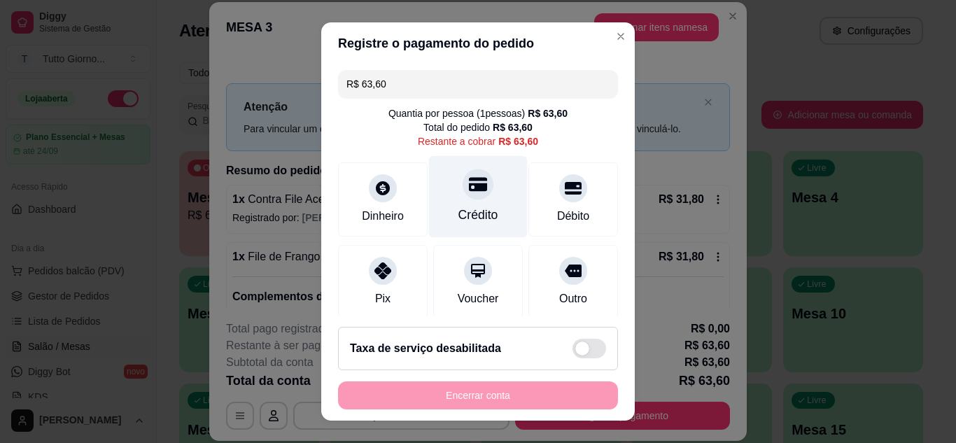
click at [477, 218] on div "Crédito" at bounding box center [479, 215] width 40 height 18
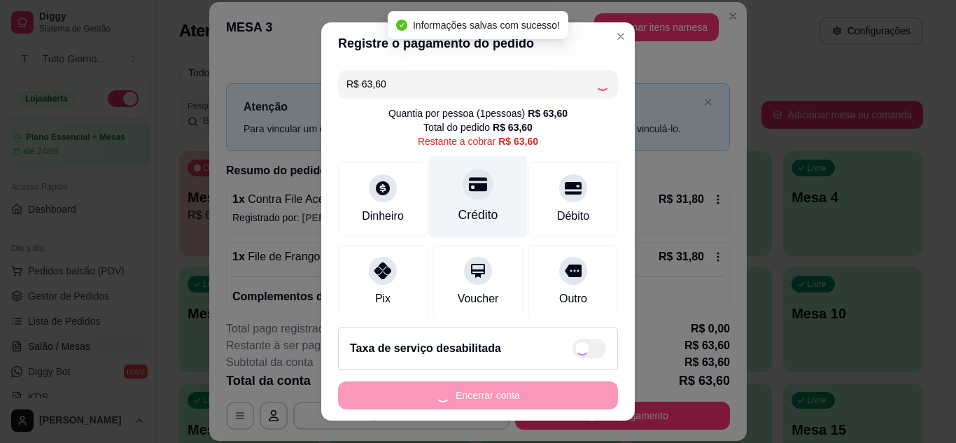
type input "R$ 0,00"
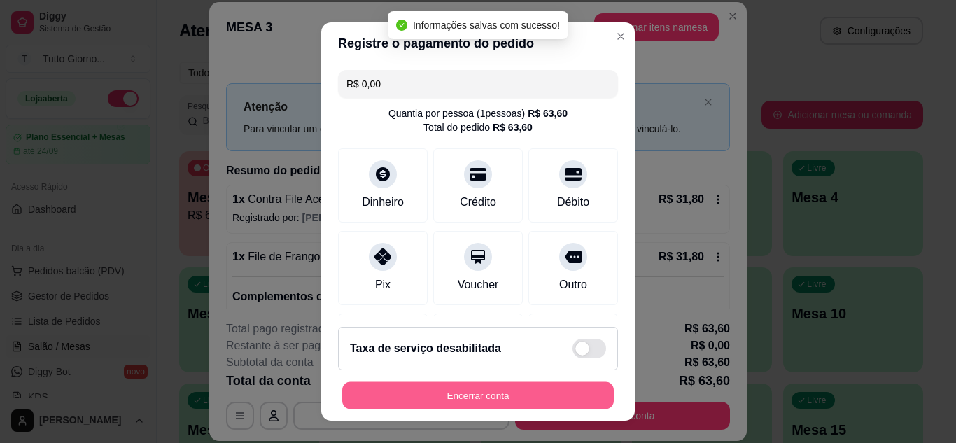
click at [491, 390] on button "Encerrar conta" at bounding box center [478, 395] width 272 height 27
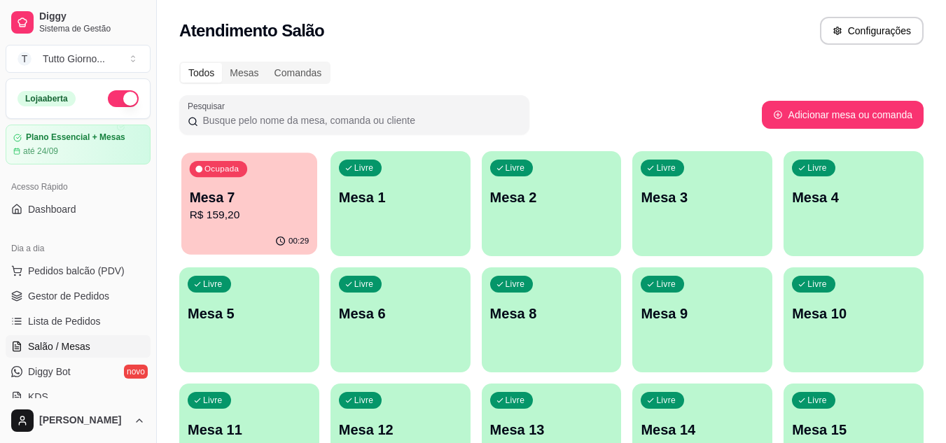
click at [251, 230] on div "00:29" at bounding box center [249, 241] width 136 height 27
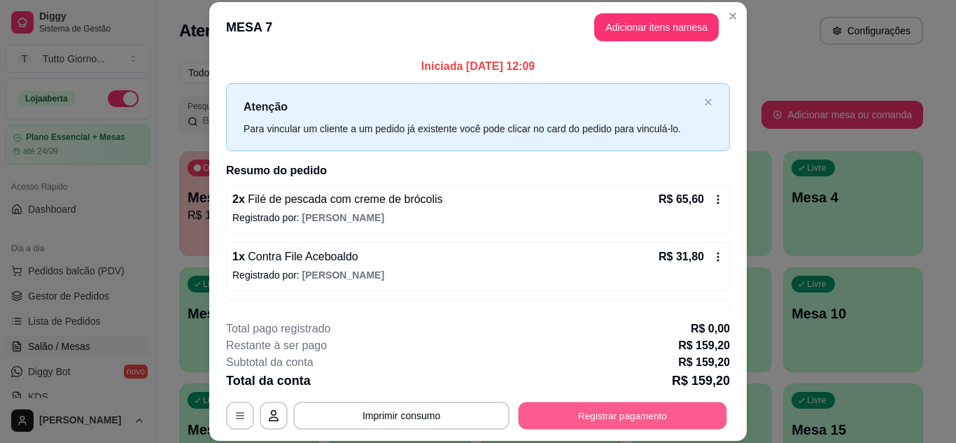
click at [609, 429] on button "Registrar pagamento" at bounding box center [623, 415] width 209 height 27
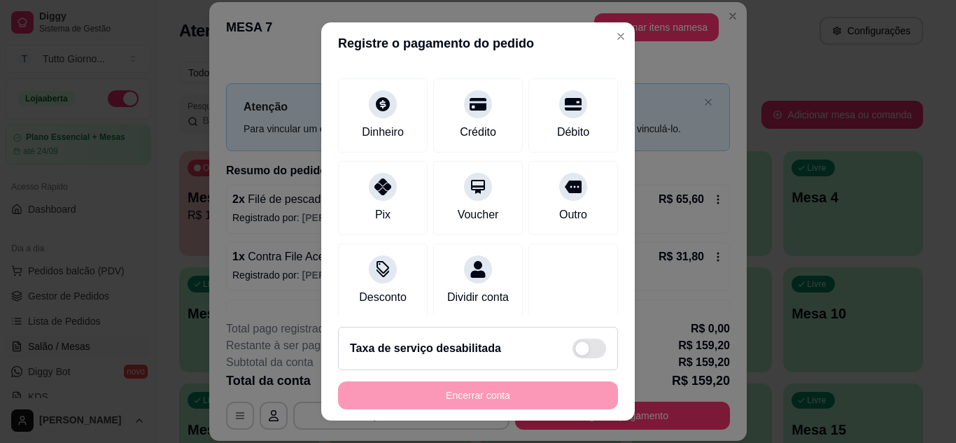
scroll to position [108, 0]
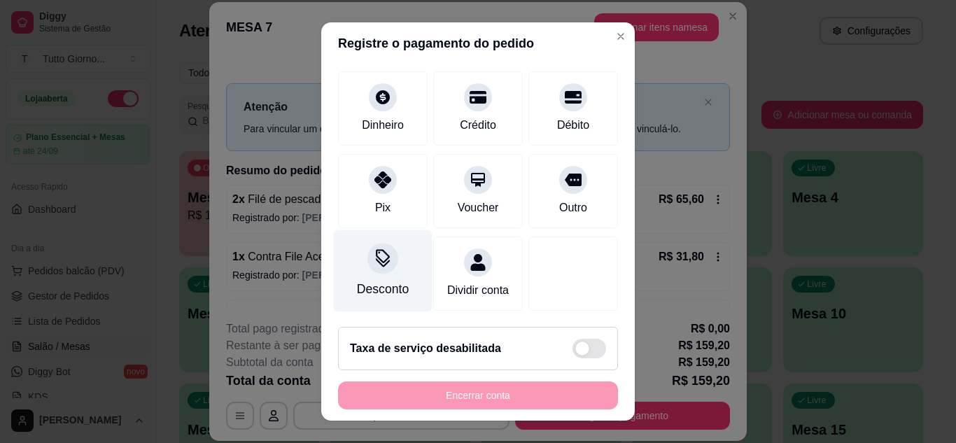
click at [375, 252] on div at bounding box center [383, 258] width 31 height 31
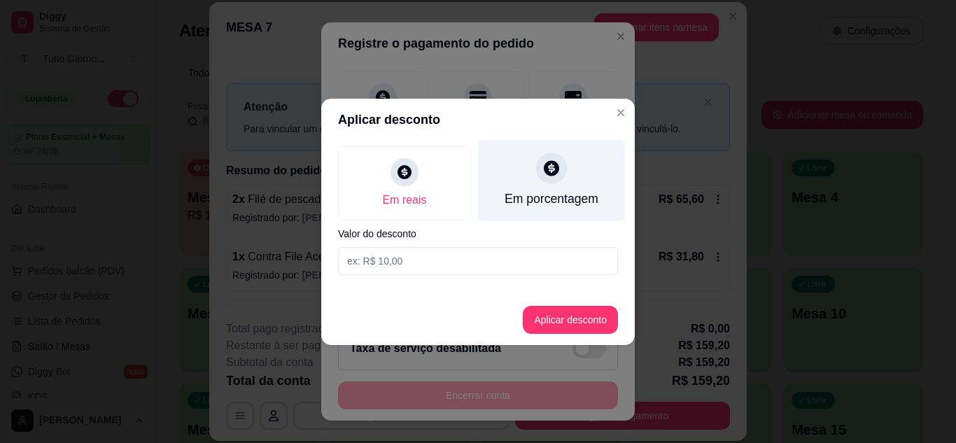
click at [544, 185] on div "Em porcentagem" at bounding box center [552, 180] width 146 height 82
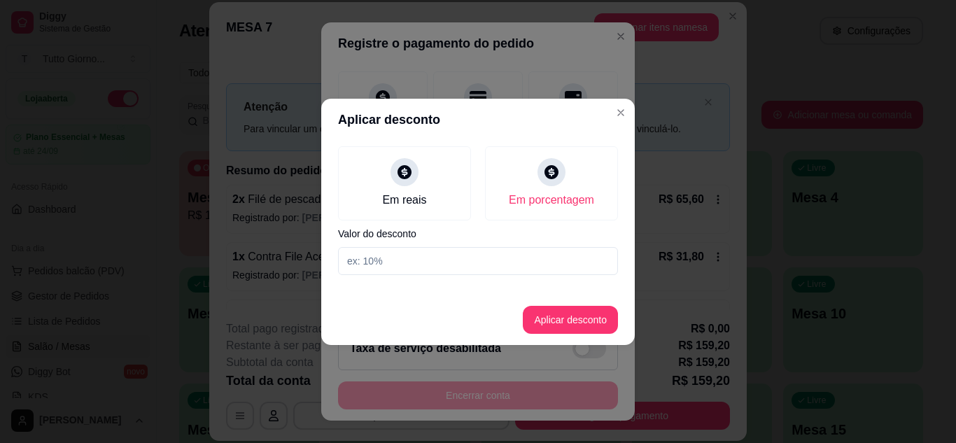
click at [398, 267] on input at bounding box center [478, 261] width 280 height 28
type input "10"
click at [547, 327] on button "Aplicar desconto" at bounding box center [571, 319] width 92 height 27
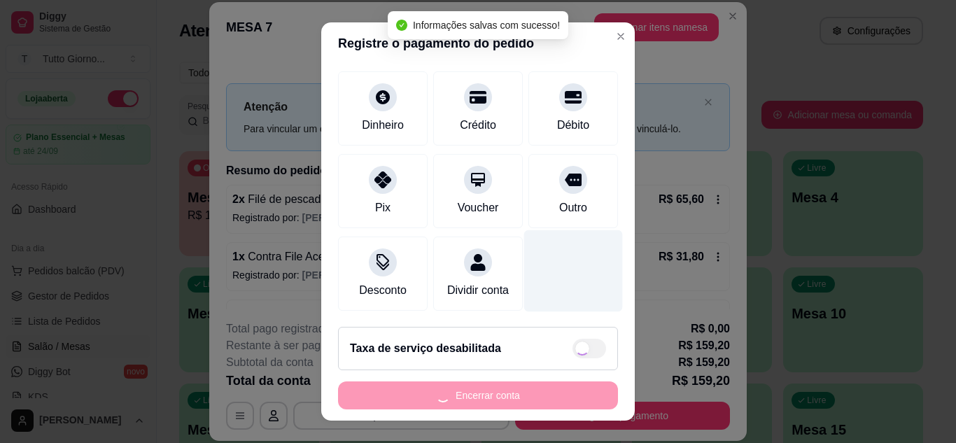
type input "R$ 143,28"
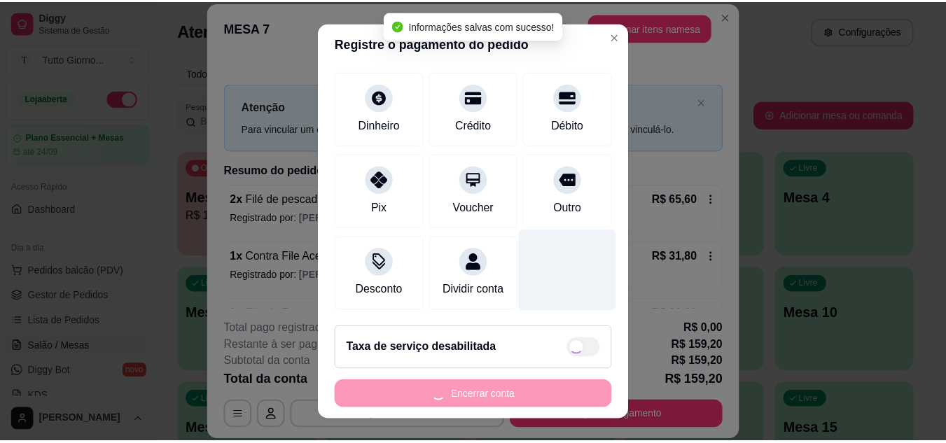
scroll to position [122, 0]
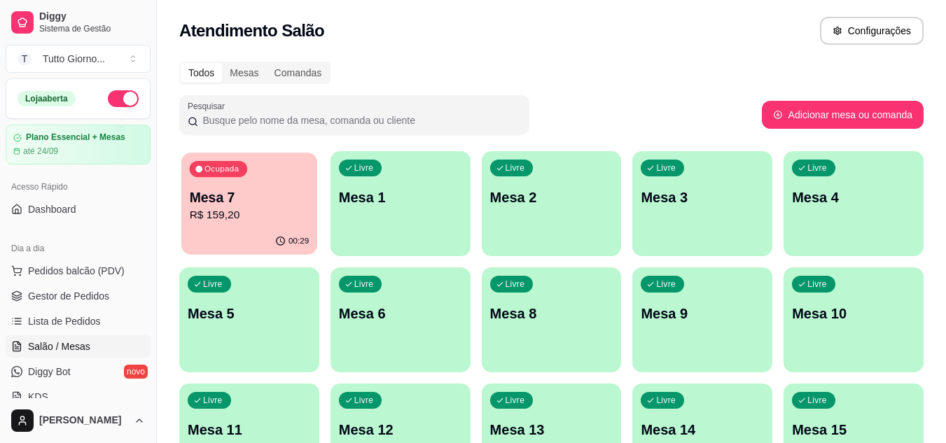
click at [306, 232] on div "00:29" at bounding box center [249, 241] width 136 height 27
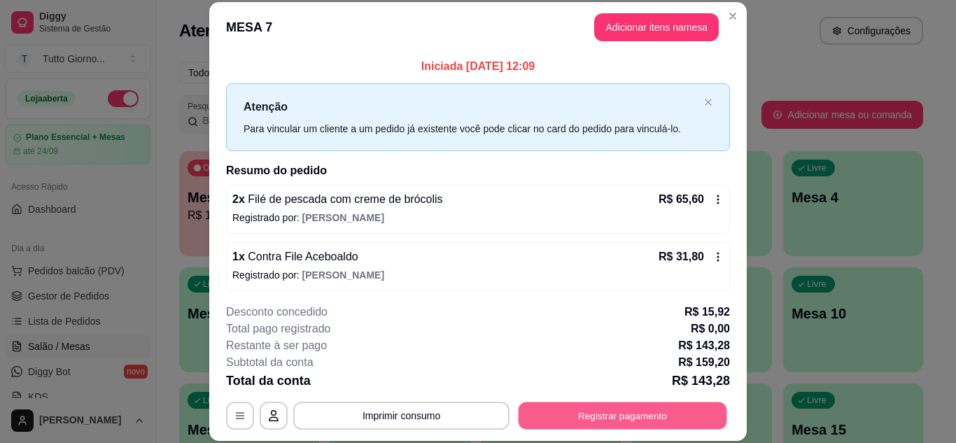
click at [715, 415] on button "Registrar pagamento" at bounding box center [623, 415] width 209 height 27
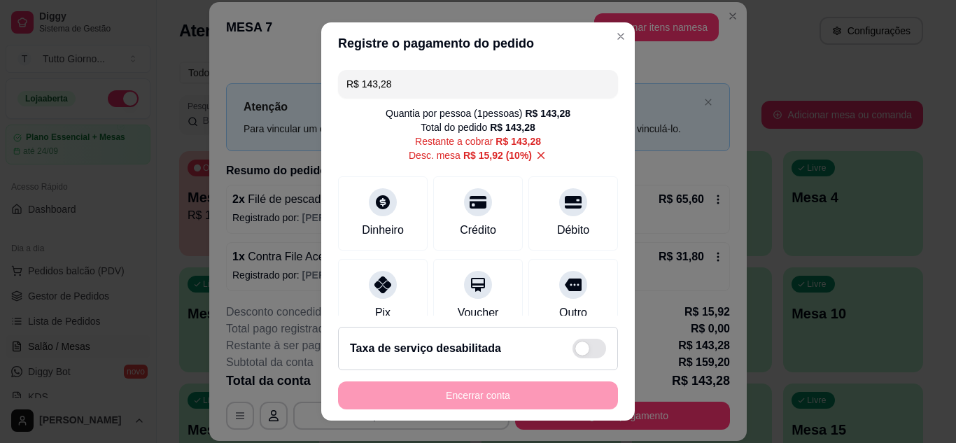
click at [403, 83] on input "R$ 143,28" at bounding box center [478, 84] width 263 height 28
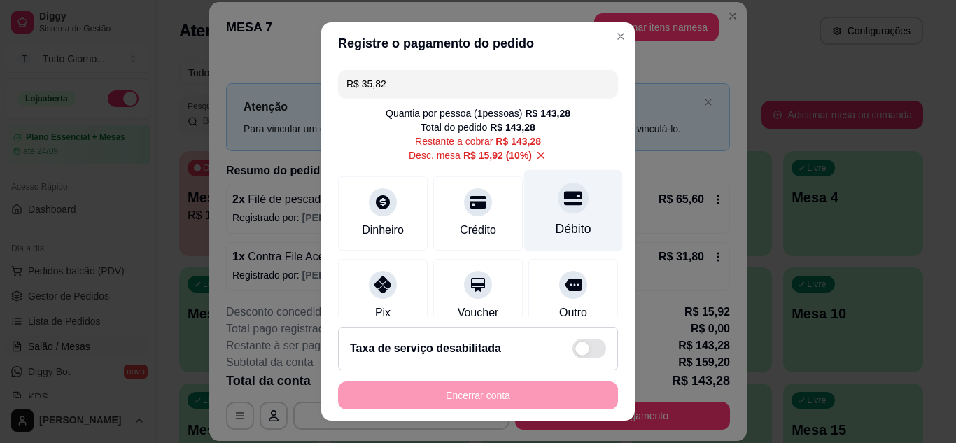
click at [525, 218] on div "Débito" at bounding box center [573, 210] width 99 height 82
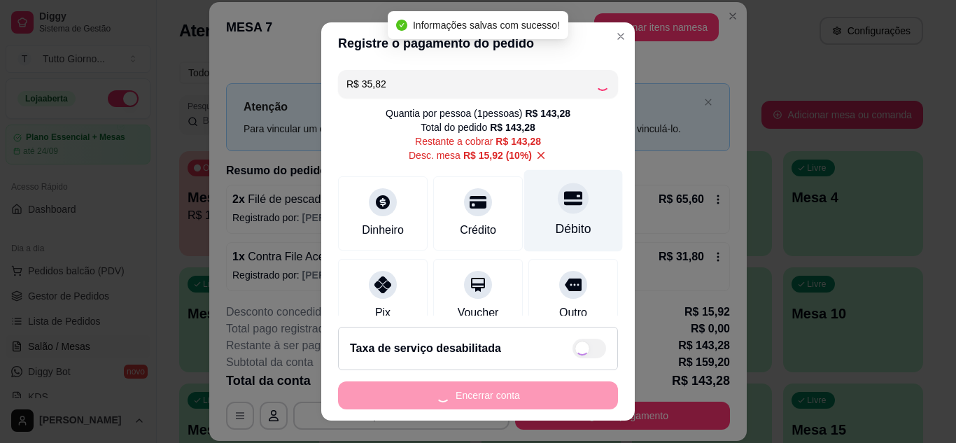
type input "R$ 107,46"
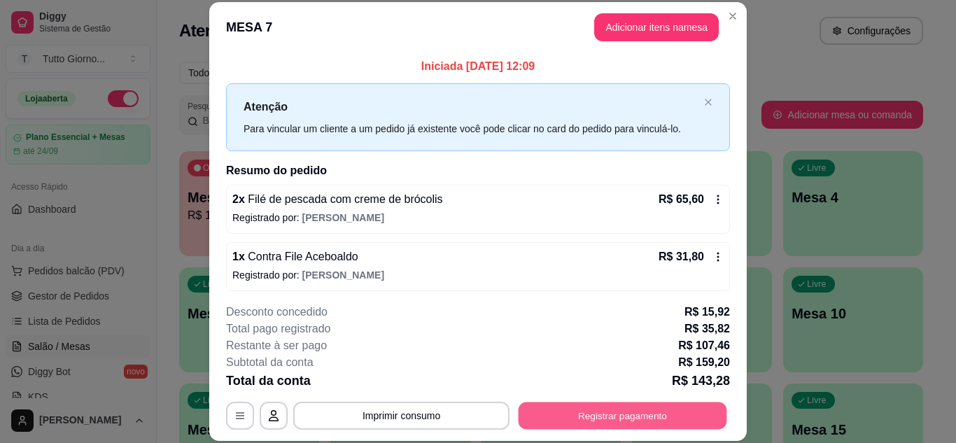
click at [634, 418] on button "Registrar pagamento" at bounding box center [623, 415] width 209 height 27
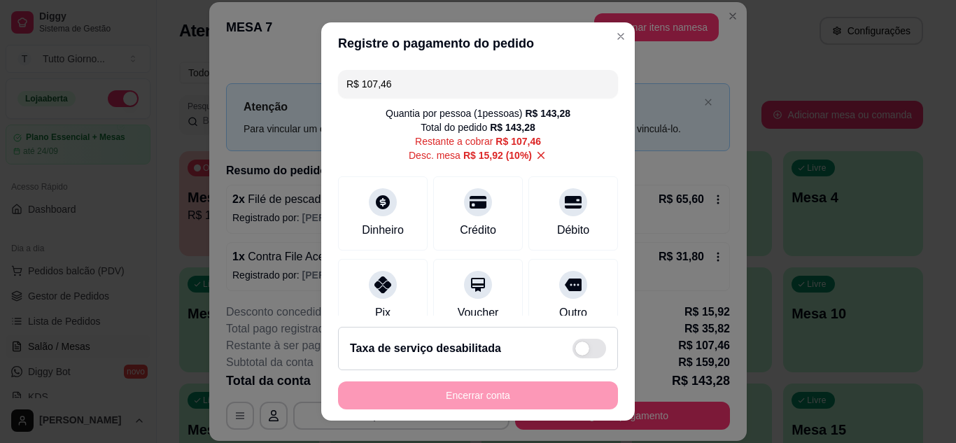
click at [398, 78] on input "R$ 107,46" at bounding box center [478, 84] width 263 height 28
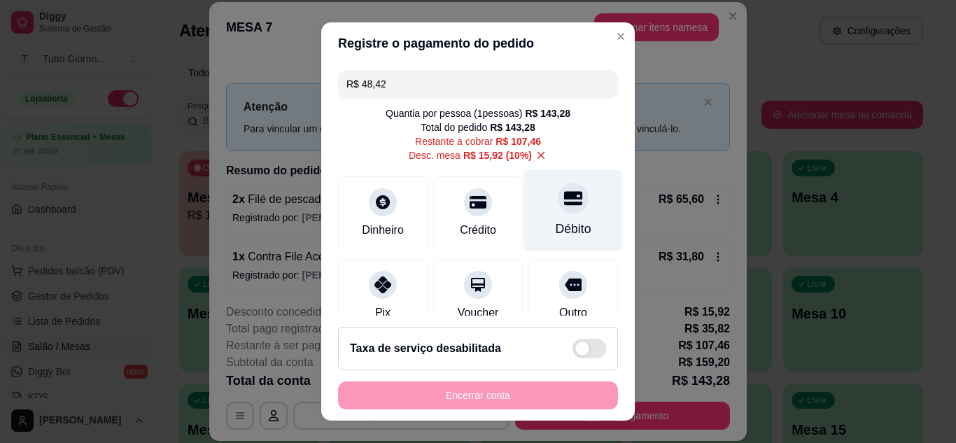
click at [561, 230] on div "Débito" at bounding box center [574, 229] width 36 height 18
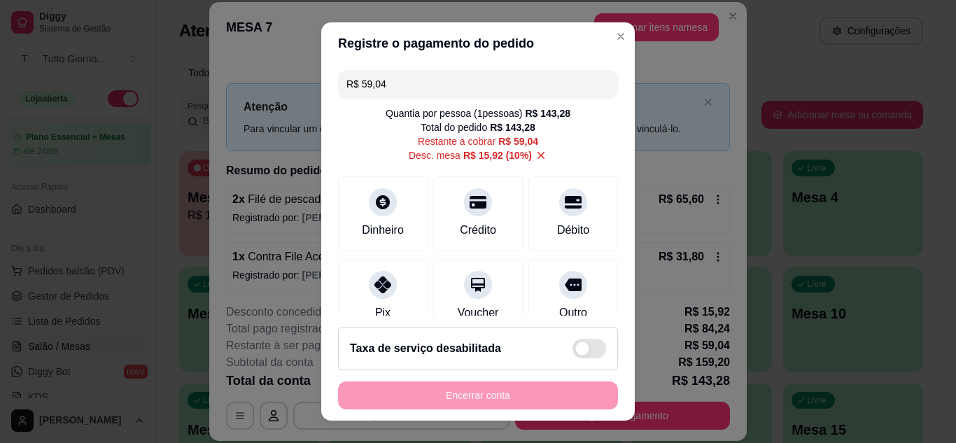
click at [394, 75] on input "R$ 59,04" at bounding box center [478, 84] width 263 height 28
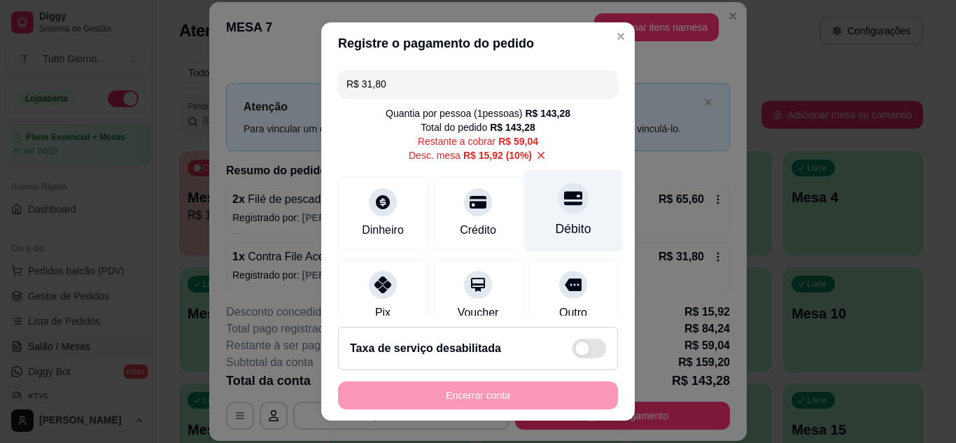
click at [558, 209] on div at bounding box center [573, 198] width 31 height 31
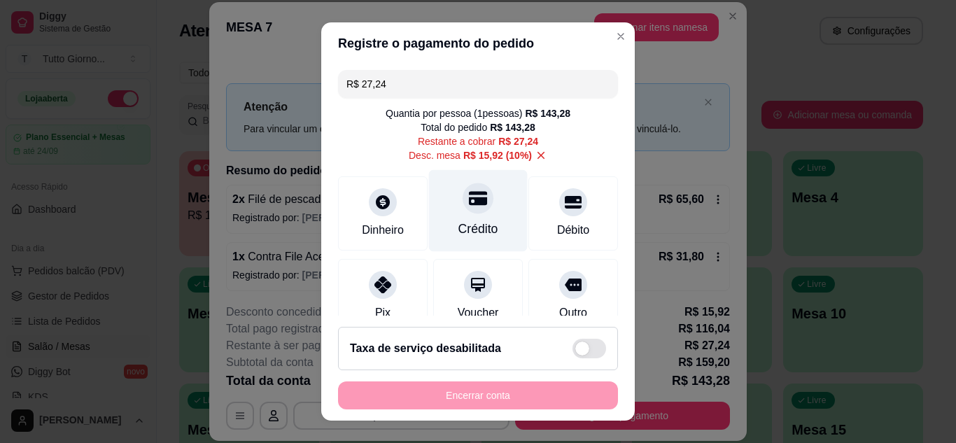
click at [477, 223] on div "Crédito" at bounding box center [479, 229] width 40 height 18
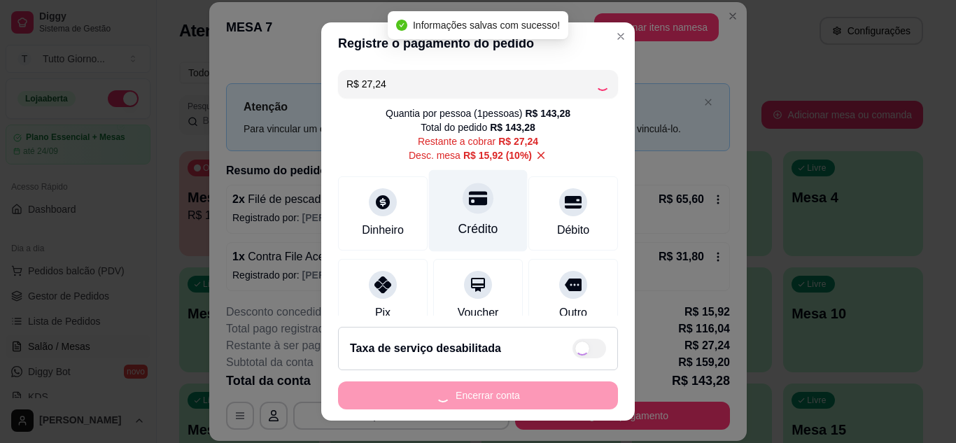
type input "R$ 0,00"
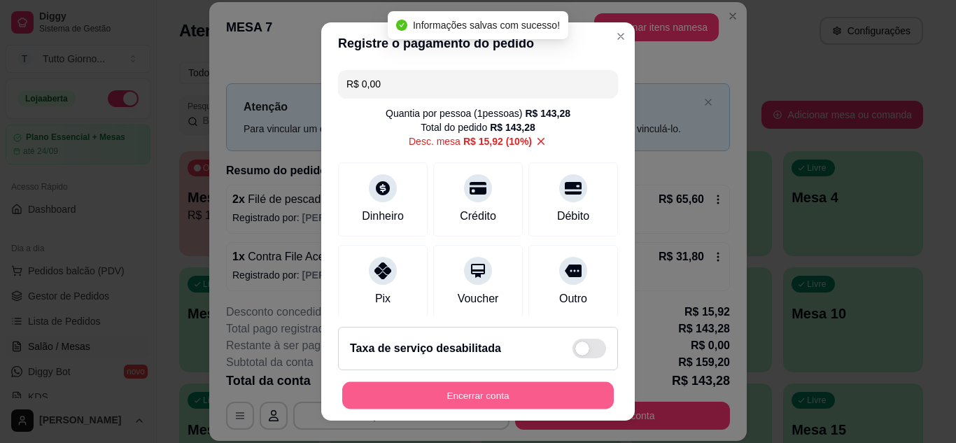
click at [473, 389] on button "Encerrar conta" at bounding box center [478, 395] width 272 height 27
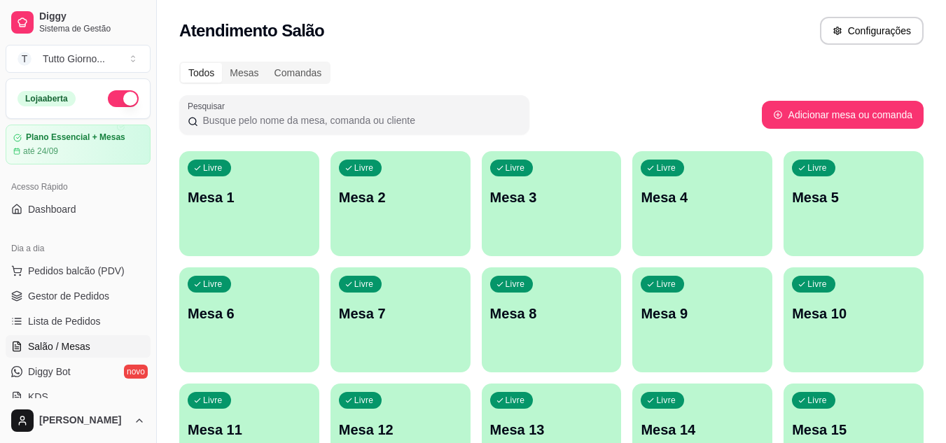
click at [734, 172] on div "Livre Mesa 4" at bounding box center [702, 195] width 140 height 88
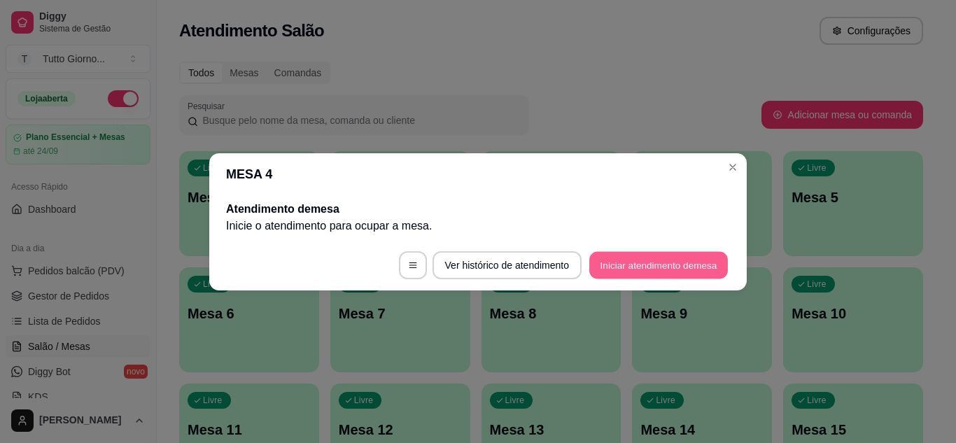
click at [675, 265] on button "Iniciar atendimento de mesa" at bounding box center [658, 264] width 139 height 27
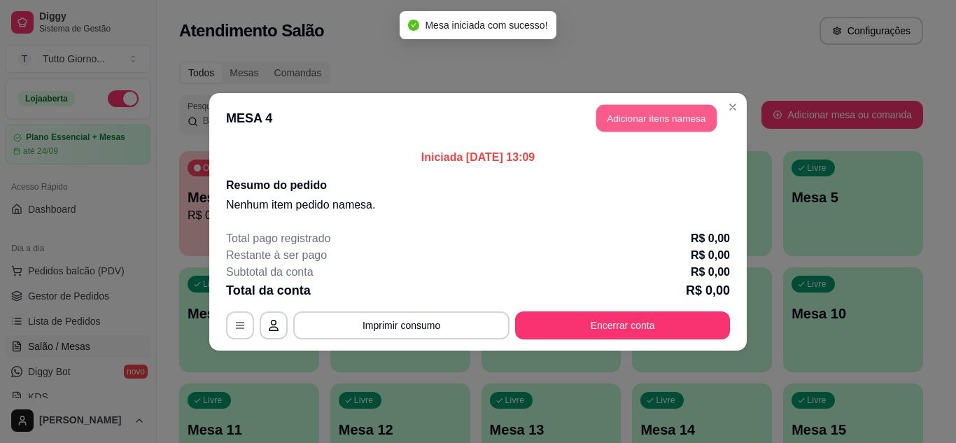
click at [676, 125] on button "Adicionar itens na mesa" at bounding box center [656, 117] width 120 height 27
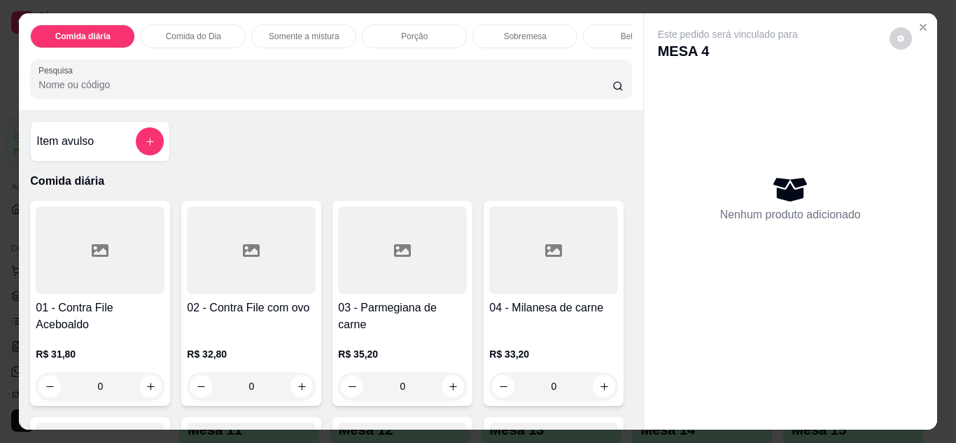
click at [299, 389] on div "0" at bounding box center [251, 386] width 129 height 28
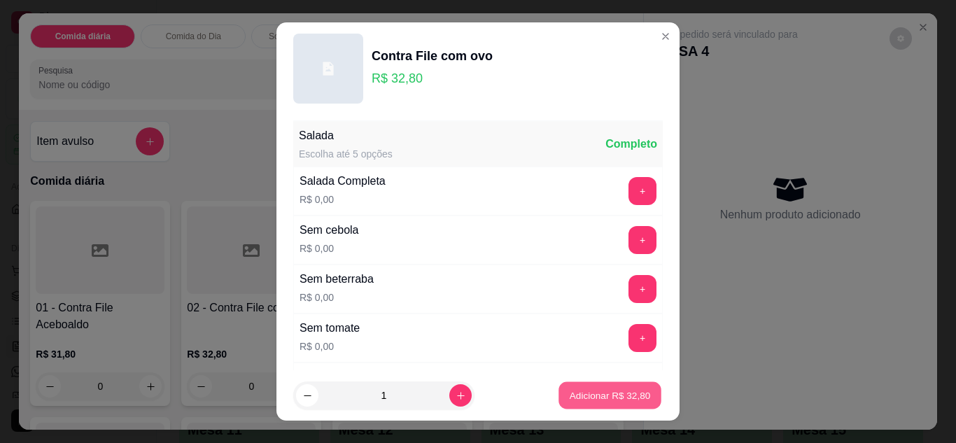
click at [570, 392] on p "Adicionar R$ 32,80" at bounding box center [610, 395] width 81 height 13
type input "1"
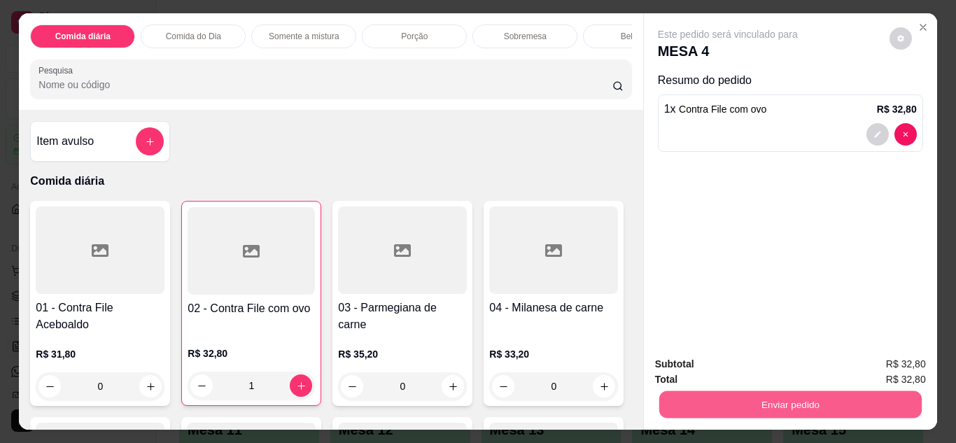
click at [769, 405] on button "Enviar pedido" at bounding box center [790, 404] width 263 height 27
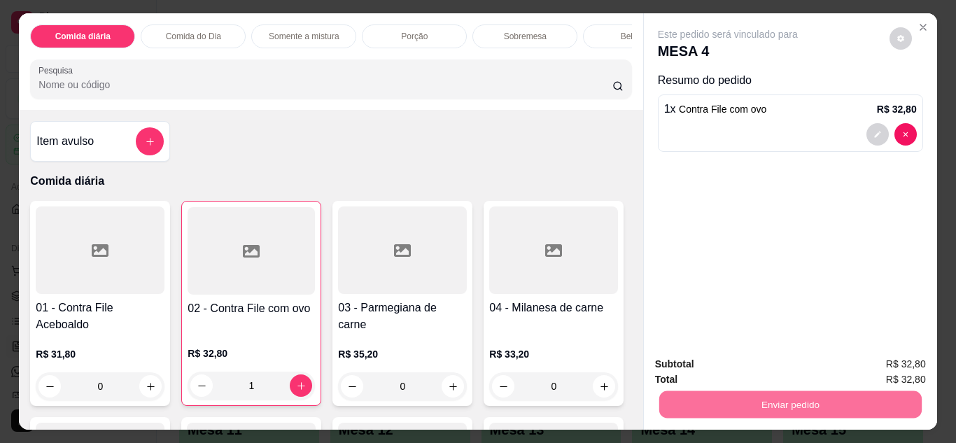
click at [764, 362] on button "Não registrar e enviar pedido" at bounding box center [743, 365] width 141 height 26
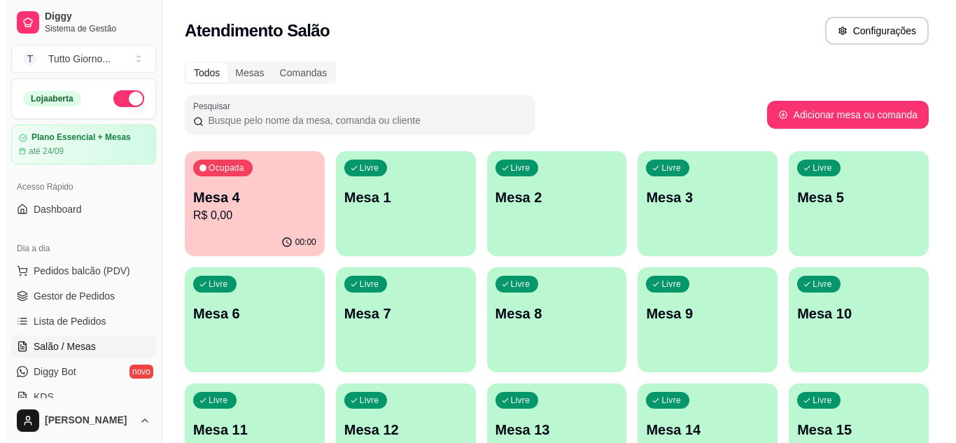
scroll to position [387, 0]
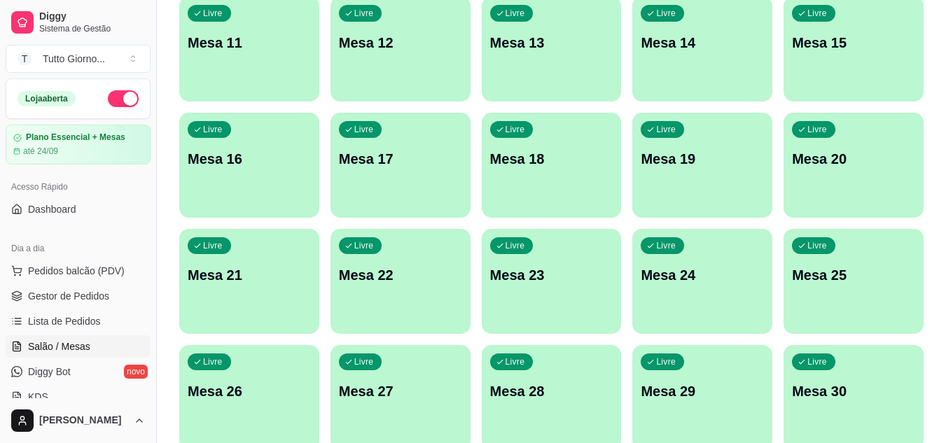
click at [836, 162] on p "Mesa 20" at bounding box center [853, 159] width 123 height 20
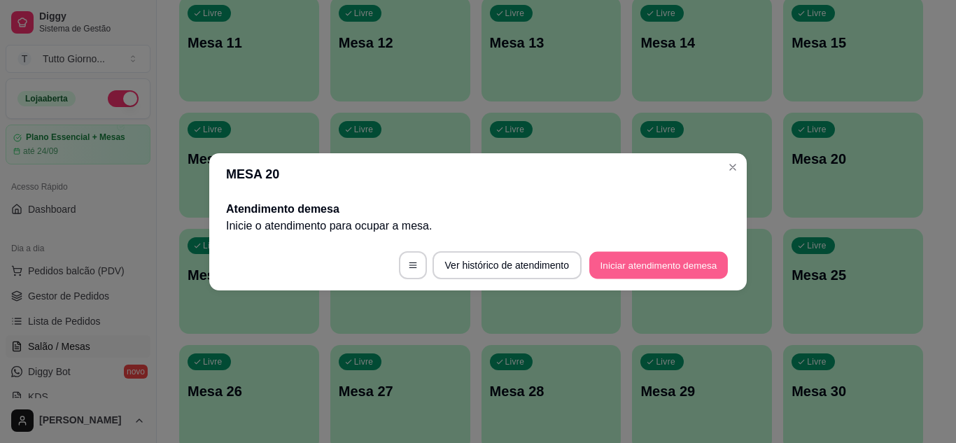
click at [697, 268] on button "Iniciar atendimento de mesa" at bounding box center [658, 264] width 139 height 27
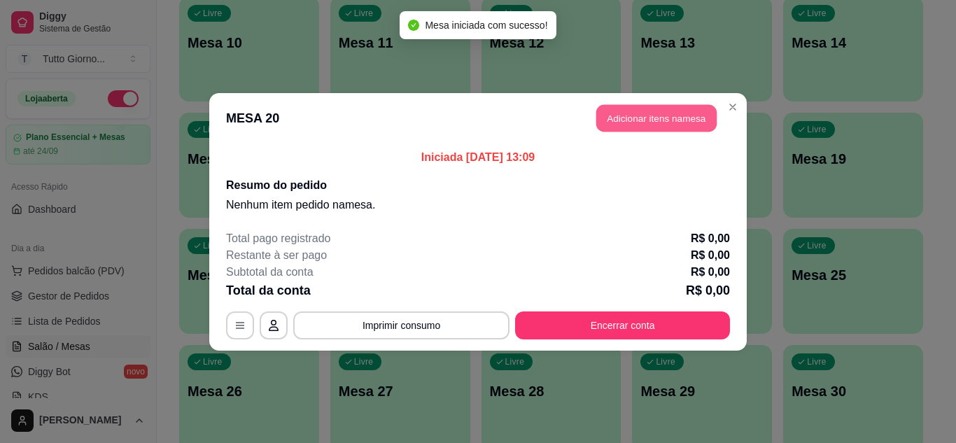
click at [693, 107] on button "Adicionar itens na mesa" at bounding box center [656, 117] width 120 height 27
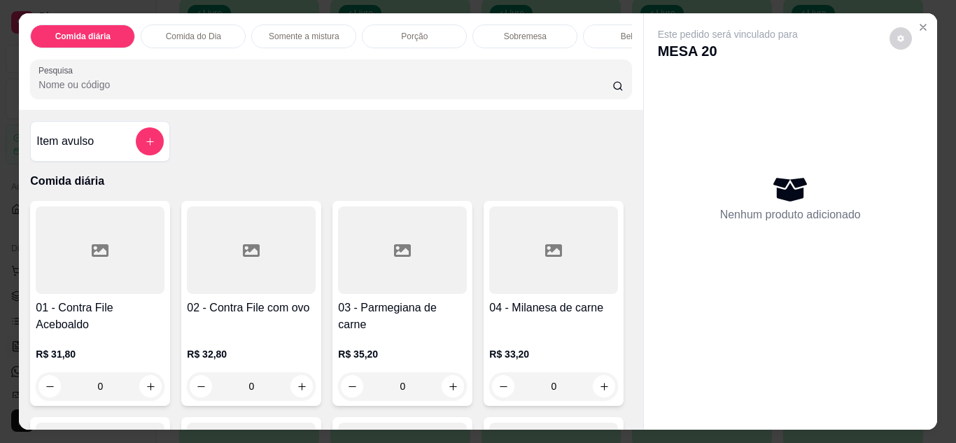
click at [447, 389] on div "0" at bounding box center [402, 386] width 129 height 28
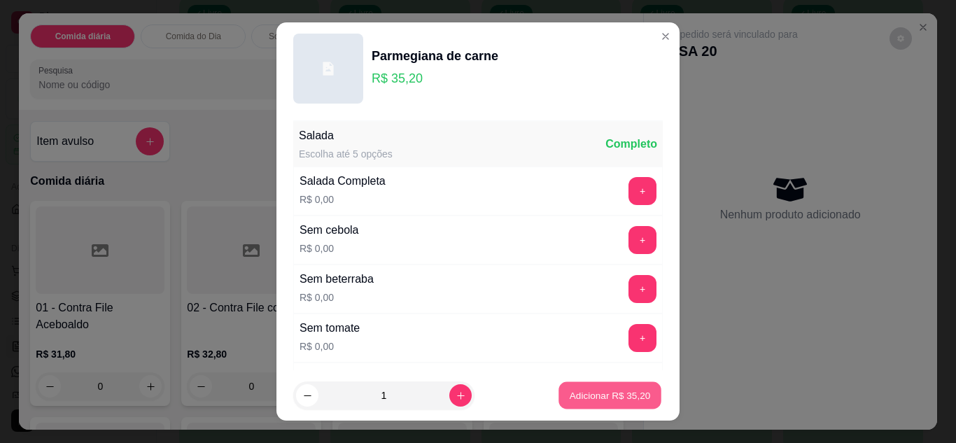
click at [591, 390] on p "Adicionar R$ 35,20" at bounding box center [610, 395] width 81 height 13
type input "1"
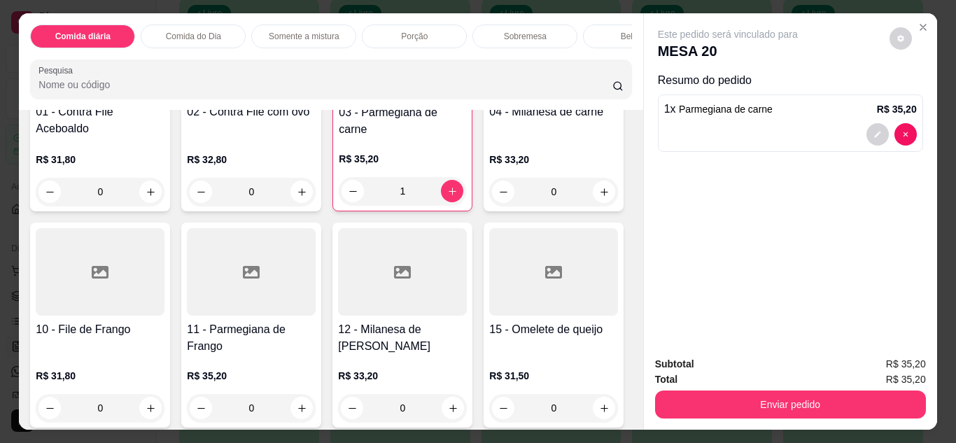
scroll to position [224, 0]
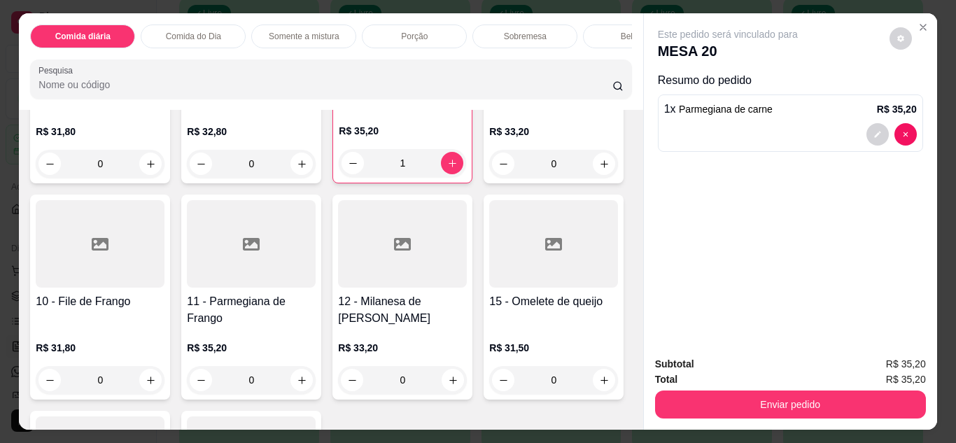
click at [316, 389] on div "0" at bounding box center [251, 380] width 129 height 28
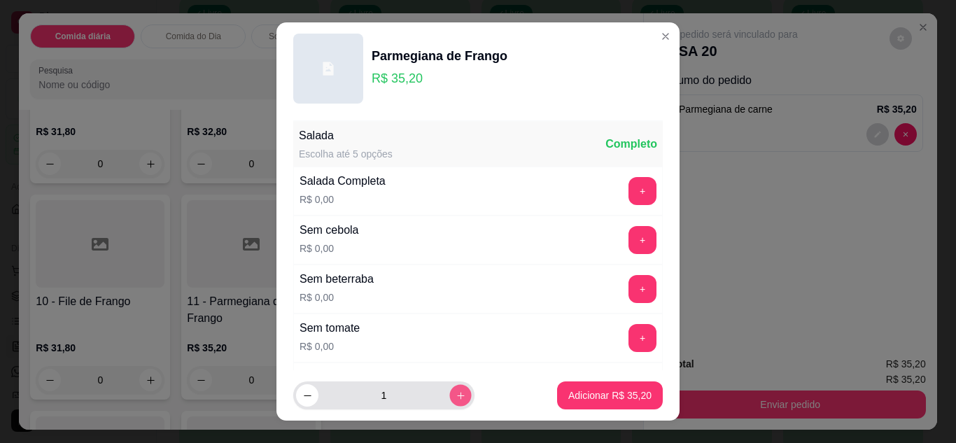
click at [456, 398] on icon "increase-product-quantity" at bounding box center [461, 396] width 11 height 11
type input "2"
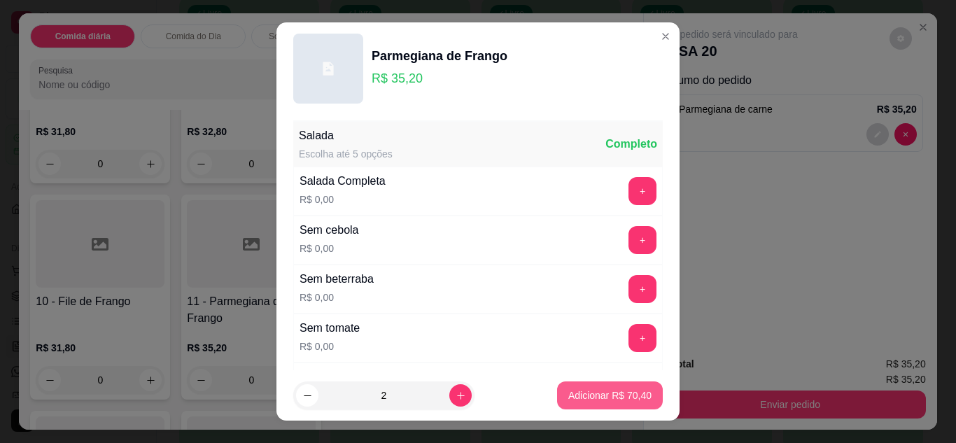
click at [601, 401] on p "Adicionar R$ 70,40" at bounding box center [609, 396] width 83 height 14
type input "2"
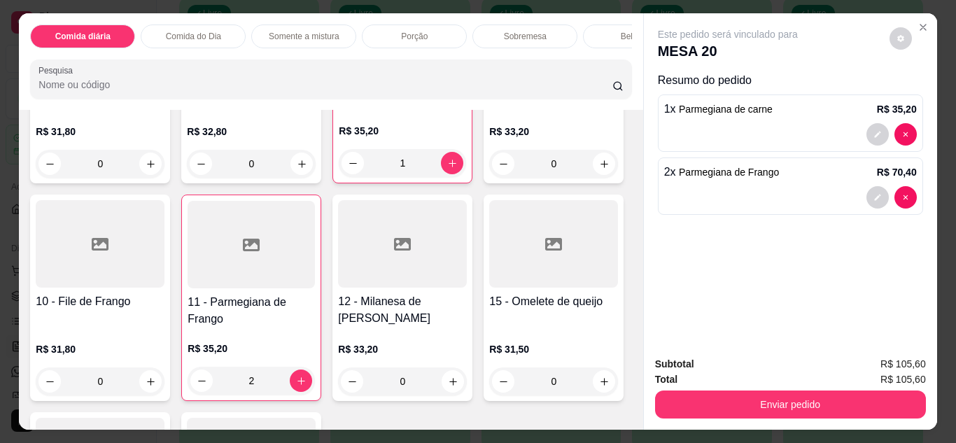
click at [299, 166] on div "0" at bounding box center [251, 164] width 129 height 28
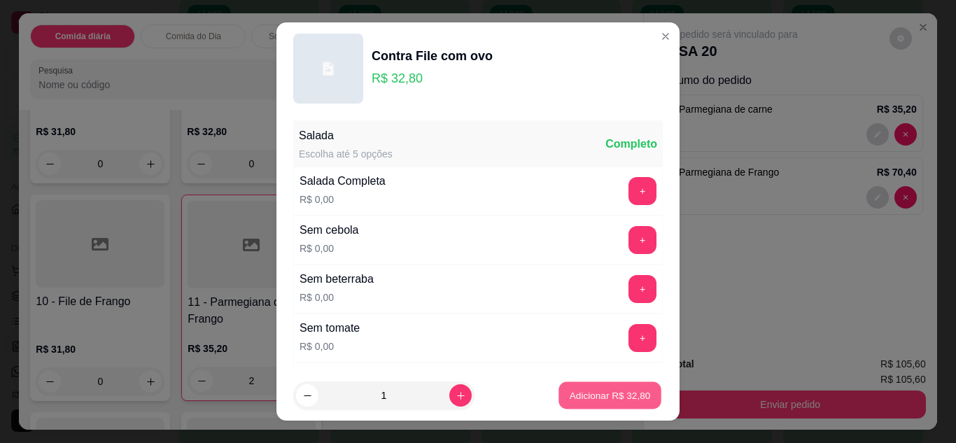
click at [599, 391] on p "Adicionar R$ 32,80" at bounding box center [610, 395] width 81 height 13
type input "1"
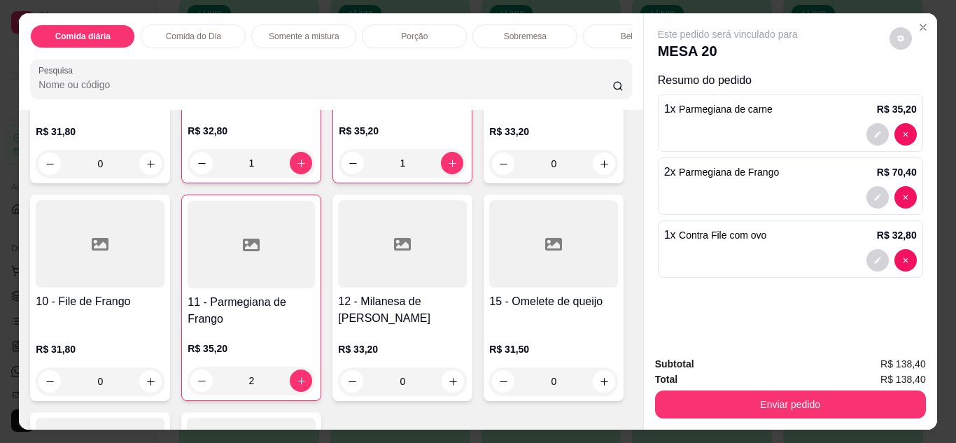
click at [209, 32] on p "Comida do Dia" at bounding box center [193, 36] width 55 height 11
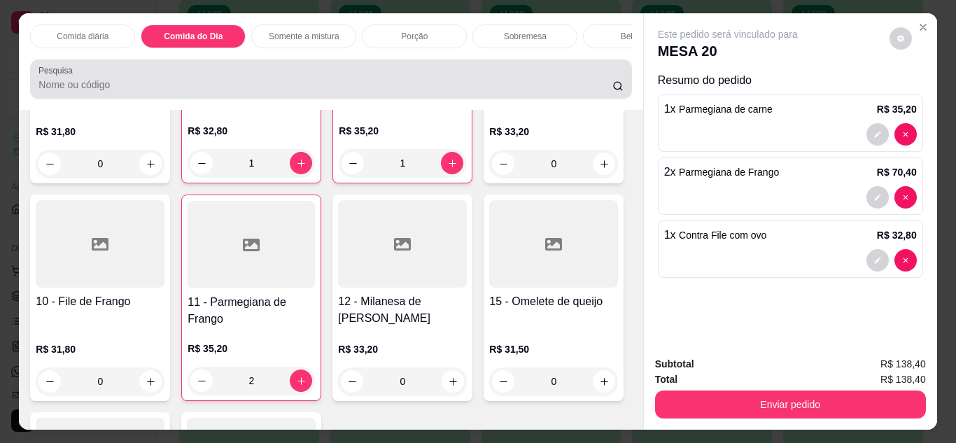
scroll to position [37, 0]
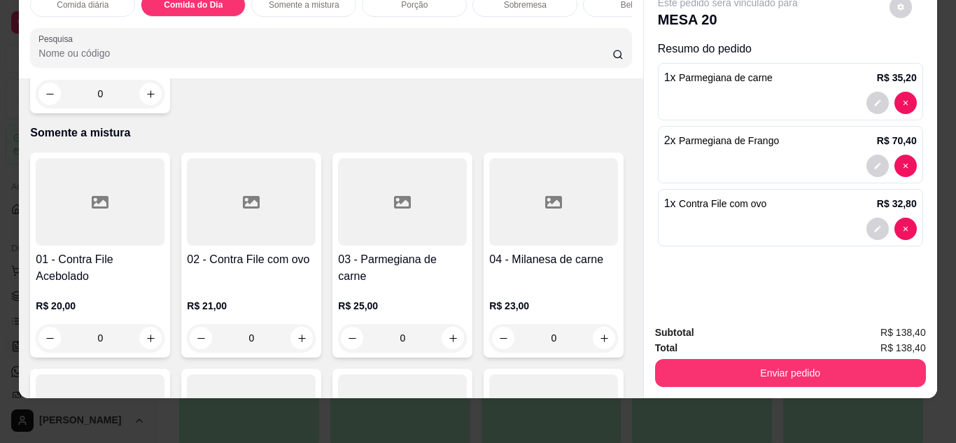
click at [147, 108] on div "0" at bounding box center [100, 94] width 129 height 28
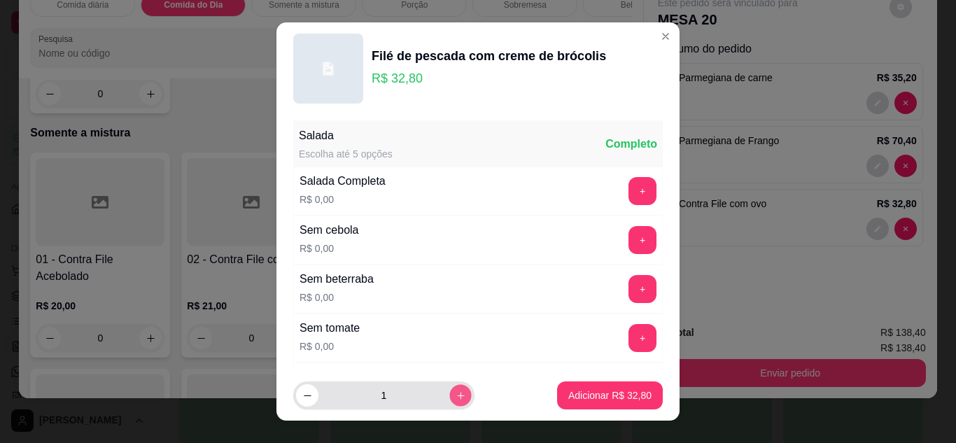
click at [449, 396] on button "increase-product-quantity" at bounding box center [460, 396] width 22 height 22
type input "2"
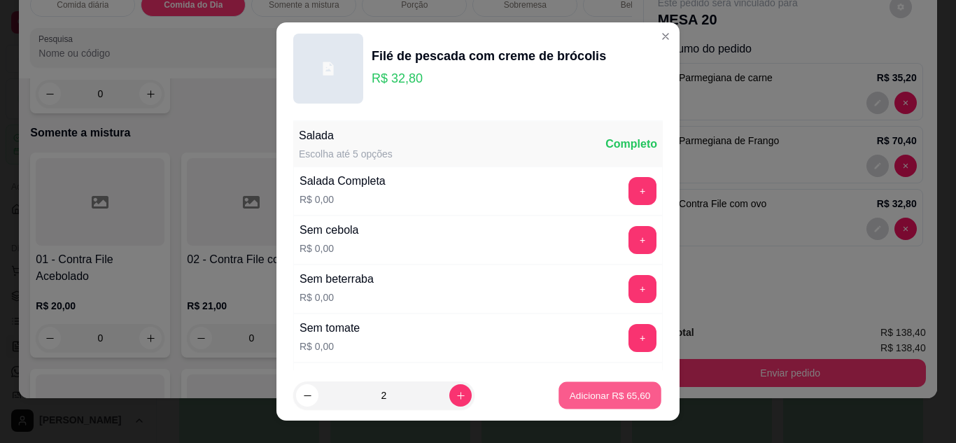
click at [570, 400] on p "Adicionar R$ 65,60" at bounding box center [610, 395] width 81 height 13
type input "2"
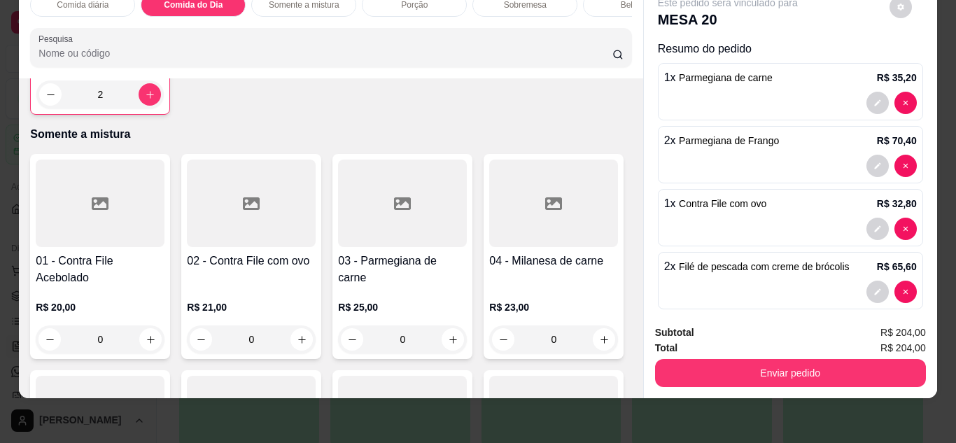
click at [591, 4] on div "Bebidas" at bounding box center [635, 5] width 105 height 24
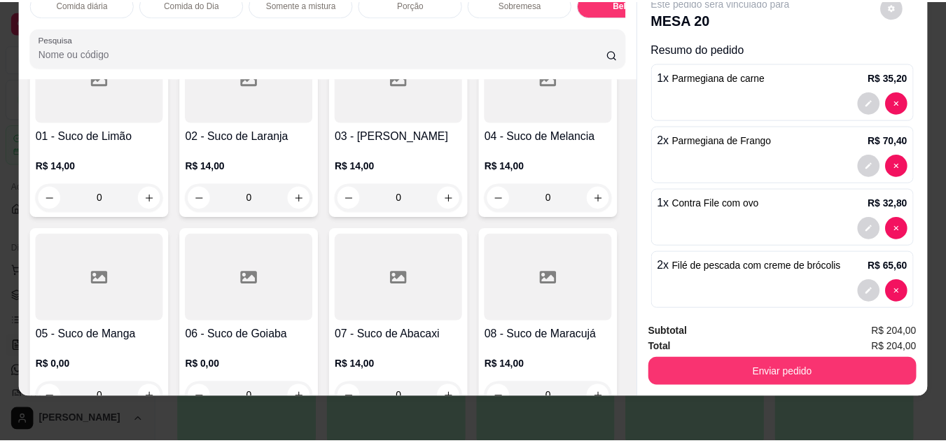
scroll to position [3077, 0]
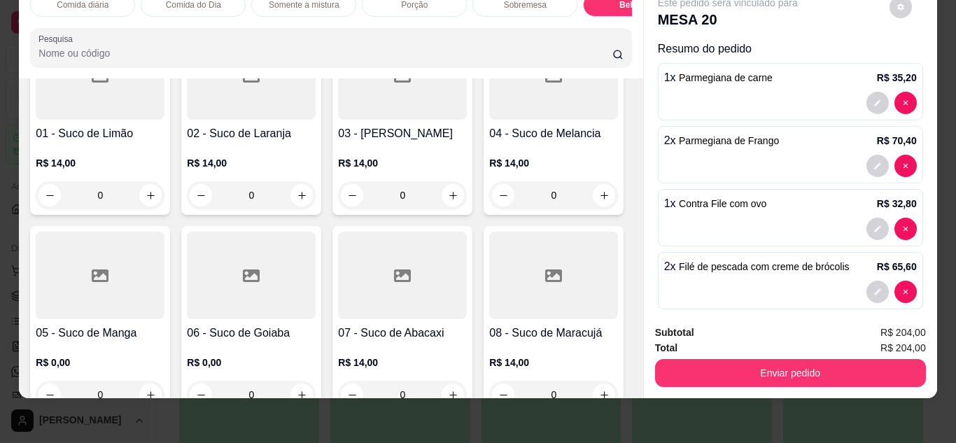
type input "0"
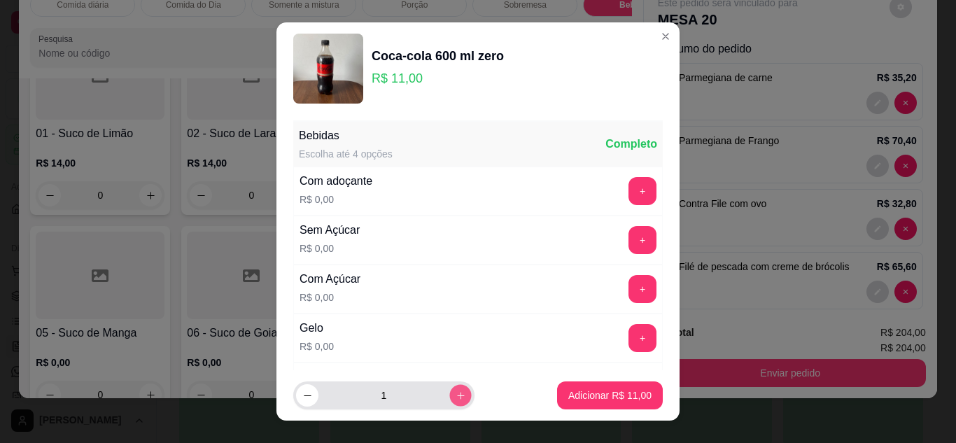
click at [456, 391] on icon "increase-product-quantity" at bounding box center [461, 396] width 11 height 11
type input "2"
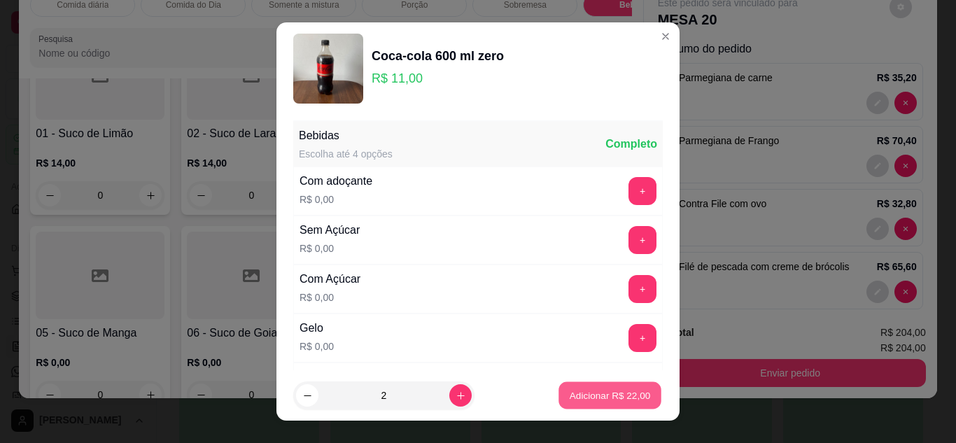
click at [575, 396] on p "Adicionar R$ 22,00" at bounding box center [610, 395] width 81 height 13
type input "2"
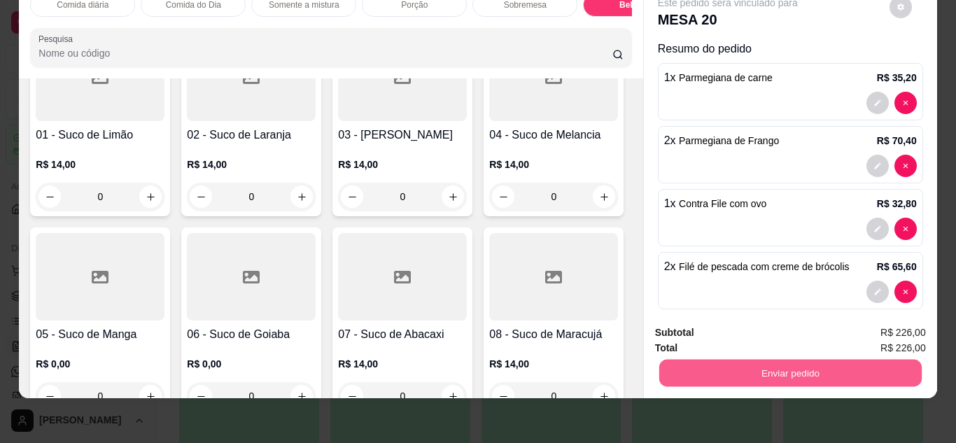
click at [800, 360] on button "Enviar pedido" at bounding box center [790, 373] width 263 height 27
click at [791, 333] on button "Não registrar e enviar pedido" at bounding box center [743, 328] width 141 height 26
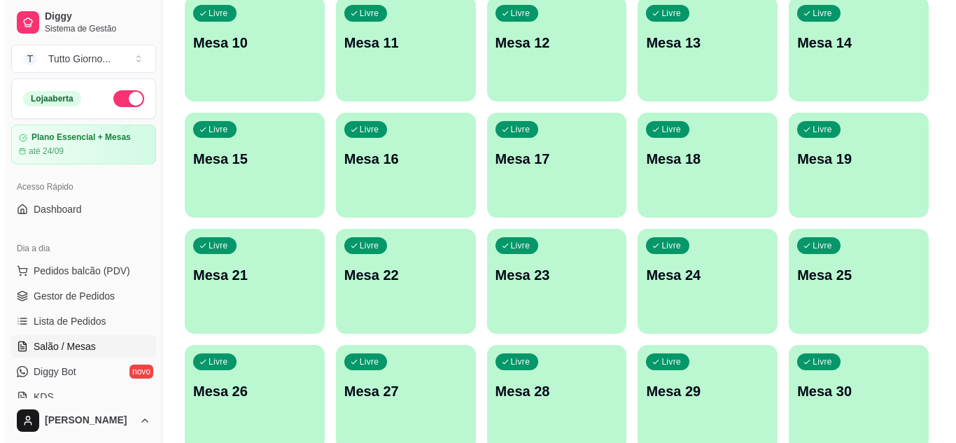
scroll to position [0, 0]
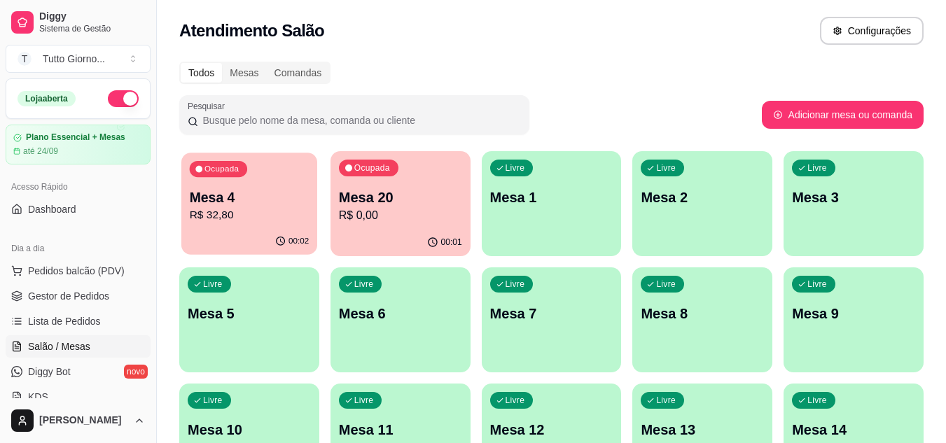
click at [291, 203] on p "Mesa 4" at bounding box center [250, 197] width 120 height 19
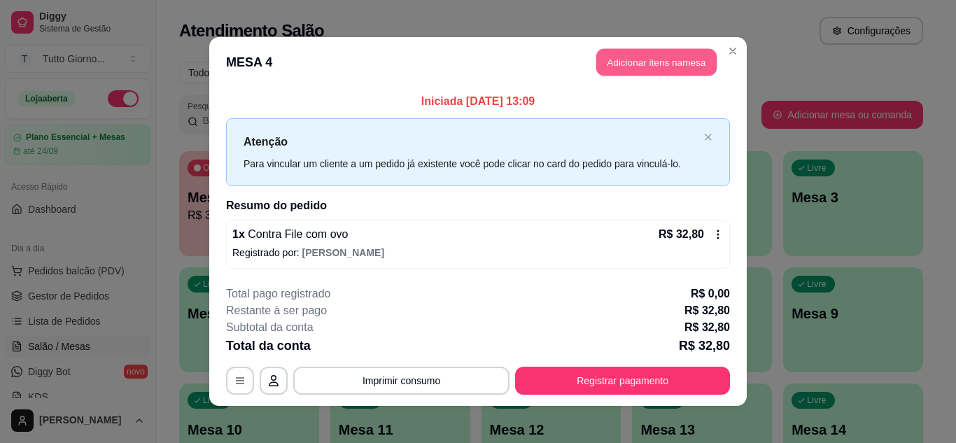
click at [669, 59] on button "Adicionar itens na mesa" at bounding box center [656, 62] width 120 height 27
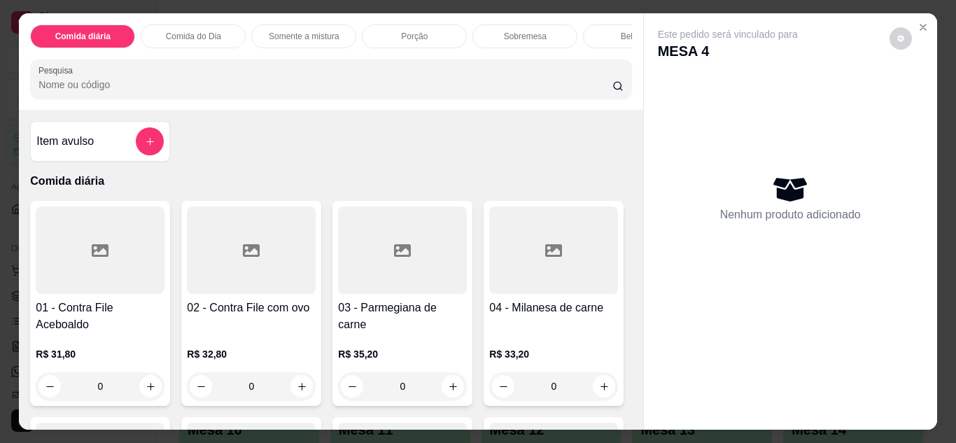
click at [605, 38] on div "Bebidas" at bounding box center [635, 37] width 105 height 24
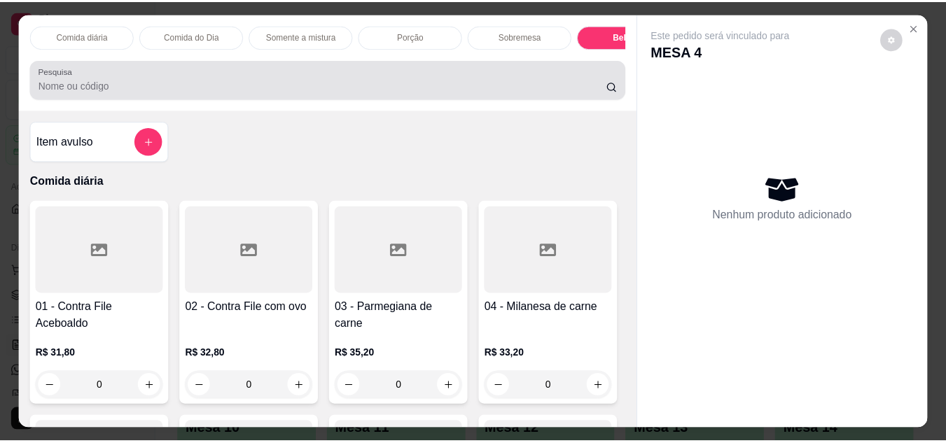
scroll to position [37, 0]
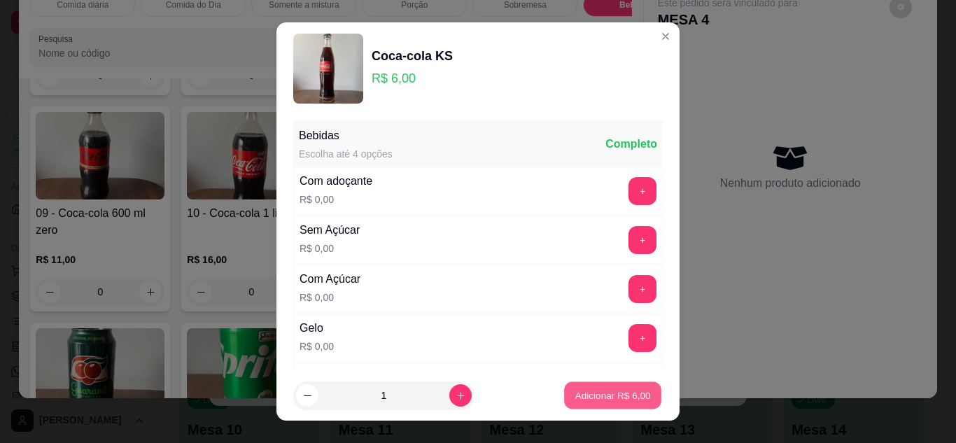
click at [594, 389] on p "Adicionar R$ 6,00" at bounding box center [613, 395] width 76 height 13
type input "1"
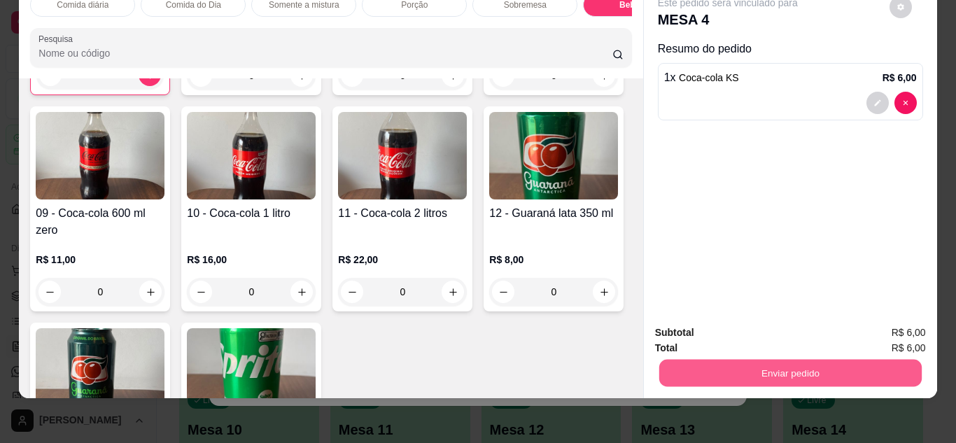
click at [738, 360] on button "Enviar pedido" at bounding box center [790, 373] width 263 height 27
click at [736, 333] on button "Não registrar e enviar pedido" at bounding box center [743, 328] width 141 height 26
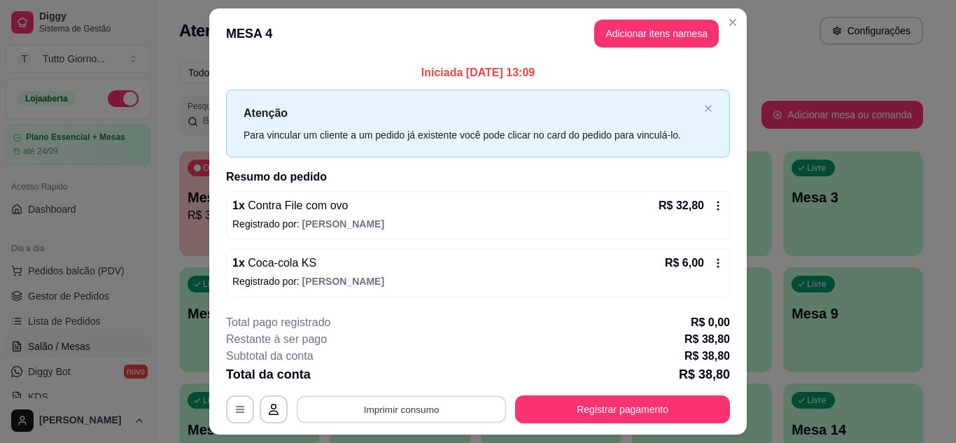
click at [417, 414] on button "Imprimir consumo" at bounding box center [402, 409] width 210 height 27
click at [417, 384] on button "IMPRESSORA CAIXA" at bounding box center [400, 377] width 99 height 22
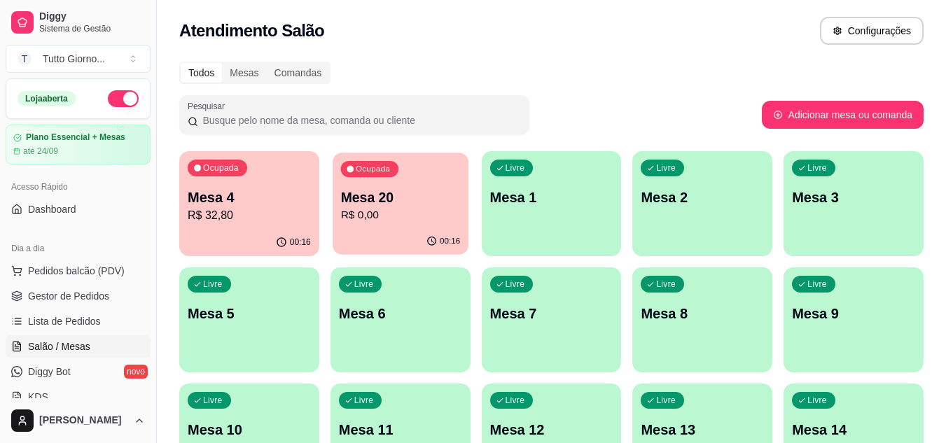
click at [396, 237] on div "00:16" at bounding box center [401, 241] width 136 height 27
click at [62, 320] on span "Lista de Pedidos" at bounding box center [64, 321] width 73 height 14
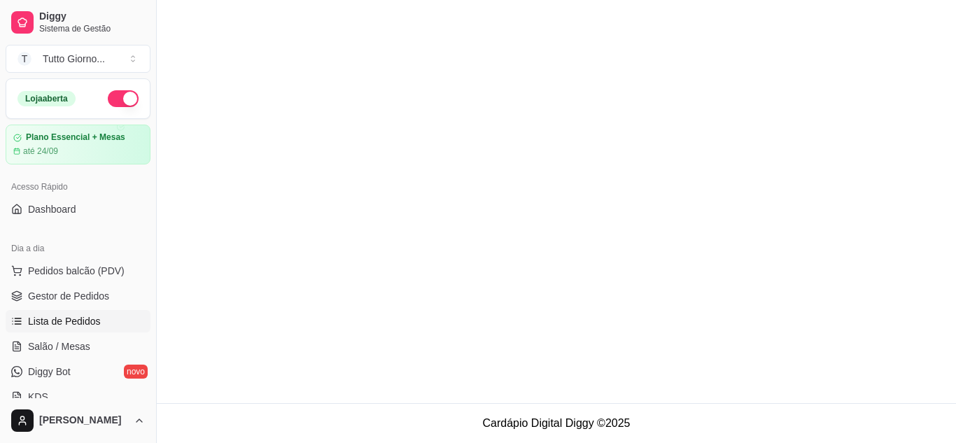
click at [62, 320] on span "Lista de Pedidos" at bounding box center [64, 321] width 73 height 14
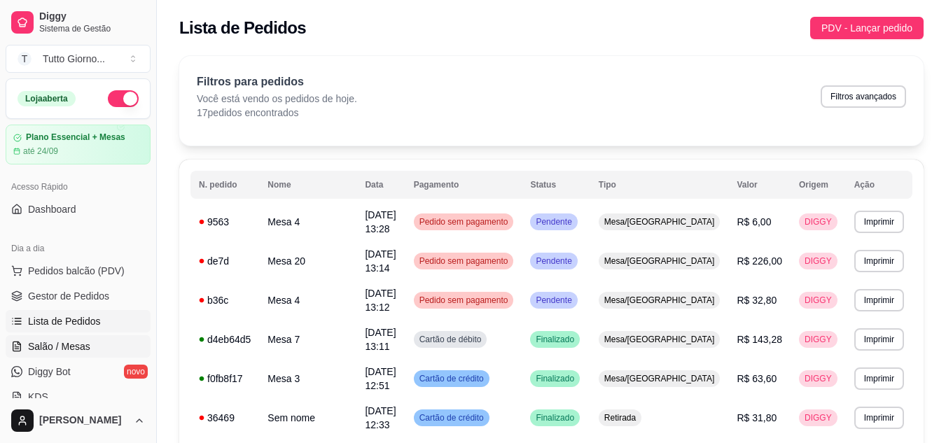
click at [61, 349] on span "Salão / Mesas" at bounding box center [59, 347] width 62 height 14
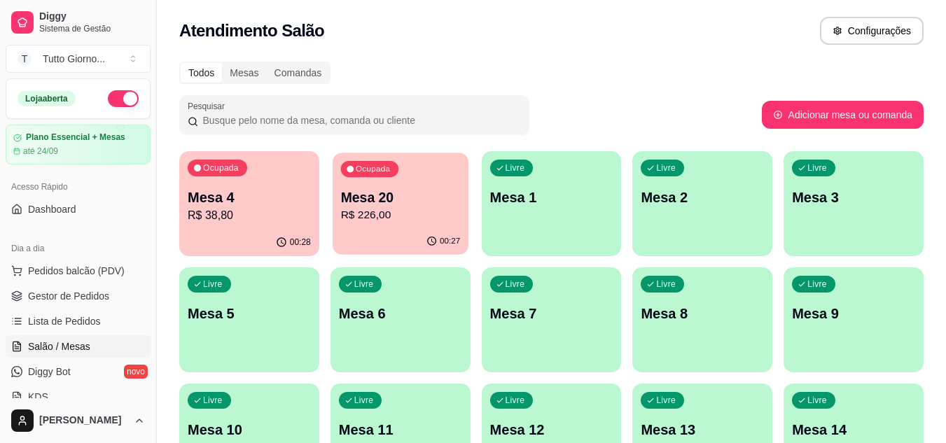
click at [420, 195] on p "Mesa 20" at bounding box center [400, 197] width 120 height 19
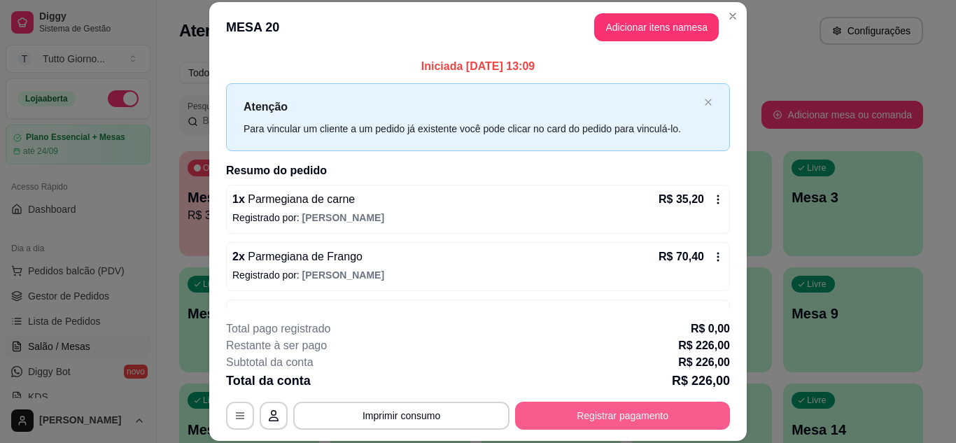
click at [634, 418] on button "Registrar pagamento" at bounding box center [622, 416] width 215 height 28
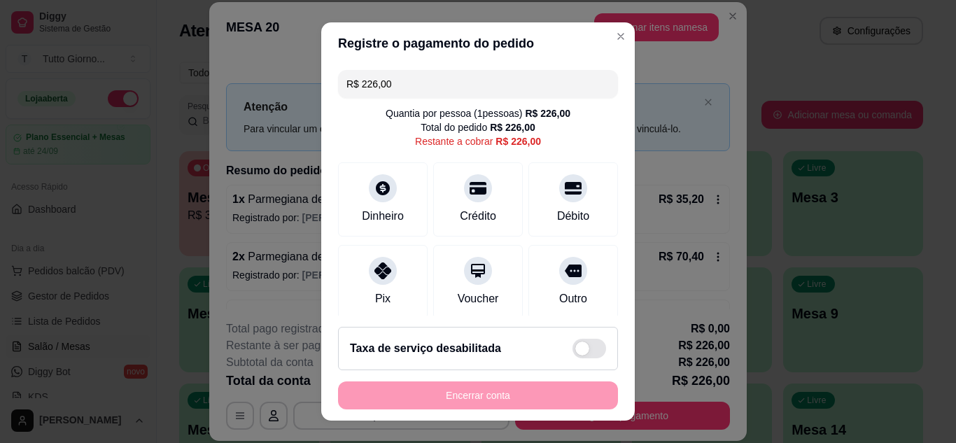
click at [421, 70] on input "R$ 226,00" at bounding box center [478, 84] width 263 height 28
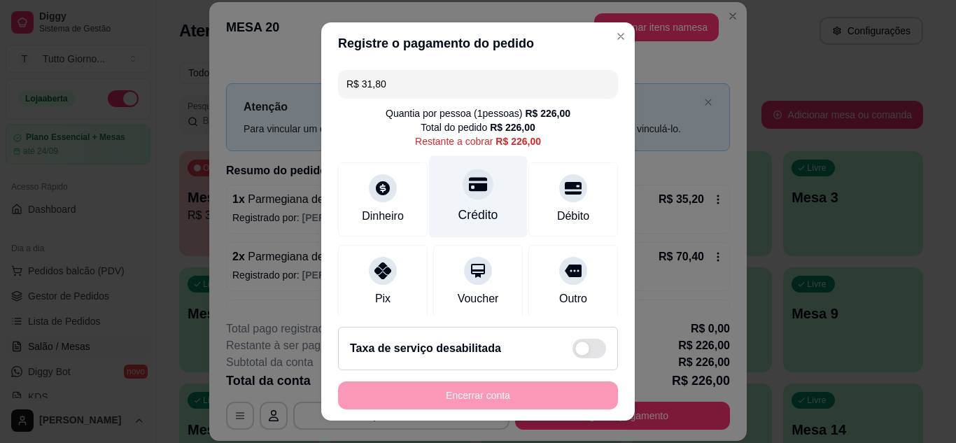
click at [475, 203] on div "Crédito" at bounding box center [478, 196] width 99 height 82
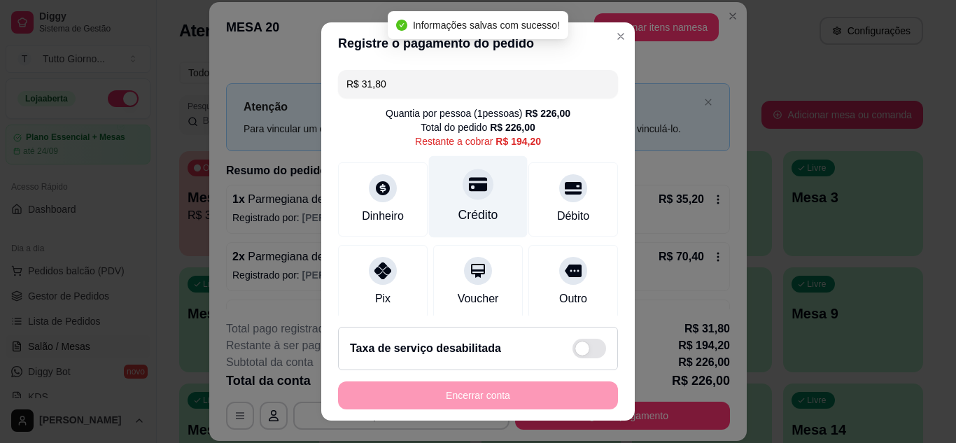
type input "R$ 194,20"
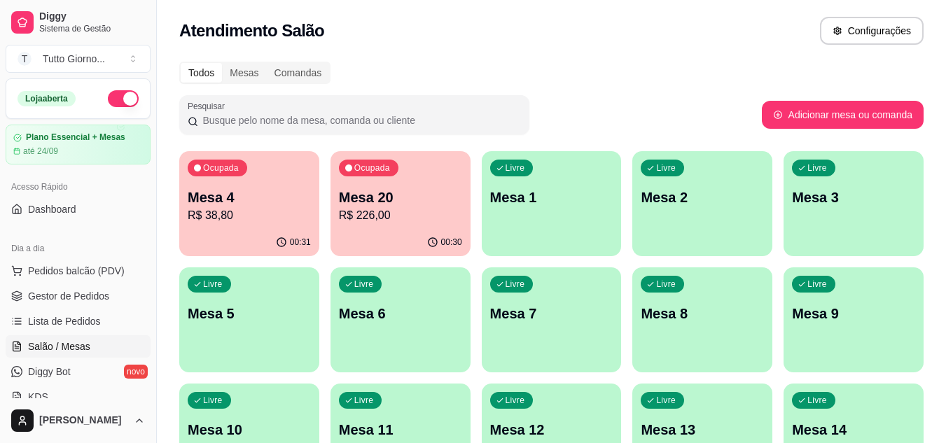
click at [263, 201] on p "Mesa 4" at bounding box center [249, 198] width 123 height 20
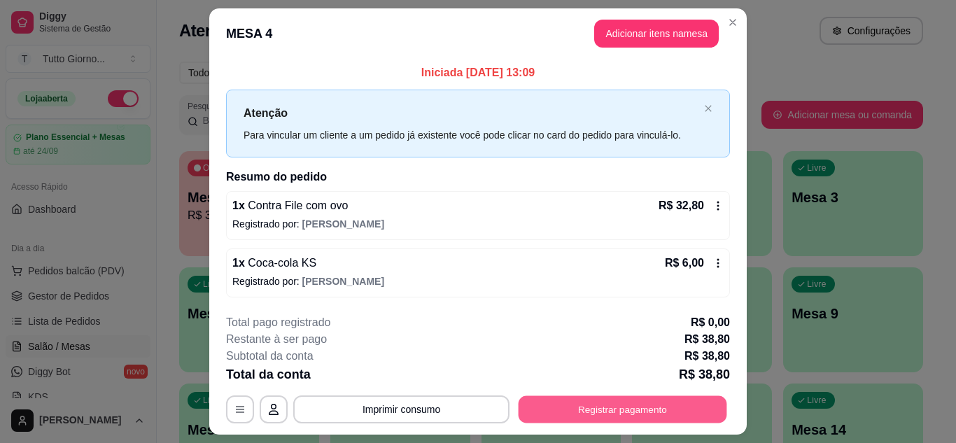
click at [587, 420] on button "Registrar pagamento" at bounding box center [623, 409] width 209 height 27
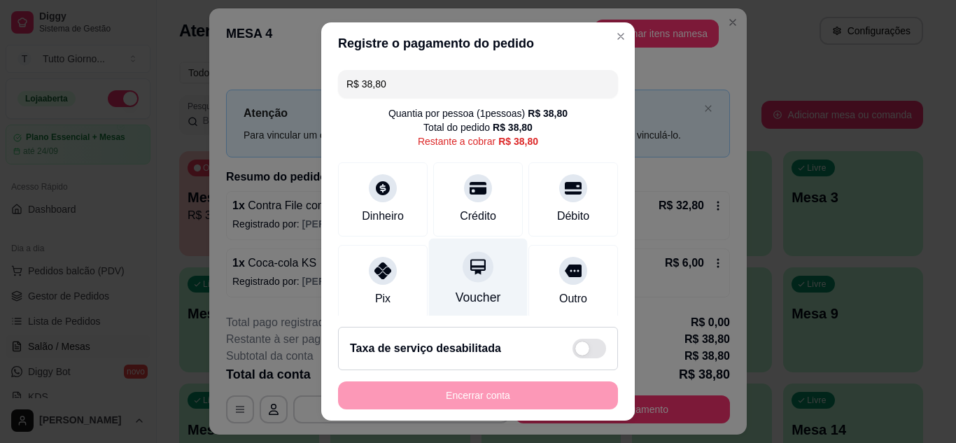
click at [459, 284] on div "Voucher" at bounding box center [478, 279] width 99 height 82
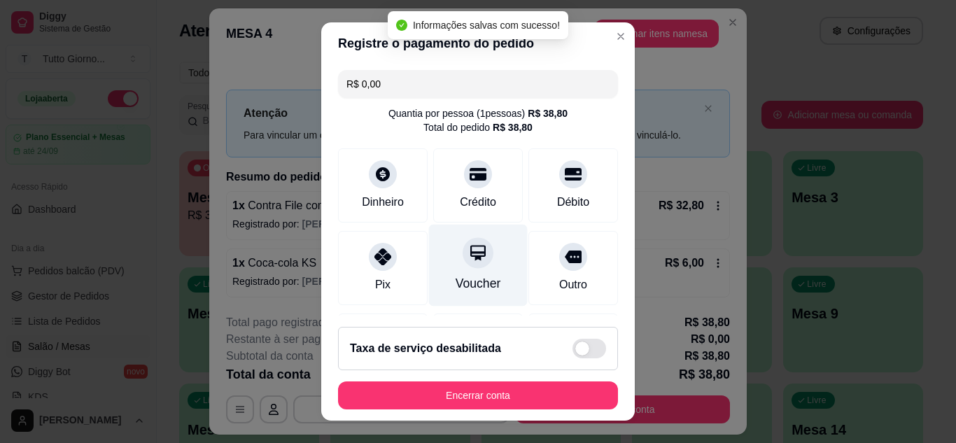
type input "R$ 0,00"
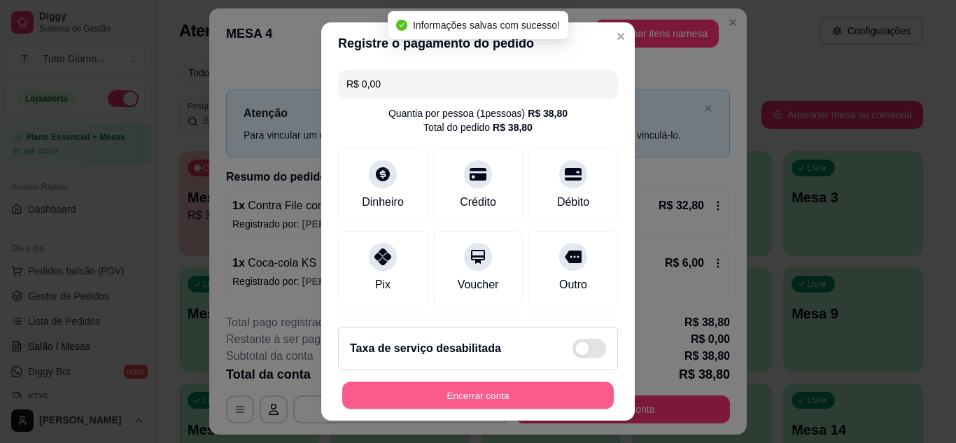
click at [484, 405] on button "Encerrar conta" at bounding box center [478, 395] width 272 height 27
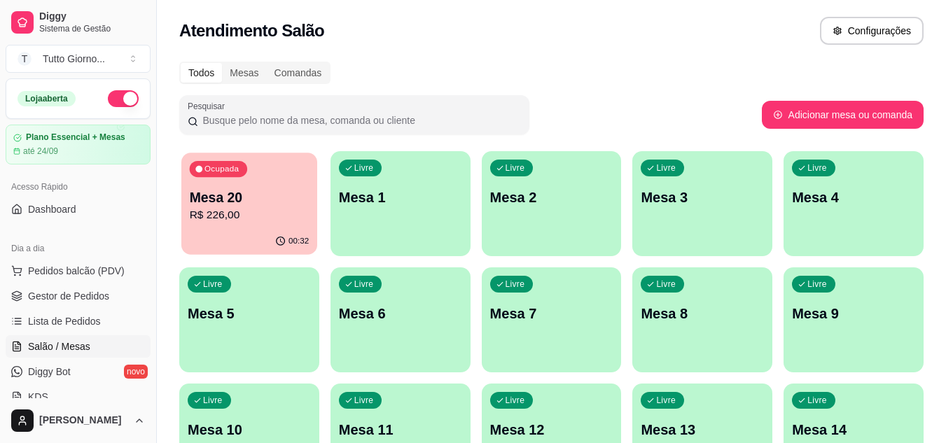
click at [282, 206] on p "Mesa 20" at bounding box center [250, 197] width 120 height 19
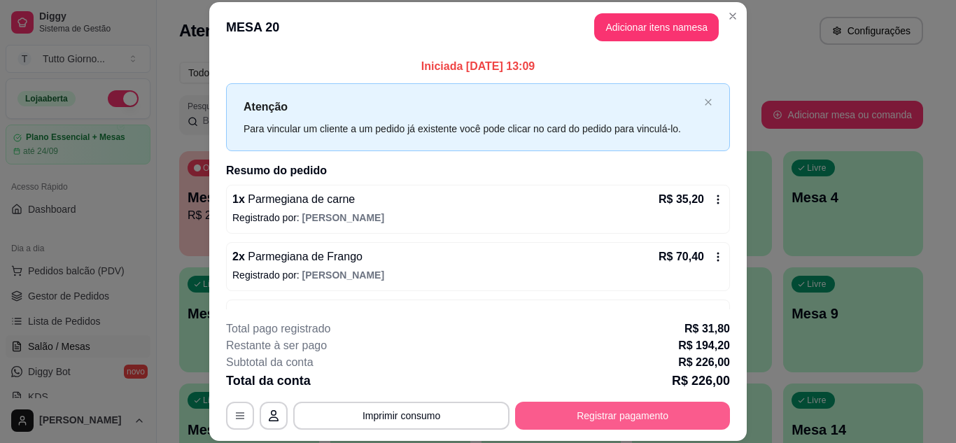
click at [637, 423] on button "Registrar pagamento" at bounding box center [622, 416] width 215 height 28
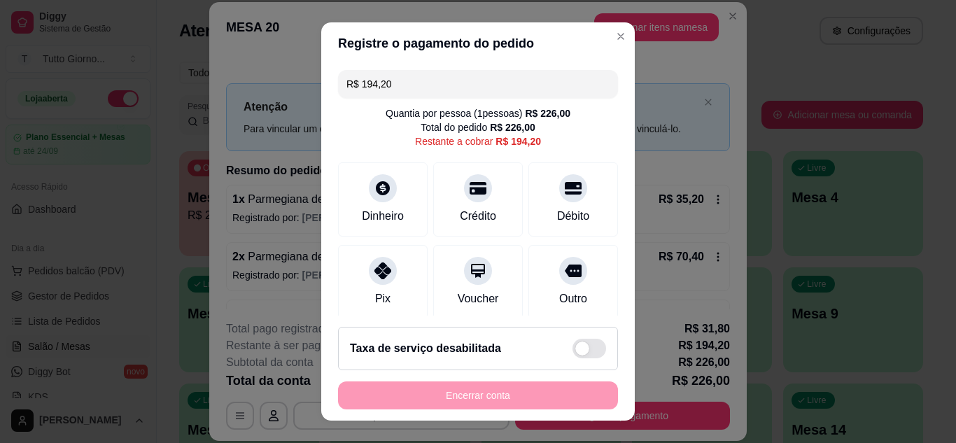
click at [420, 88] on input "R$ 194,20" at bounding box center [478, 84] width 263 height 28
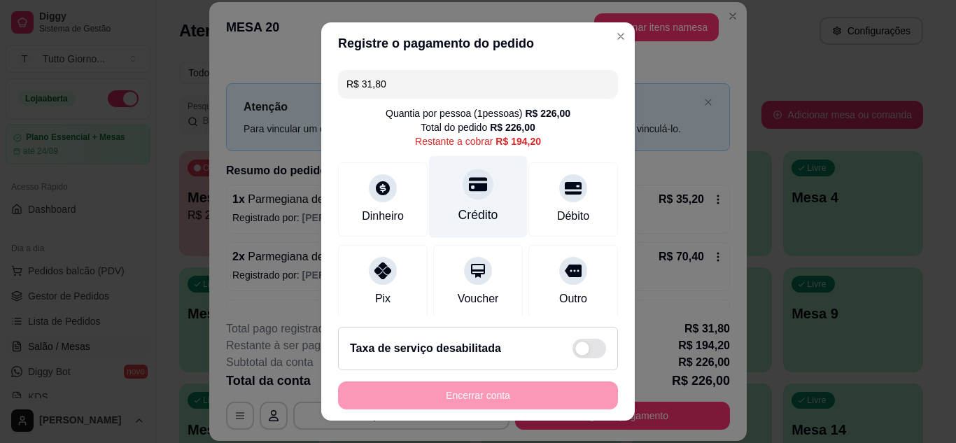
click at [463, 192] on div at bounding box center [478, 184] width 31 height 31
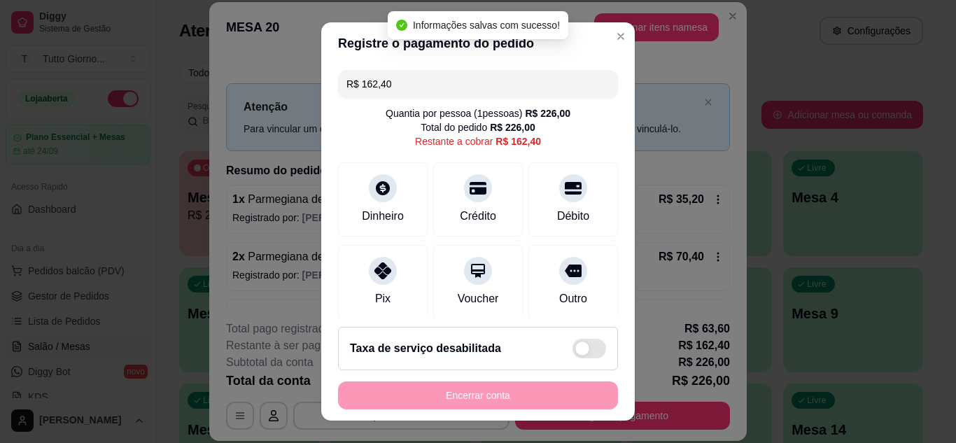
click at [396, 77] on input "R$ 162,40" at bounding box center [478, 84] width 263 height 28
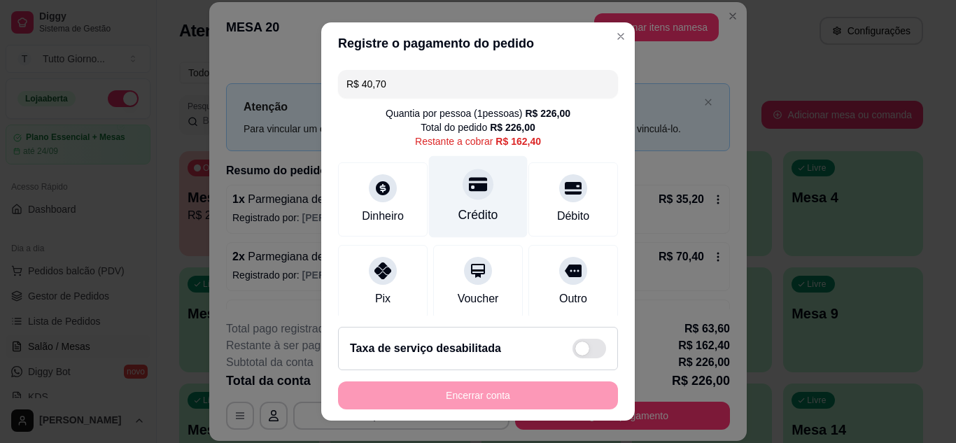
click at [477, 195] on div "Crédito" at bounding box center [478, 196] width 99 height 82
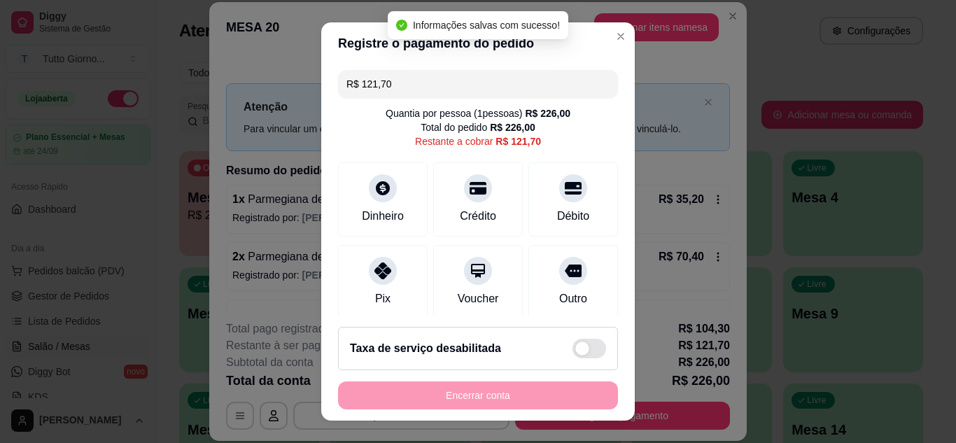
click at [395, 90] on input "R$ 121,70" at bounding box center [478, 84] width 263 height 28
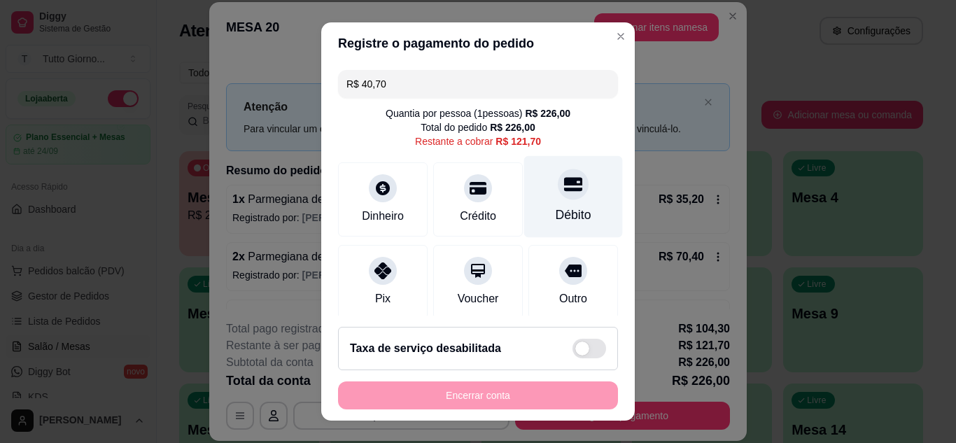
click at [552, 202] on div "Débito" at bounding box center [573, 196] width 99 height 82
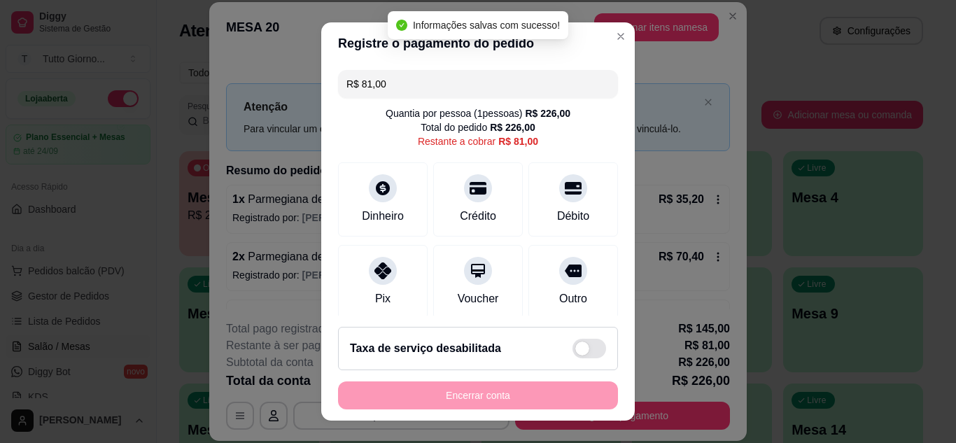
click at [405, 95] on input "R$ 81,00" at bounding box center [478, 84] width 263 height 28
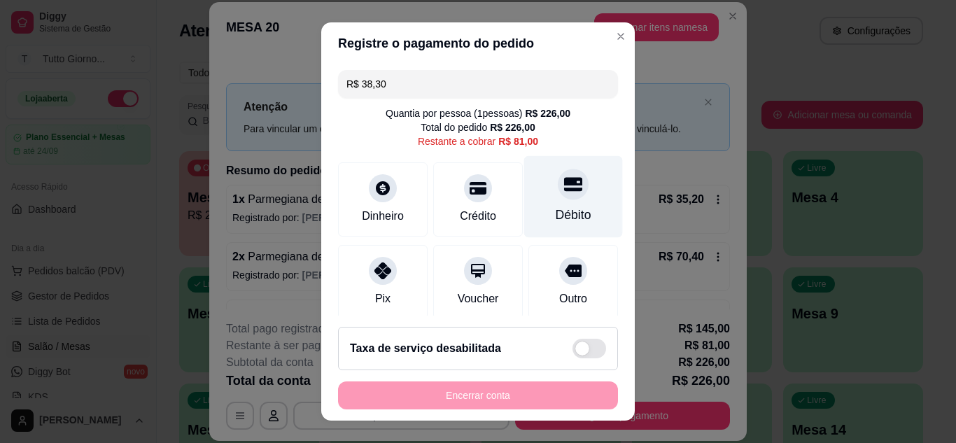
click at [549, 201] on div "Débito" at bounding box center [573, 196] width 99 height 82
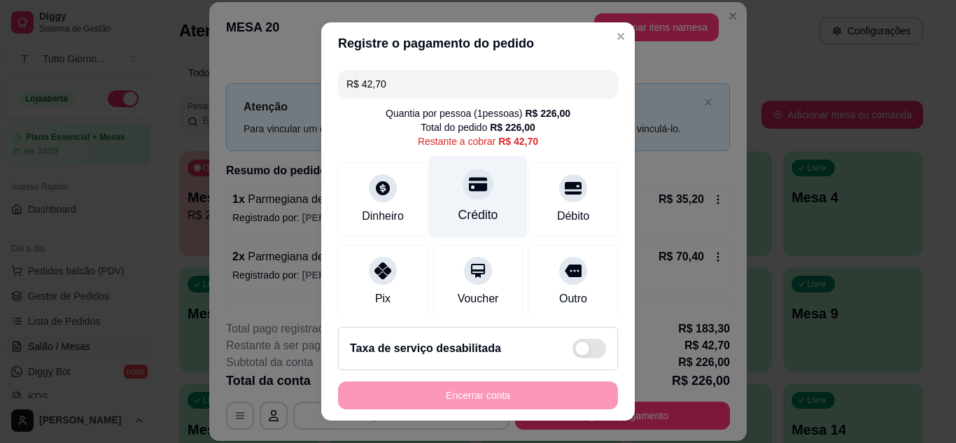
click at [464, 207] on div "Crédito" at bounding box center [479, 215] width 40 height 18
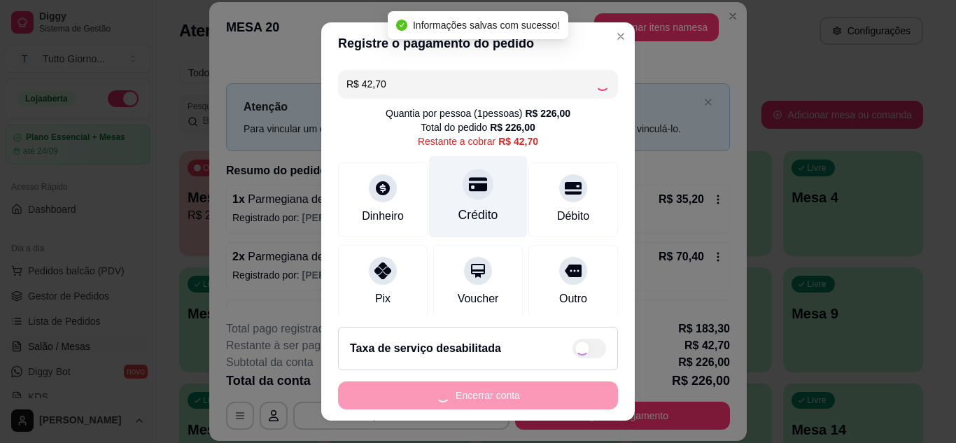
type input "R$ 0,00"
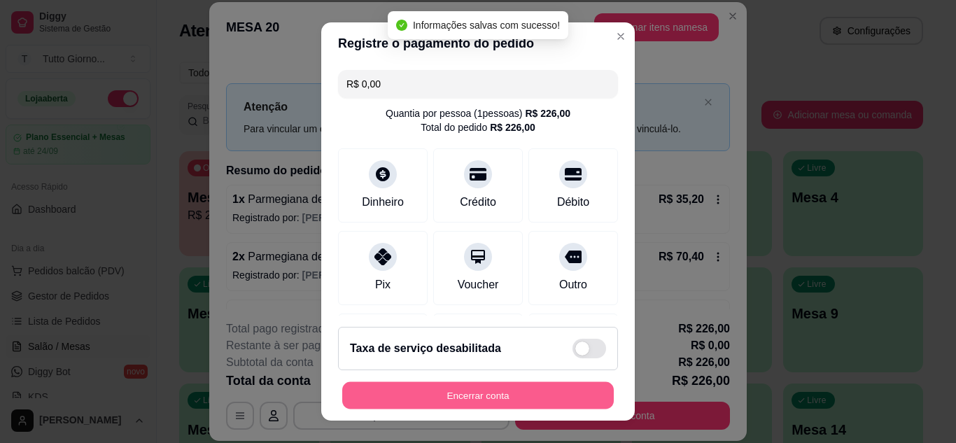
click at [480, 396] on button "Encerrar conta" at bounding box center [478, 395] width 272 height 27
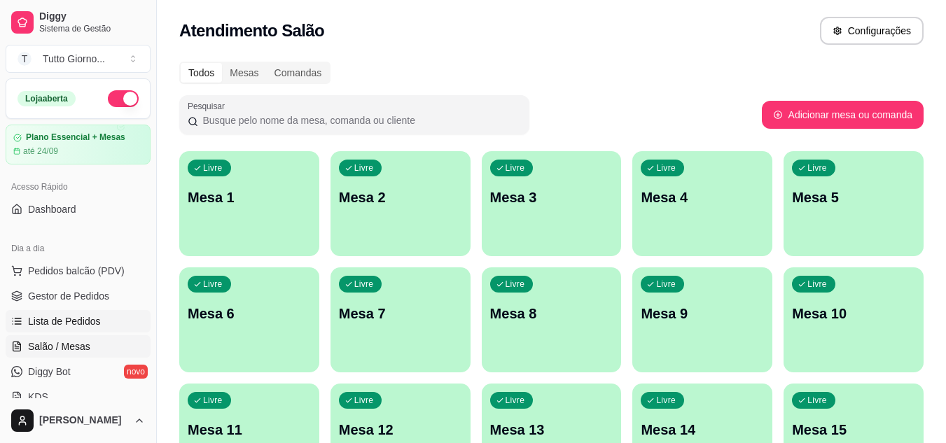
click at [49, 319] on span "Lista de Pedidos" at bounding box center [64, 321] width 73 height 14
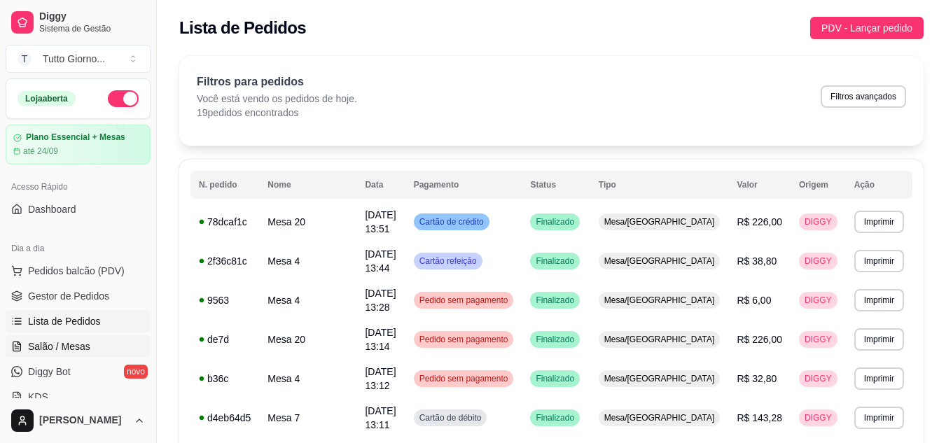
click at [53, 352] on span "Salão / Mesas" at bounding box center [59, 347] width 62 height 14
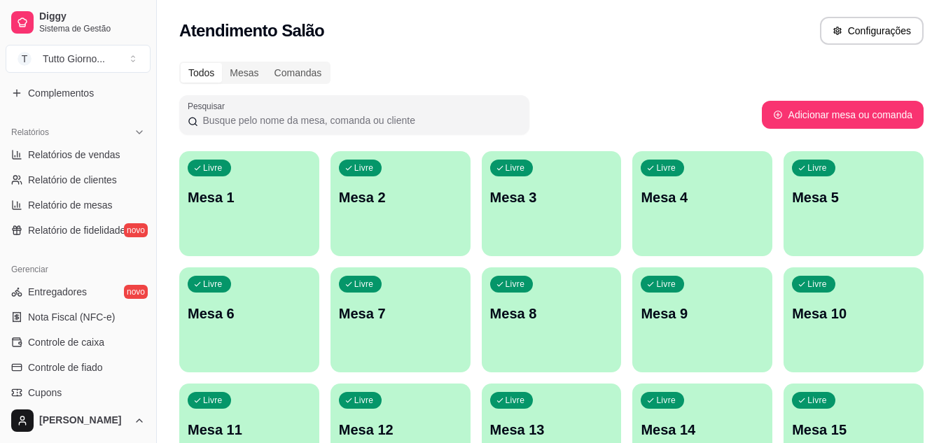
scroll to position [392, 0]
click at [102, 347] on span "Controle de caixa" at bounding box center [66, 341] width 76 height 14
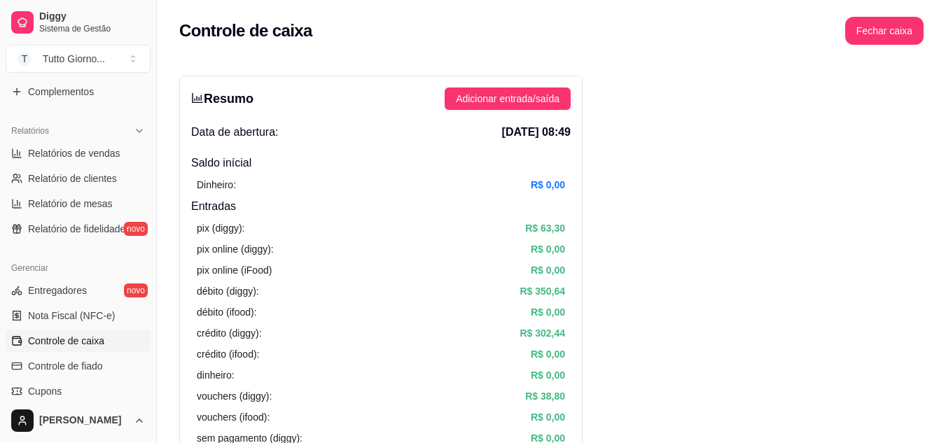
scroll to position [113, 0]
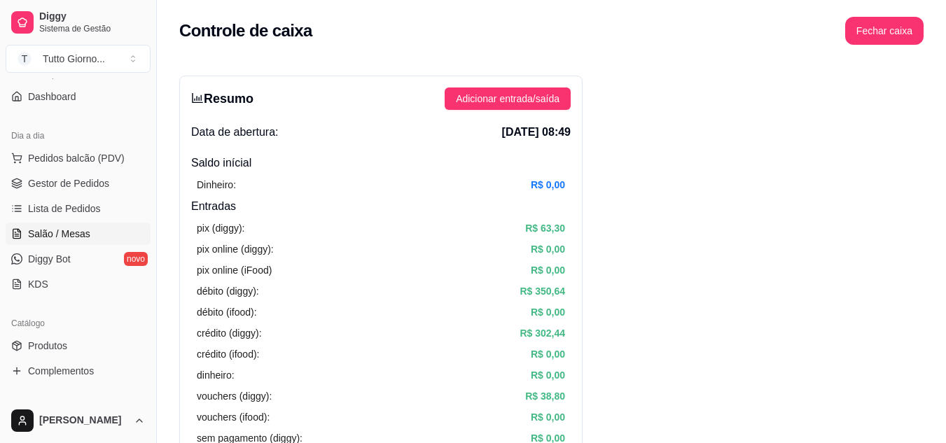
click at [56, 240] on span "Salão / Mesas" at bounding box center [59, 234] width 62 height 14
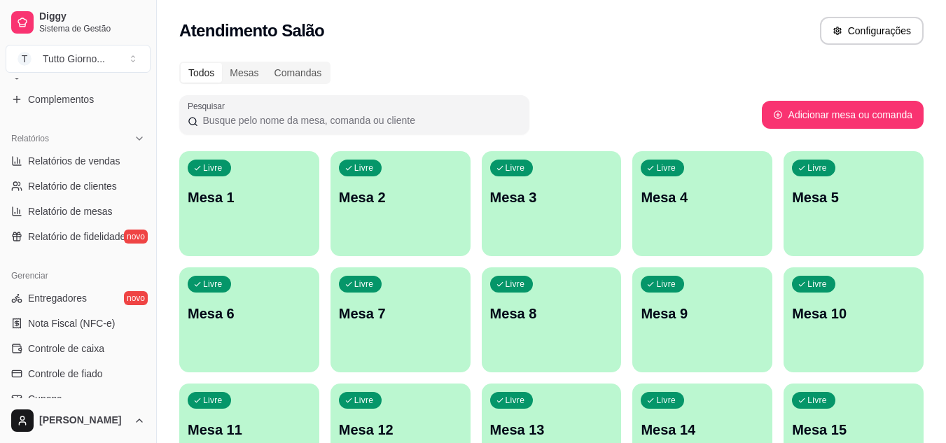
scroll to position [393, 0]
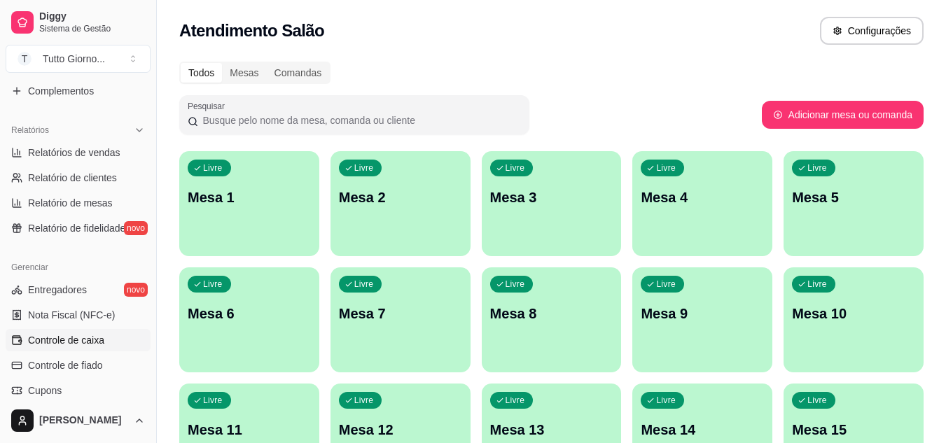
click at [83, 350] on link "Controle de caixa" at bounding box center [78, 340] width 145 height 22
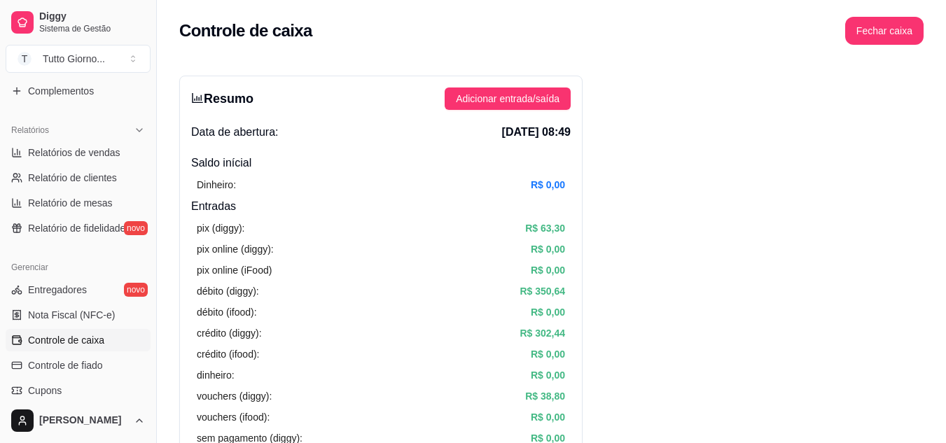
scroll to position [113, 0]
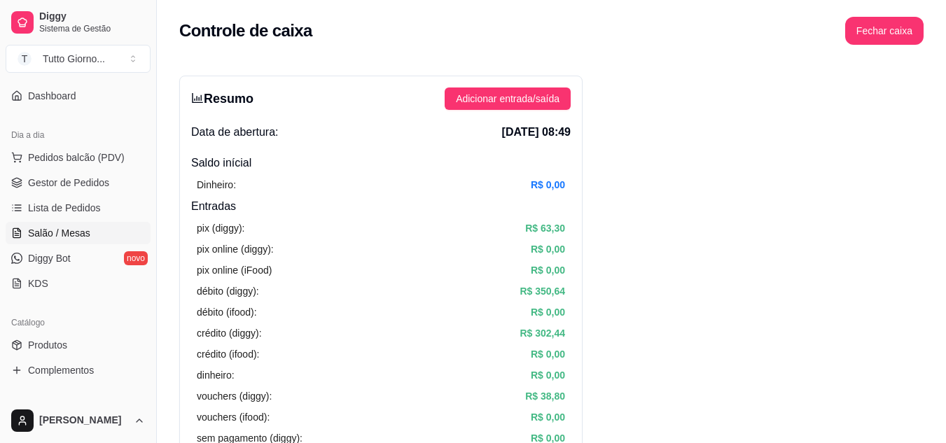
click at [69, 231] on span "Salão / Mesas" at bounding box center [59, 233] width 62 height 14
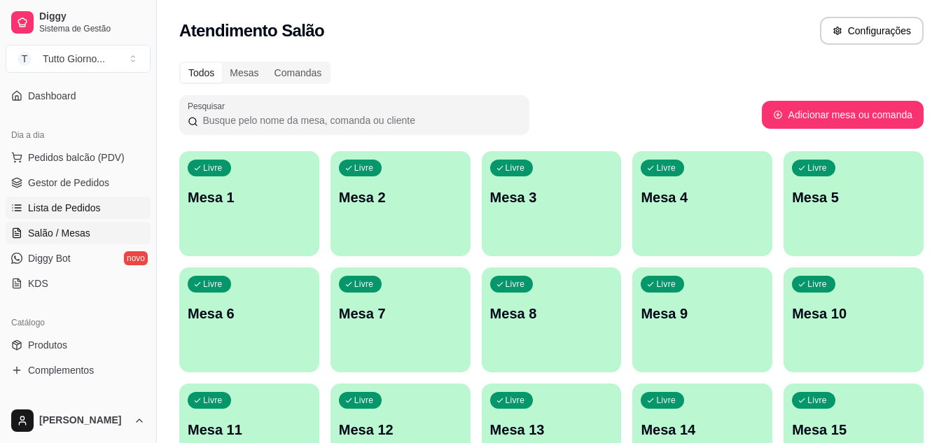
click at [77, 207] on span "Lista de Pedidos" at bounding box center [64, 208] width 73 height 14
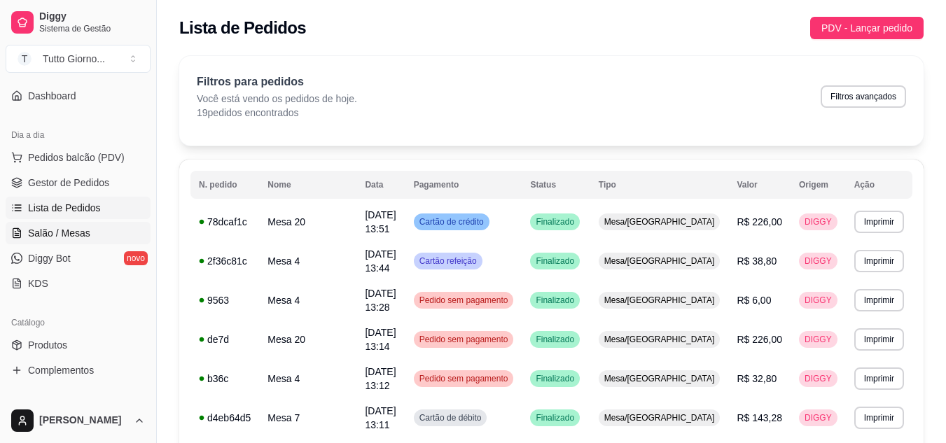
click at [76, 235] on span "Salão / Mesas" at bounding box center [59, 233] width 62 height 14
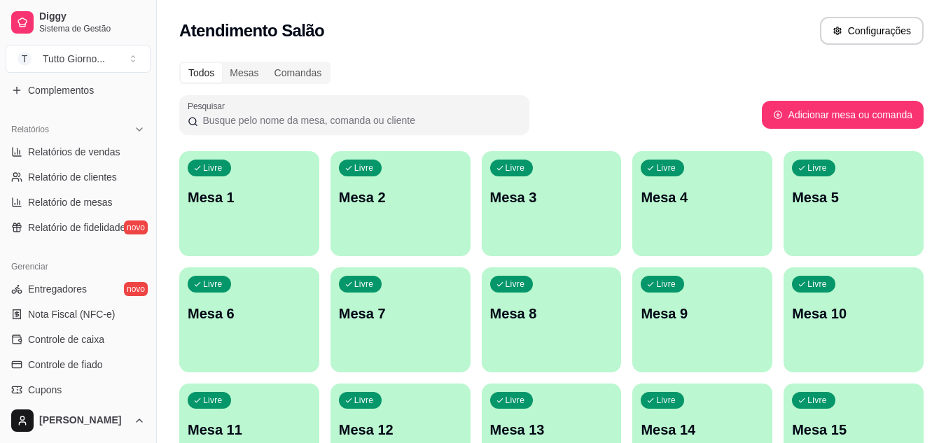
scroll to position [421, 0]
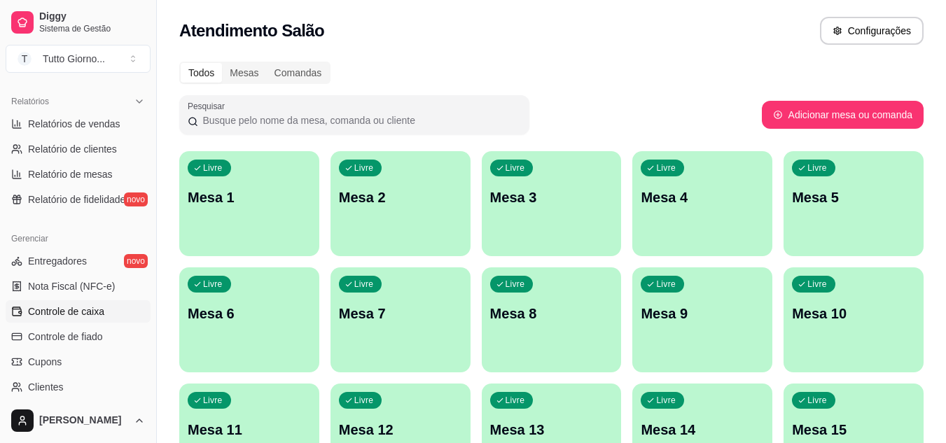
click at [99, 316] on span "Controle de caixa" at bounding box center [66, 312] width 76 height 14
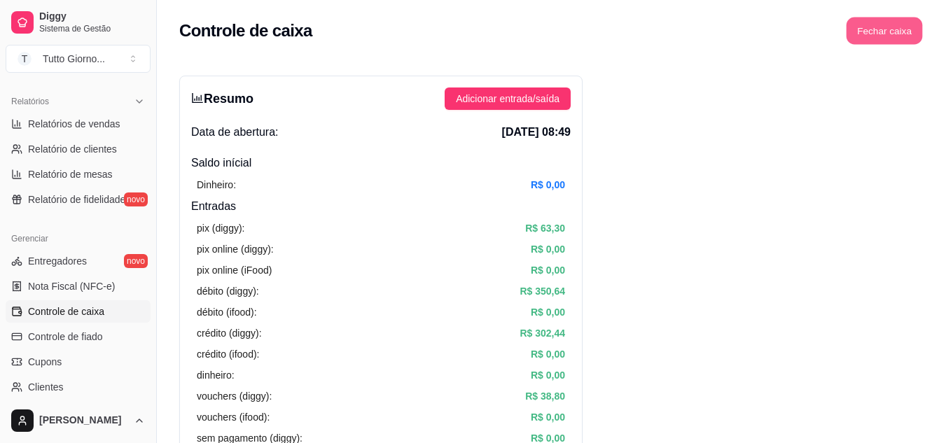
click at [893, 29] on button "Fechar caixa" at bounding box center [884, 31] width 76 height 27
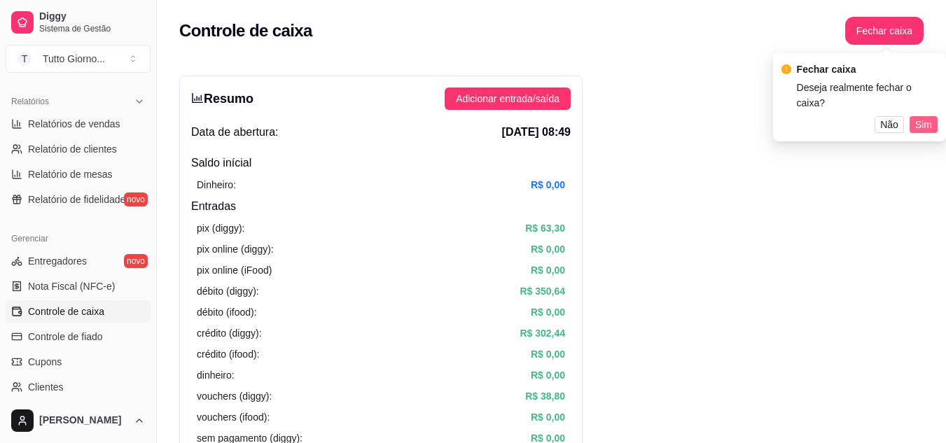
click at [928, 117] on span "Sim" at bounding box center [923, 124] width 17 height 15
